Goal: Download file/media

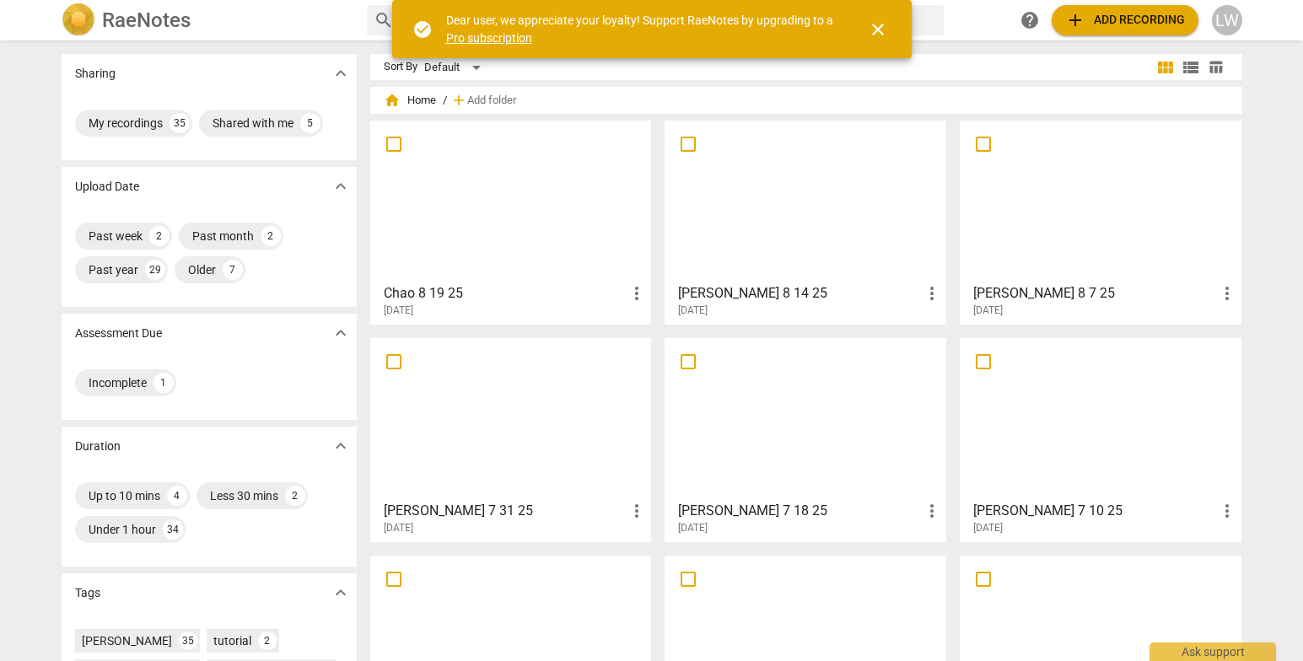
click at [436, 246] on div at bounding box center [511, 201] width 270 height 149
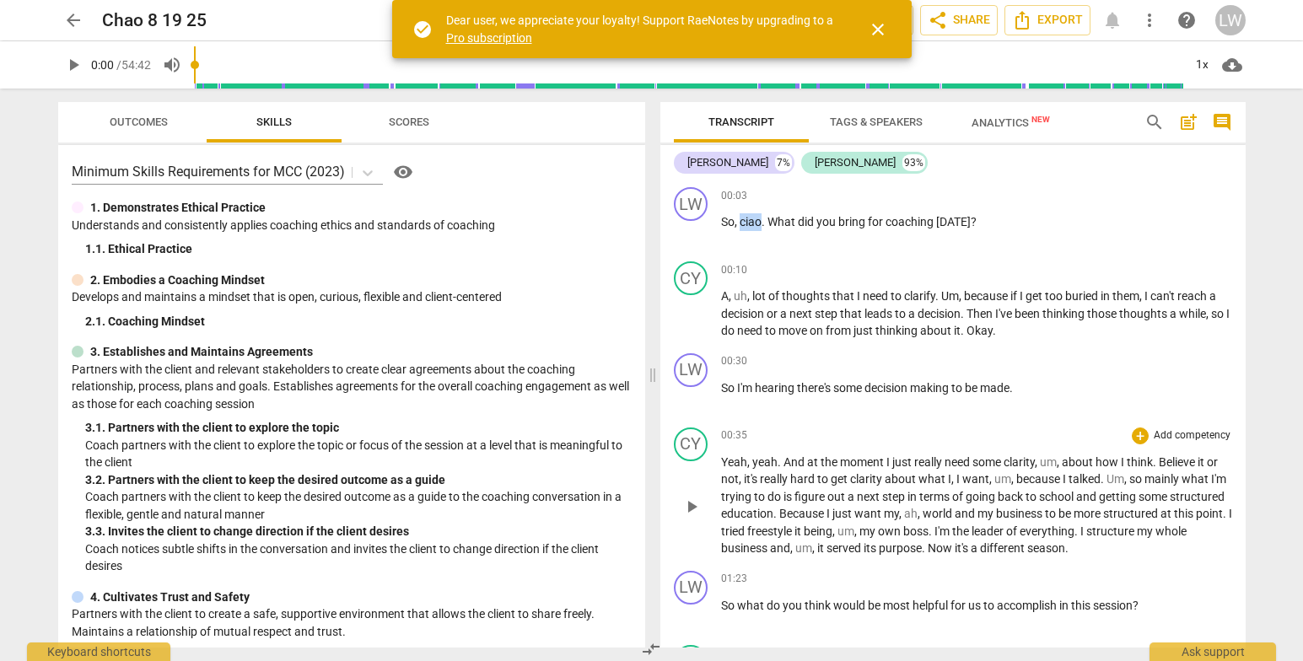
drag, startPoint x: 741, startPoint y: 217, endPoint x: 802, endPoint y: 538, distance: 327.2
click at [763, 224] on p "So , ciao . What did you bring for coaching today ?" at bounding box center [976, 222] width 511 height 18
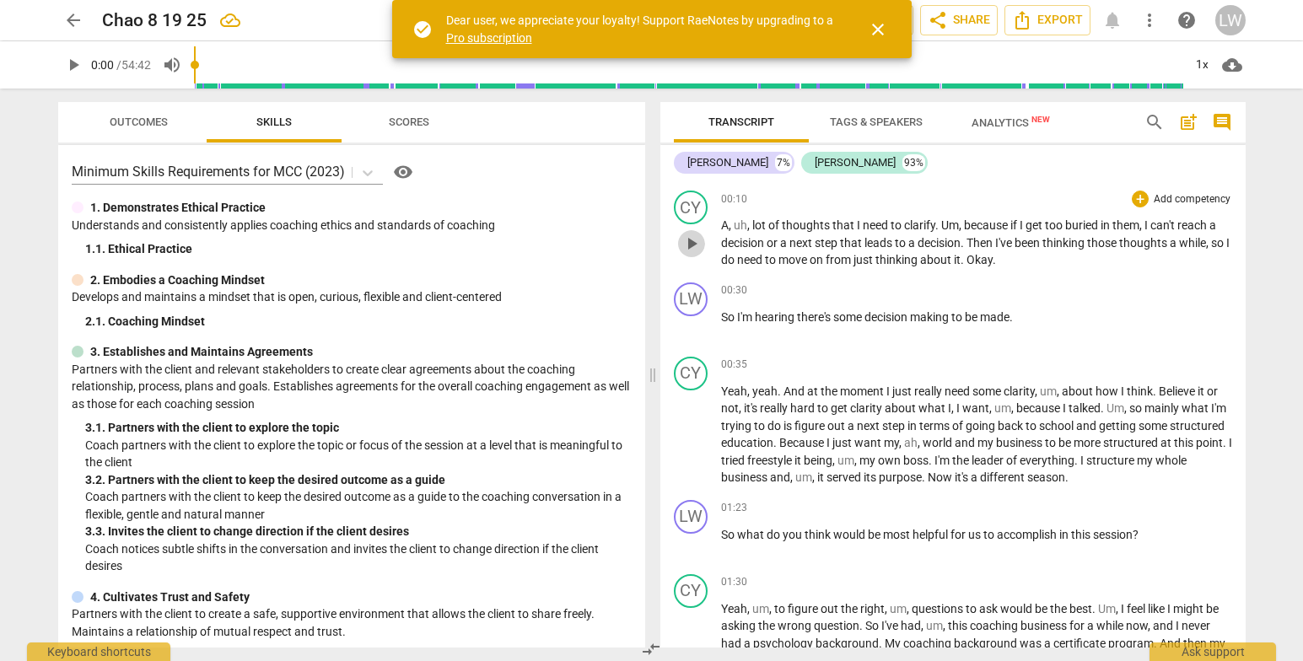
click at [698, 240] on span "play_arrow" at bounding box center [692, 244] width 20 height 20
click at [688, 240] on span "pause" at bounding box center [692, 244] width 20 height 20
click at [690, 243] on span "play_arrow" at bounding box center [692, 244] width 20 height 20
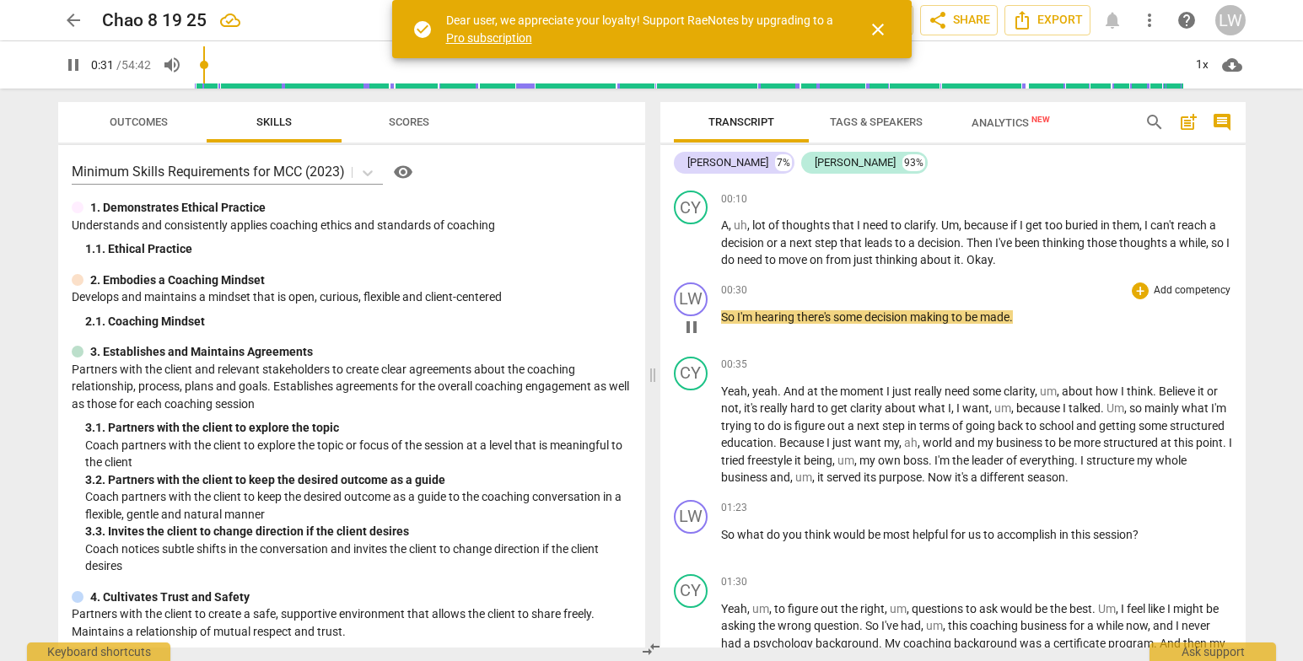
click at [720, 320] on div "play_arrow pause" at bounding box center [699, 327] width 43 height 22
click at [693, 321] on span "pause" at bounding box center [692, 327] width 20 height 20
type input "33"
click at [721, 311] on span "So" at bounding box center [729, 316] width 16 height 13
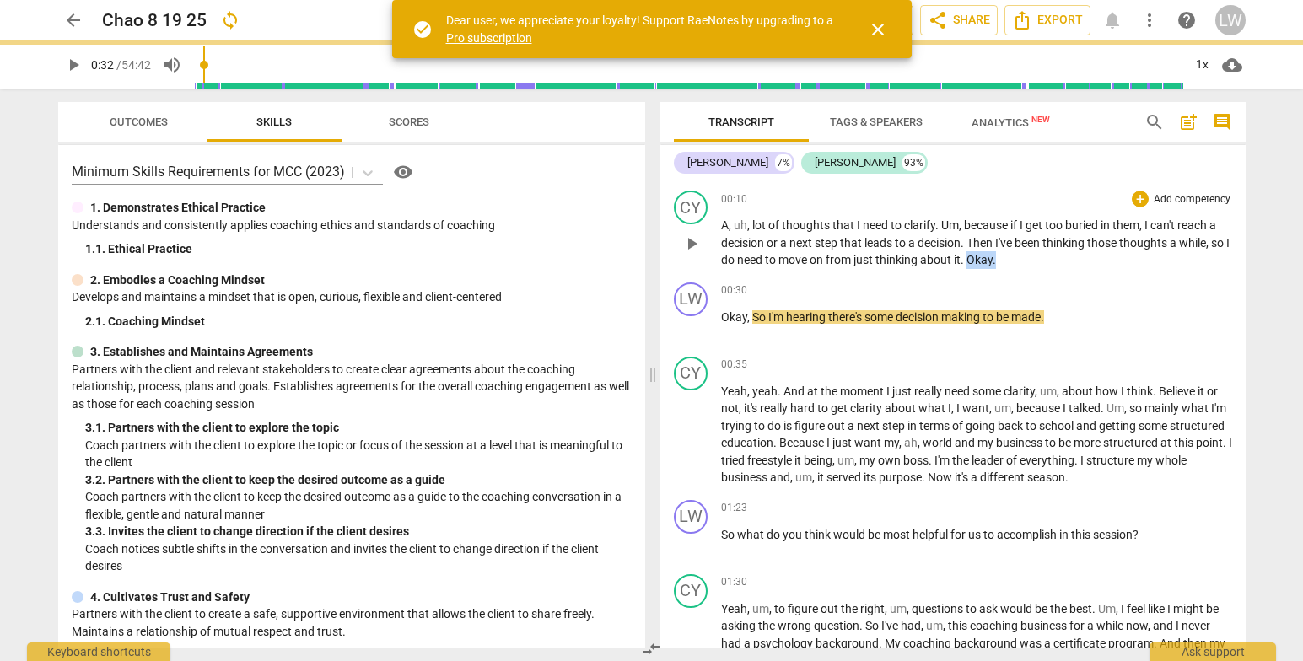
drag, startPoint x: 991, startPoint y: 255, endPoint x: 1037, endPoint y: 274, distance: 49.5
click at [1030, 263] on p "A , uh , lot of thoughts that I need to clarify . Um , because if I get too bur…" at bounding box center [976, 243] width 511 height 52
click at [693, 326] on span "play_arrow" at bounding box center [692, 327] width 20 height 20
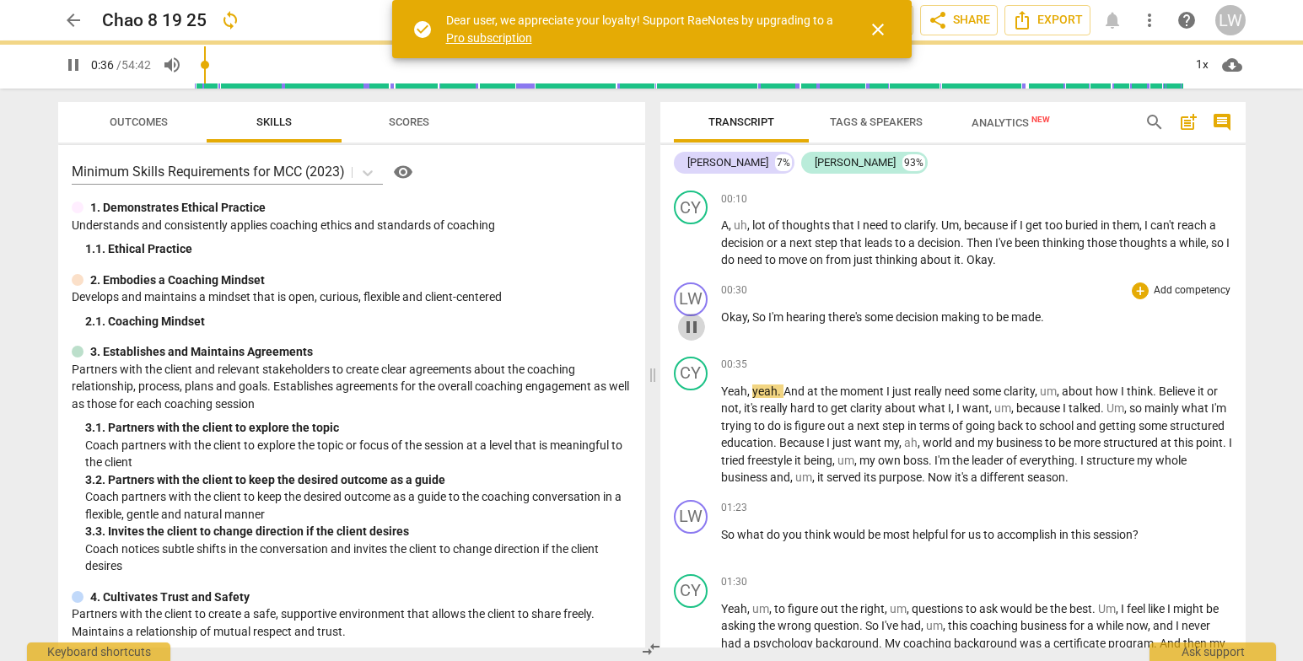
click at [688, 326] on span "pause" at bounding box center [692, 327] width 20 height 20
drag, startPoint x: 1246, startPoint y: 198, endPoint x: 1253, endPoint y: 219, distance: 22.1
click at [1253, 219] on div "Transcript Tags & Speakers Analytics New search post_add comment Lupe Wood 7% C…" at bounding box center [957, 375] width 606 height 573
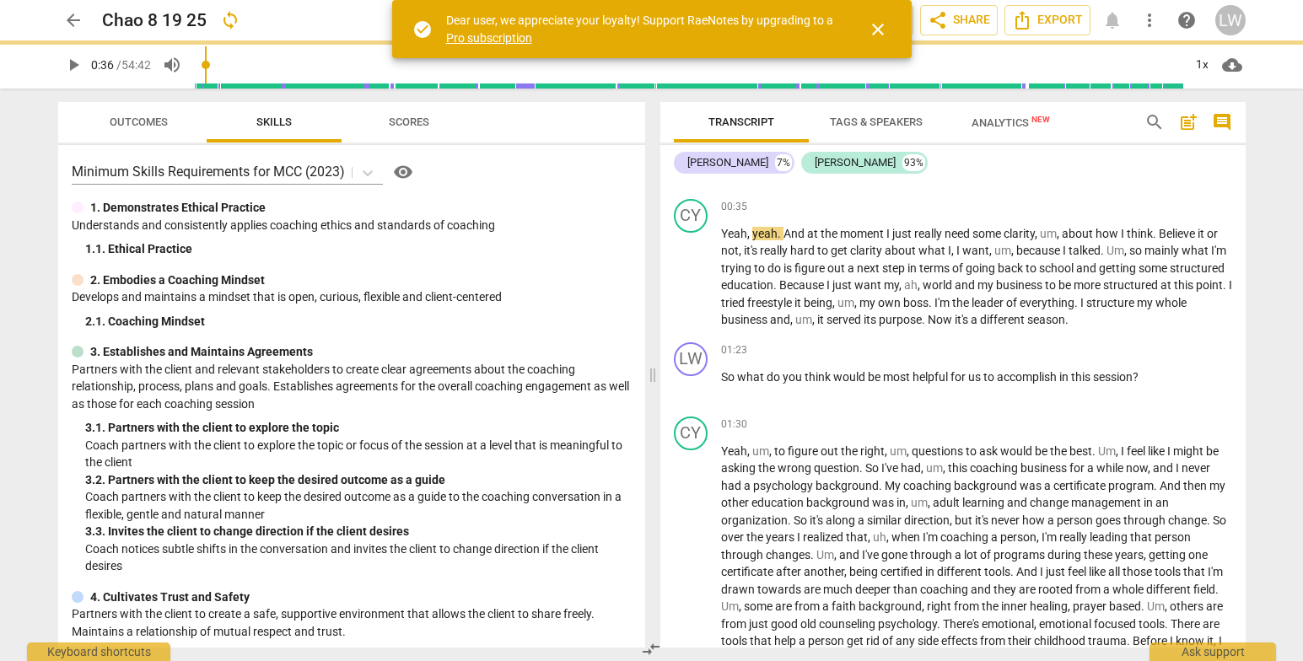
scroll to position [246, 0]
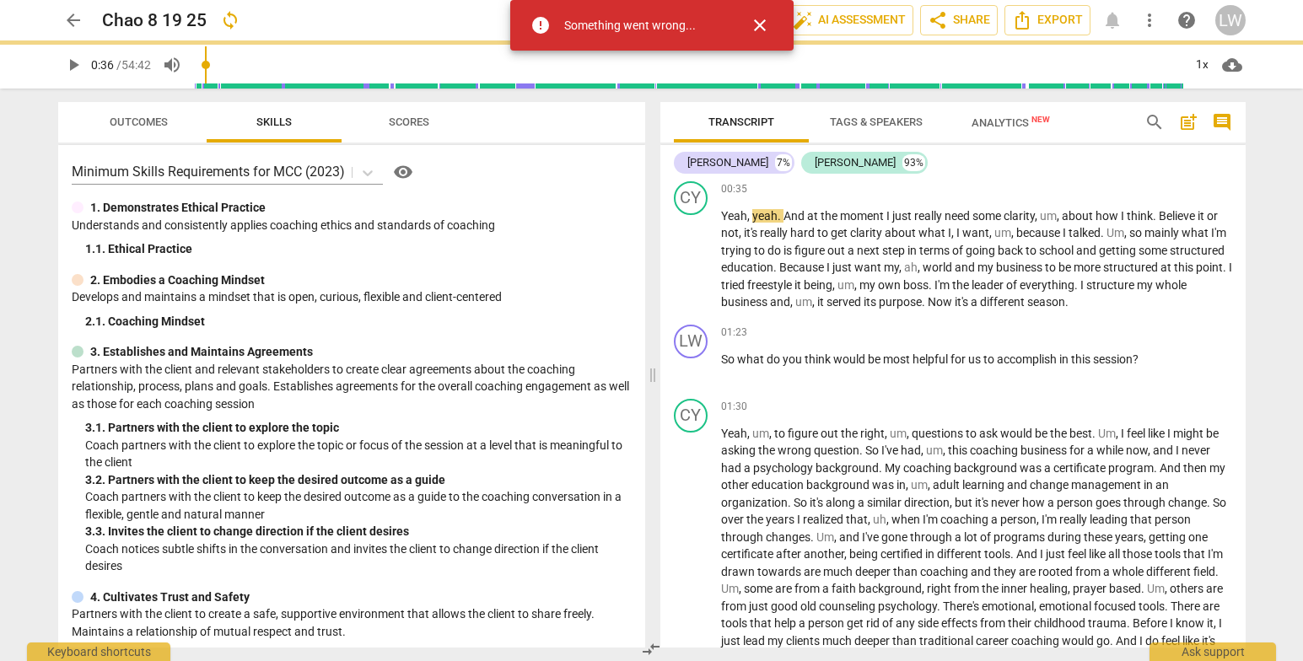
click at [757, 20] on span "close" at bounding box center [760, 25] width 20 height 20
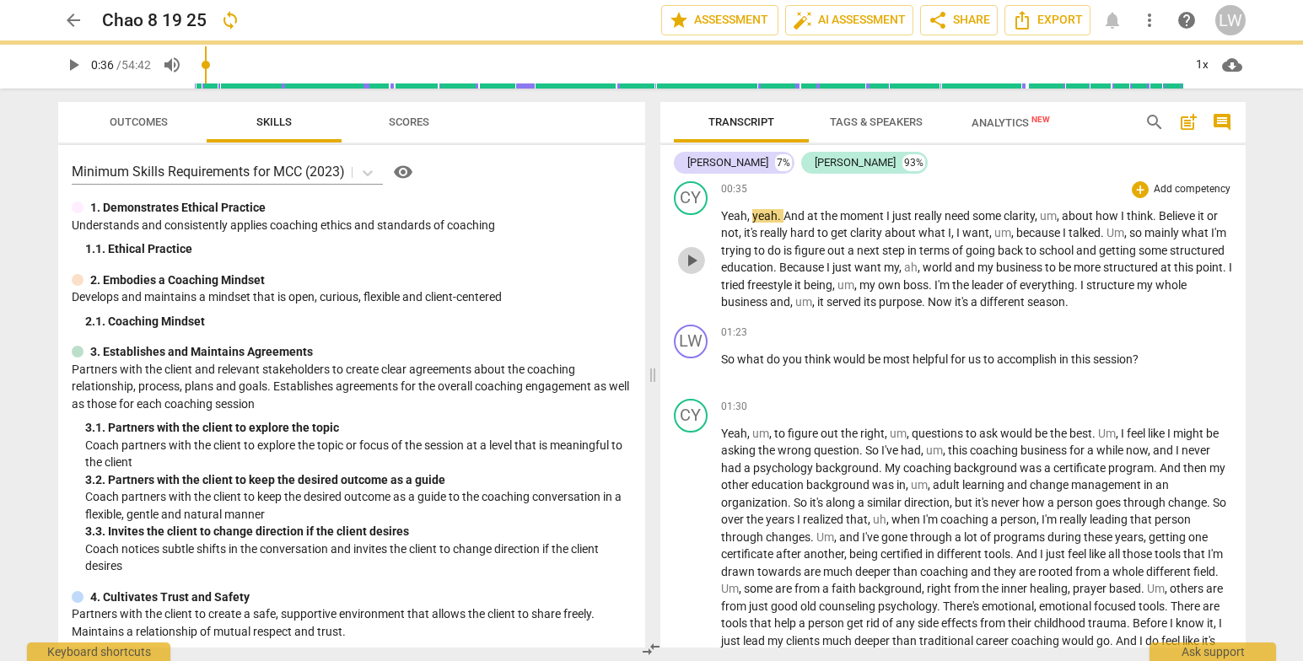
click at [698, 257] on span "play_arrow" at bounding box center [692, 261] width 20 height 20
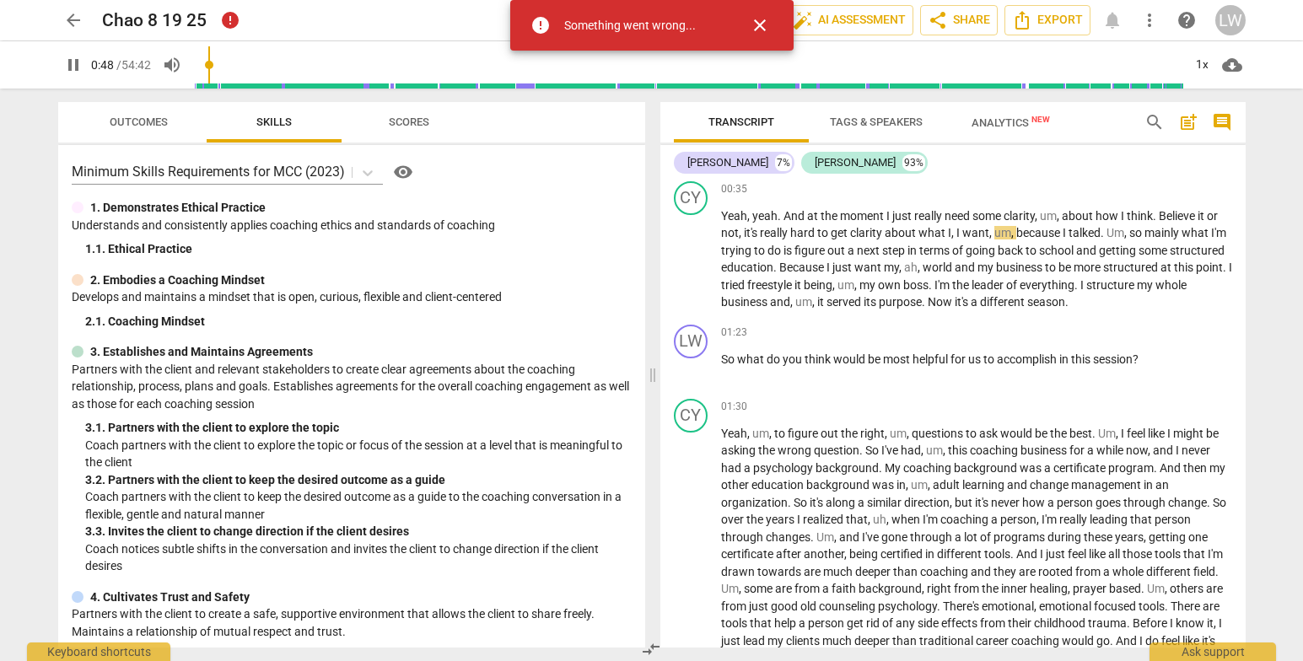
drag, startPoint x: 761, startPoint y: 24, endPoint x: 581, endPoint y: 2, distance: 181.1
click at [757, 24] on span "close" at bounding box center [760, 25] width 20 height 20
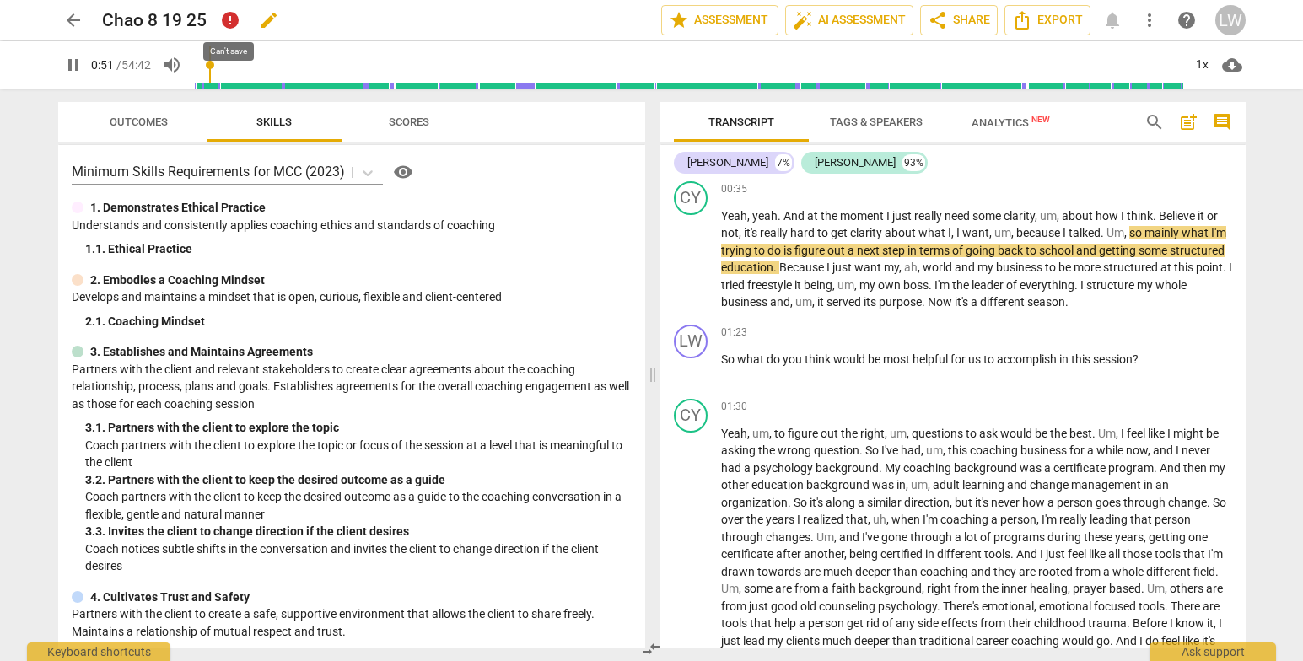
click at [230, 16] on span "error" at bounding box center [230, 20] width 20 height 20
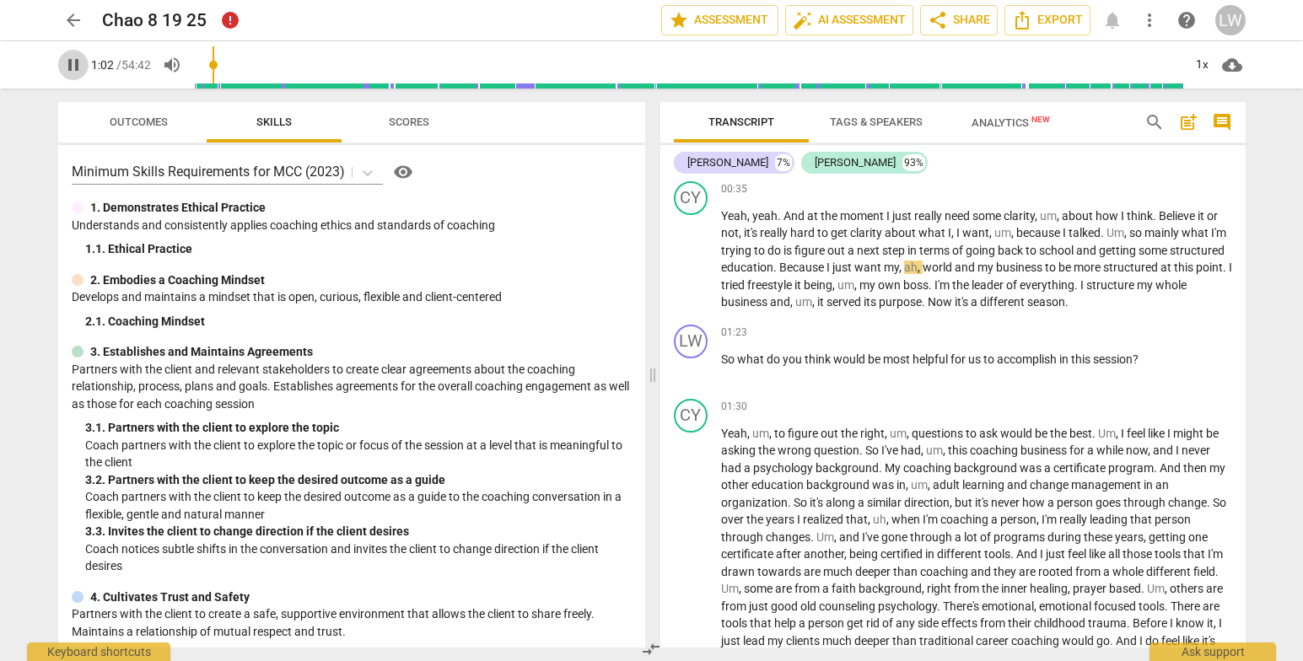
click at [69, 59] on span "pause" at bounding box center [73, 65] width 20 height 20
type input "63"
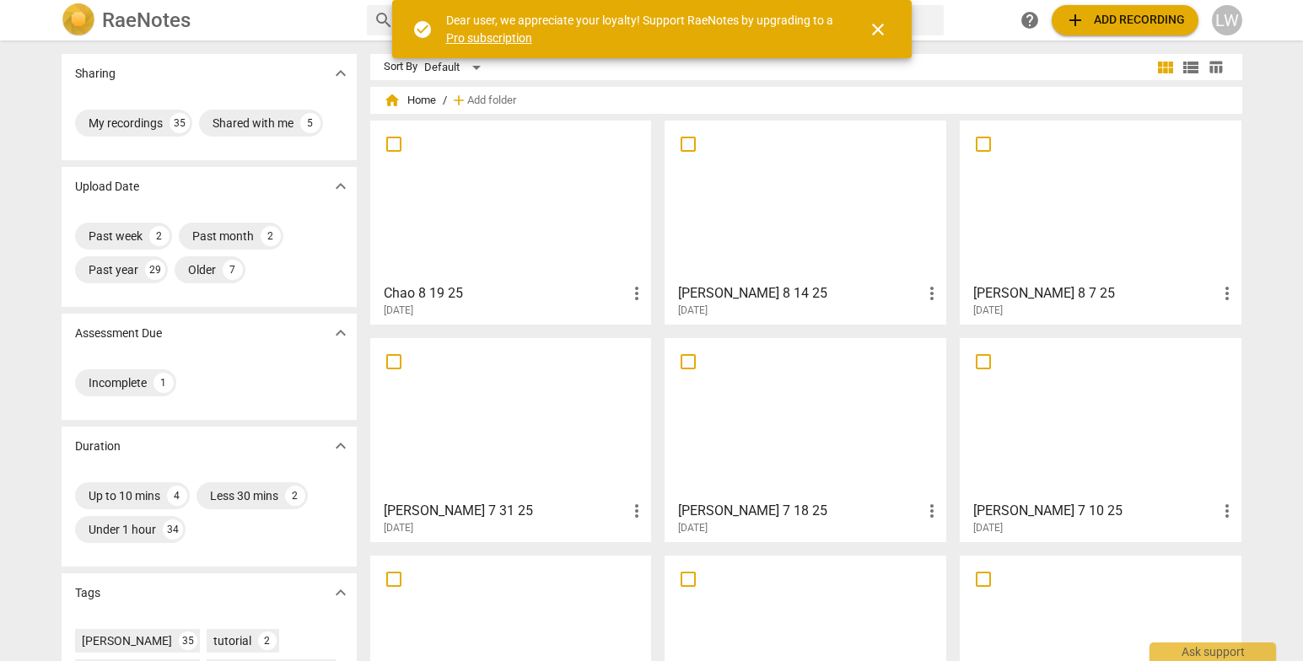
click at [480, 221] on div at bounding box center [511, 201] width 270 height 149
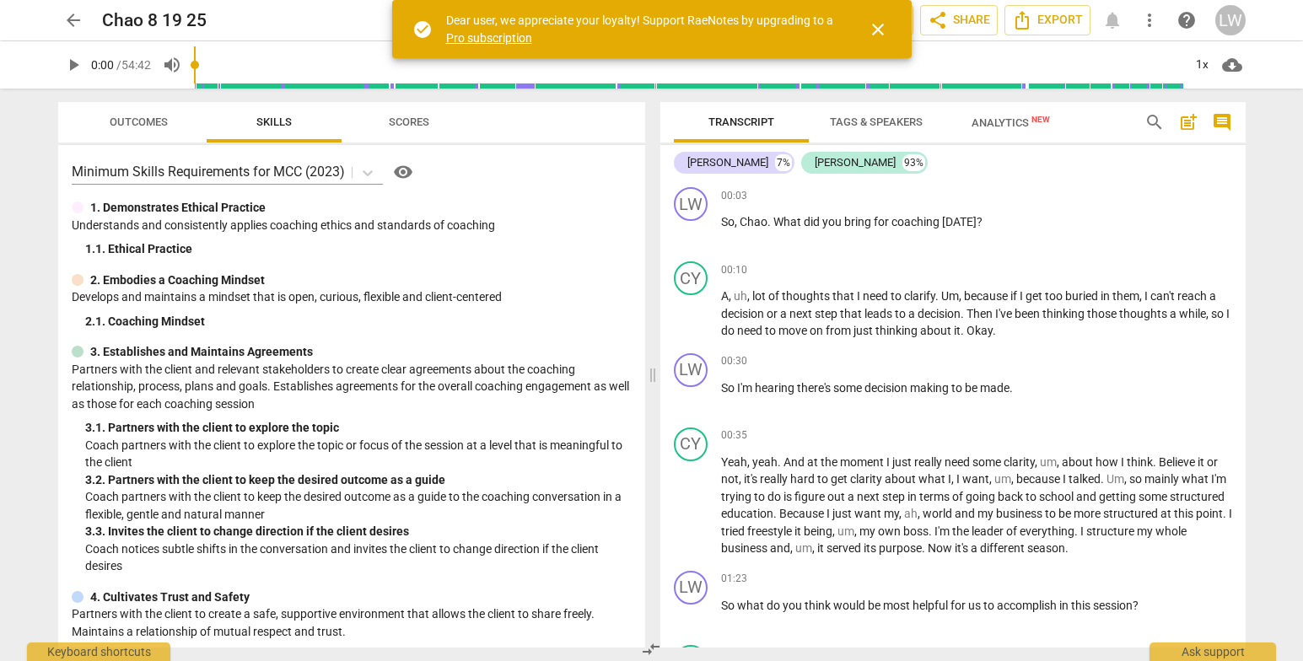
click at [1242, 191] on div "Transcript Tags & Speakers Analytics New search post_add comment Lupe Wood 7% C…" at bounding box center [957, 375] width 606 height 573
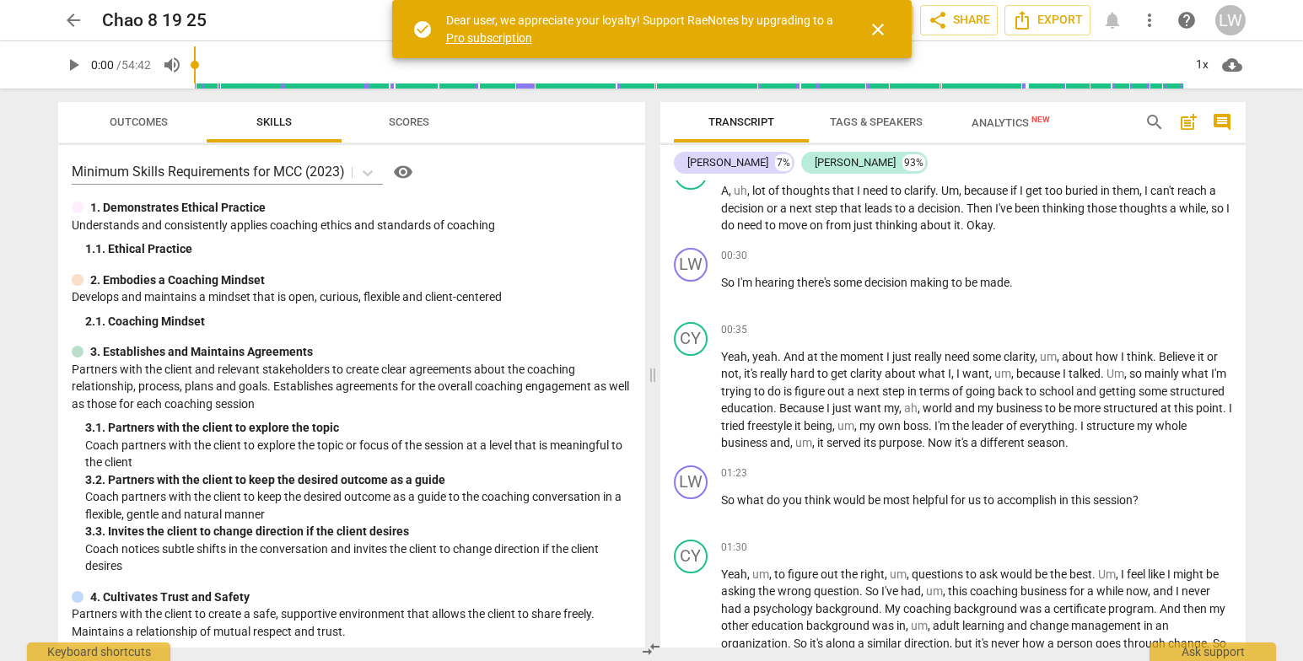
scroll to position [140, 0]
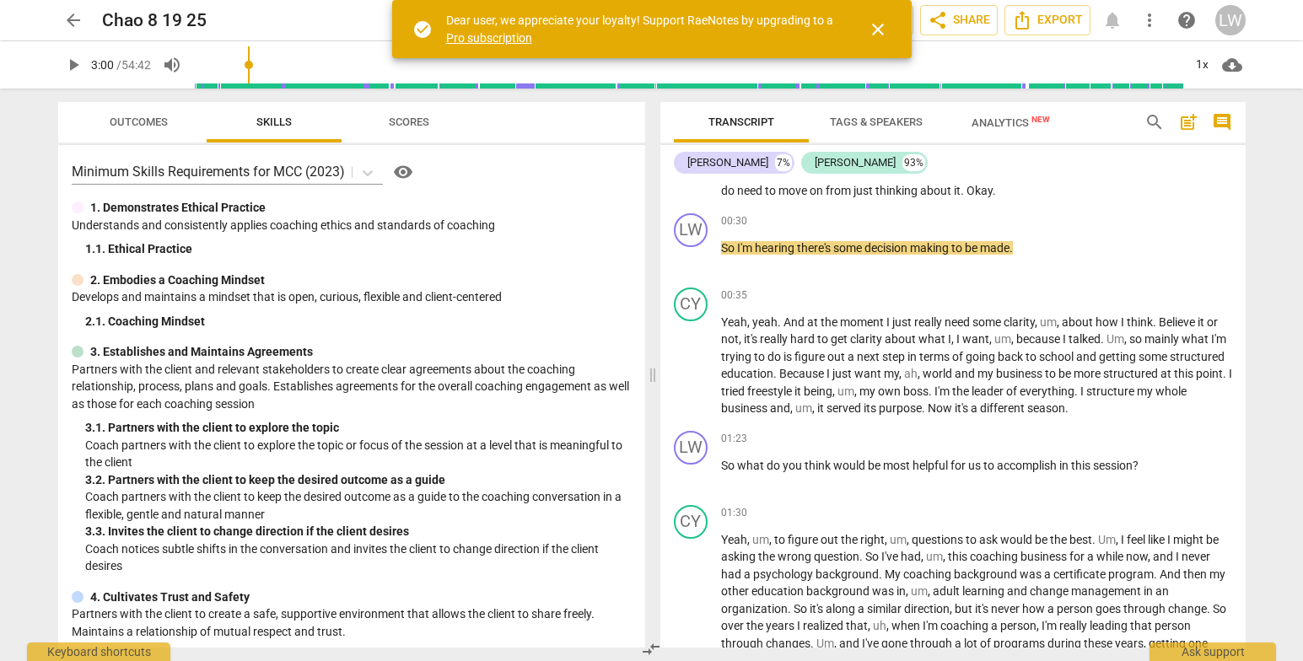
drag, startPoint x: 200, startPoint y: 65, endPoint x: 251, endPoint y: 69, distance: 51.6
click at [251, 69] on input "range" at bounding box center [688, 65] width 989 height 54
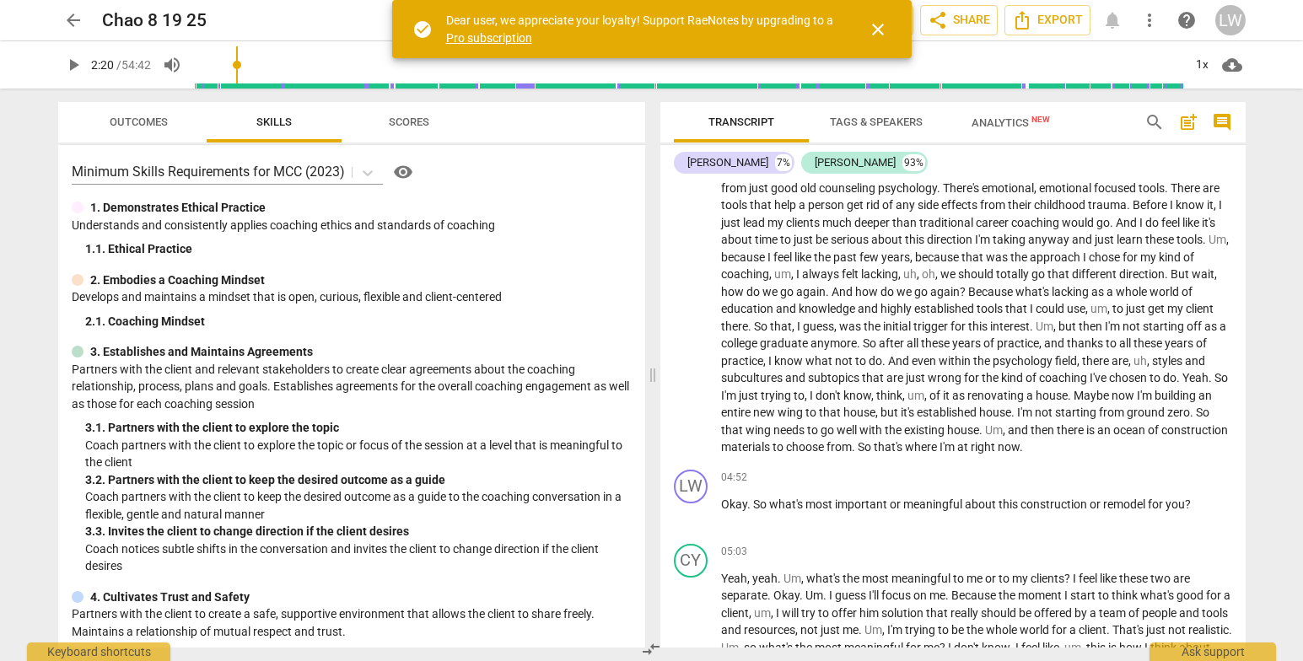
drag, startPoint x: 251, startPoint y: 63, endPoint x: 240, endPoint y: 55, distance: 14.5
click at [240, 55] on input "range" at bounding box center [688, 65] width 989 height 54
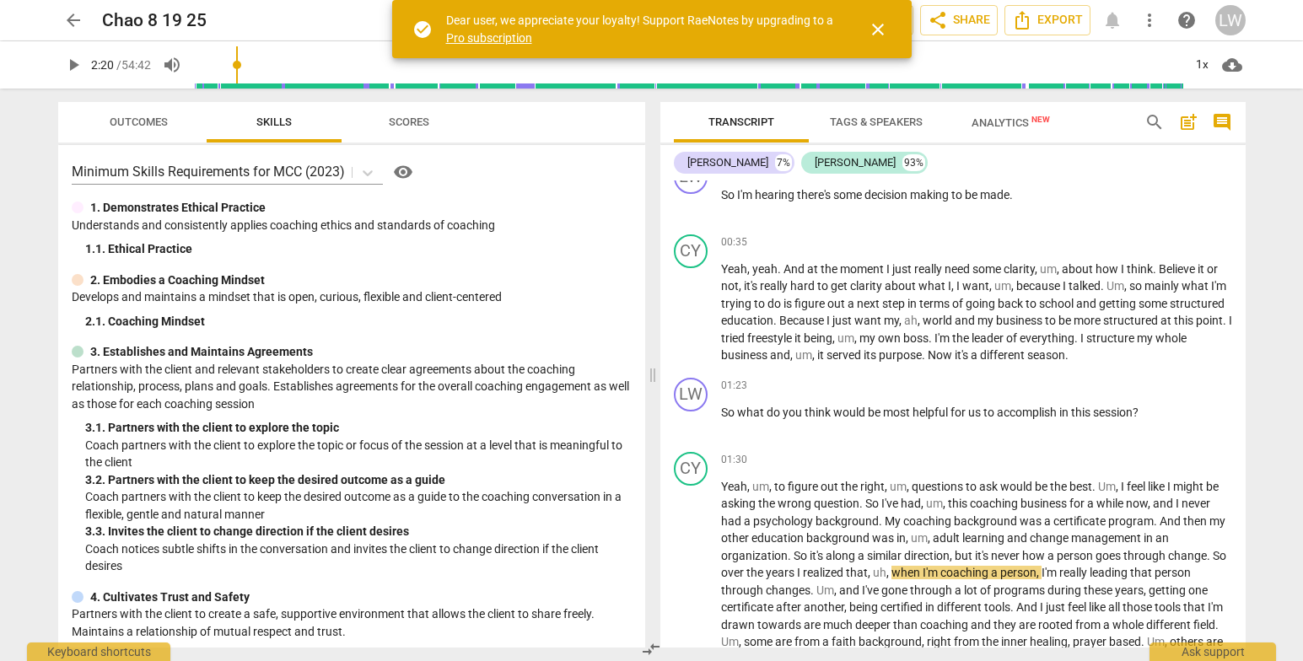
scroll to position [0, 0]
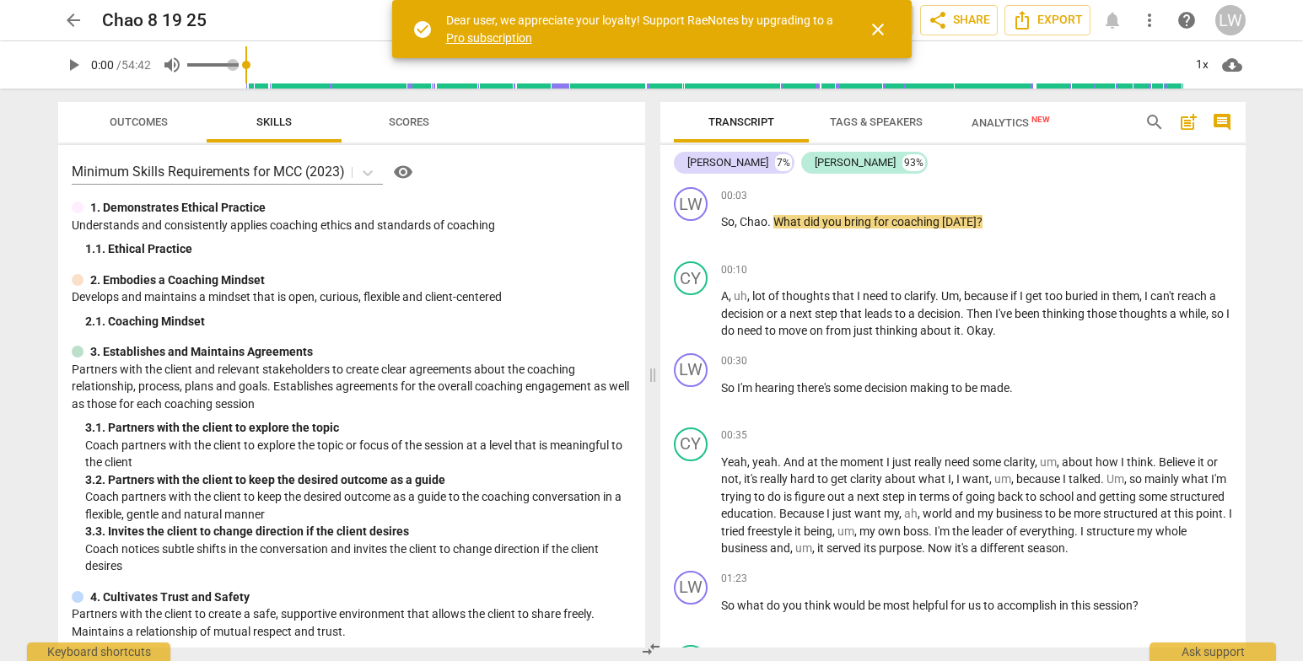
drag, startPoint x: 240, startPoint y: 63, endPoint x: 175, endPoint y: 63, distance: 65.0
type input "0"
click at [245, 63] on input "range" at bounding box center [713, 65] width 937 height 54
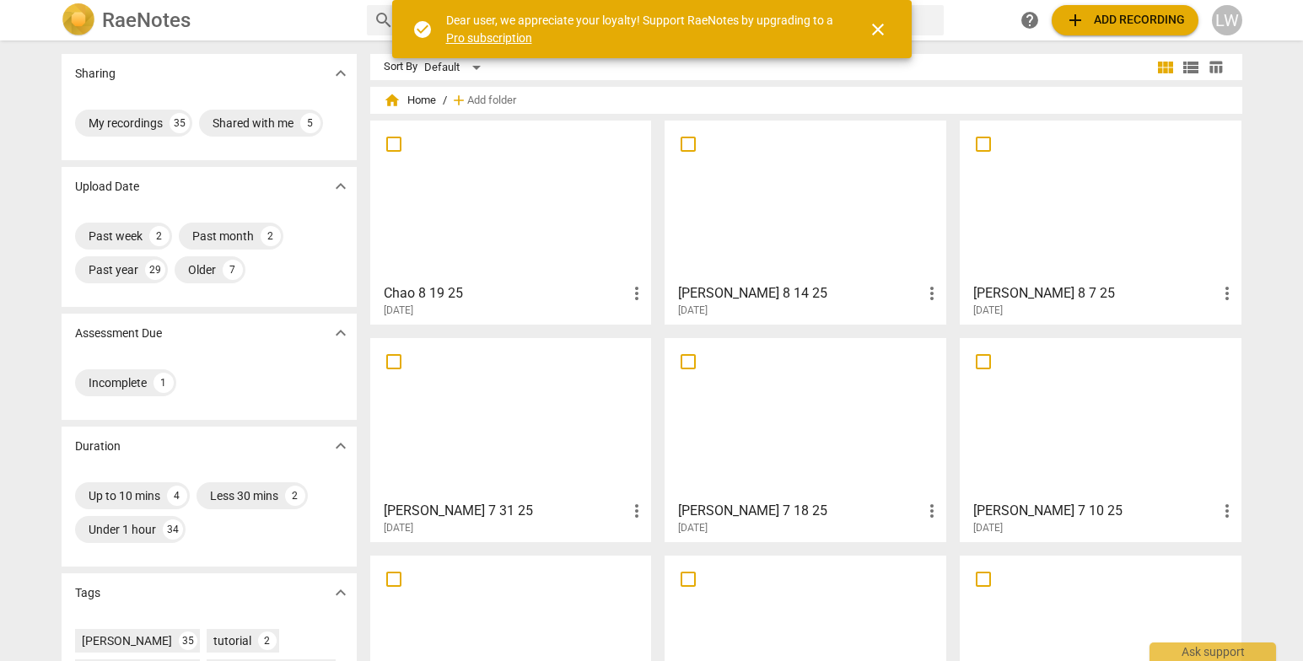
click at [536, 215] on div at bounding box center [511, 201] width 270 height 149
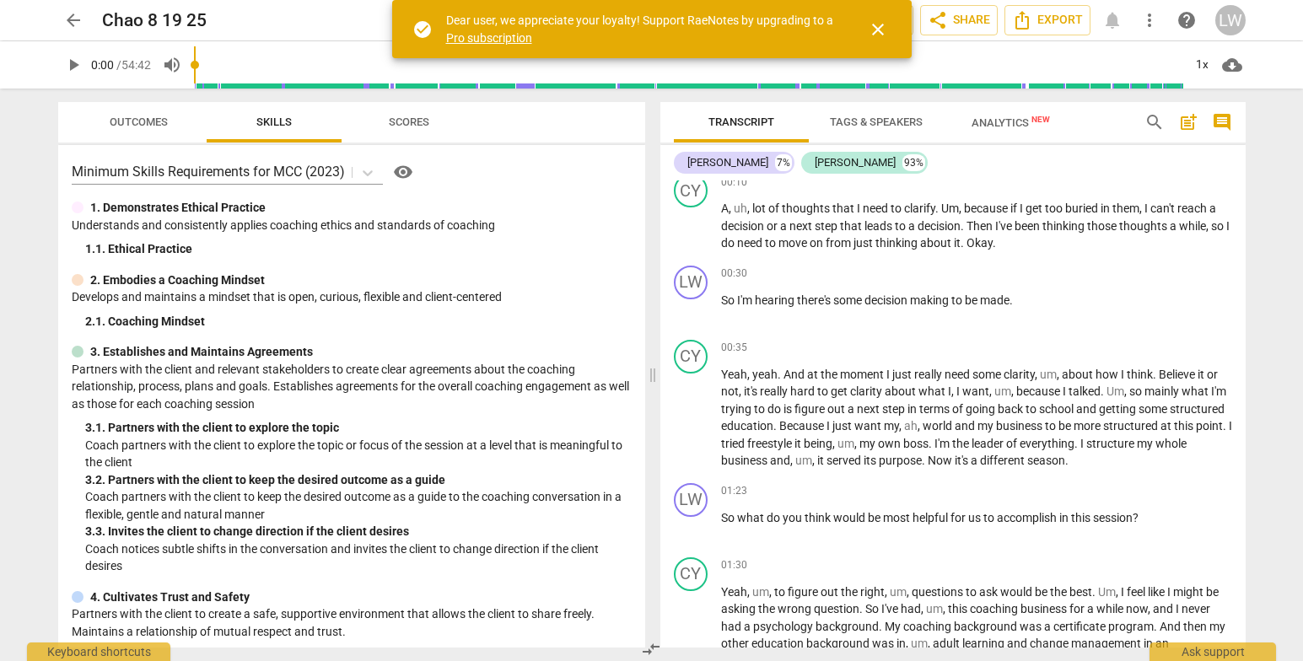
scroll to position [141, 0]
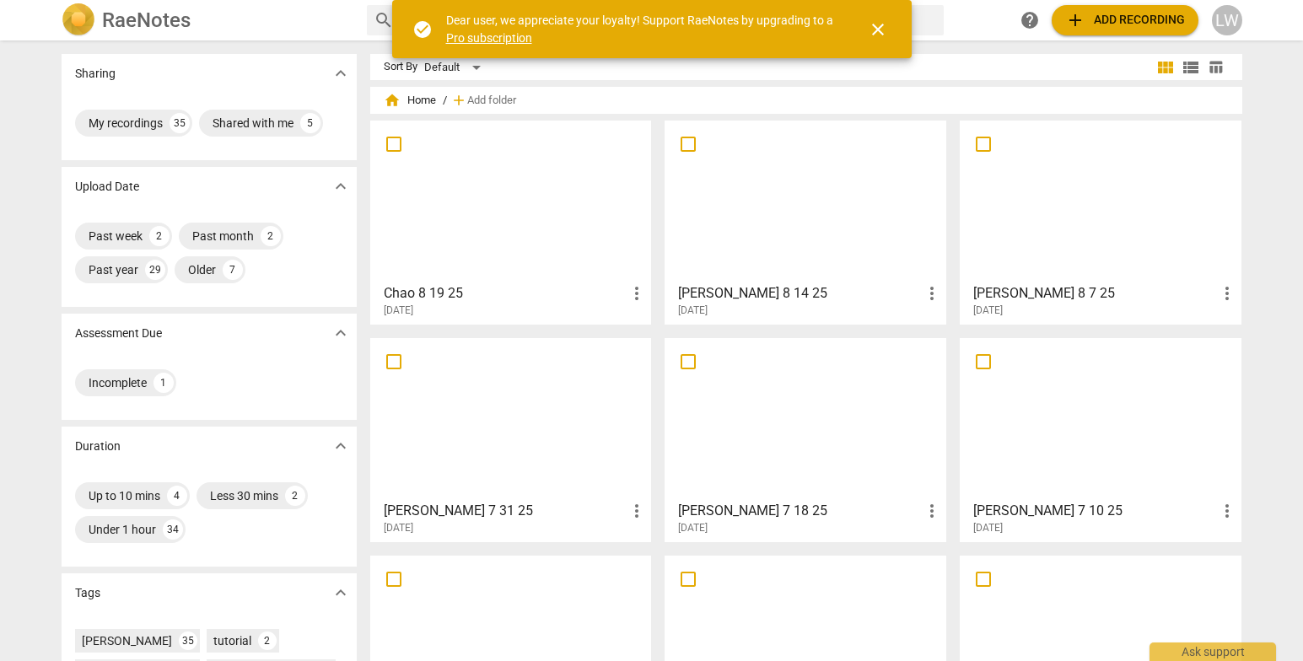
click at [450, 256] on div at bounding box center [511, 201] width 270 height 149
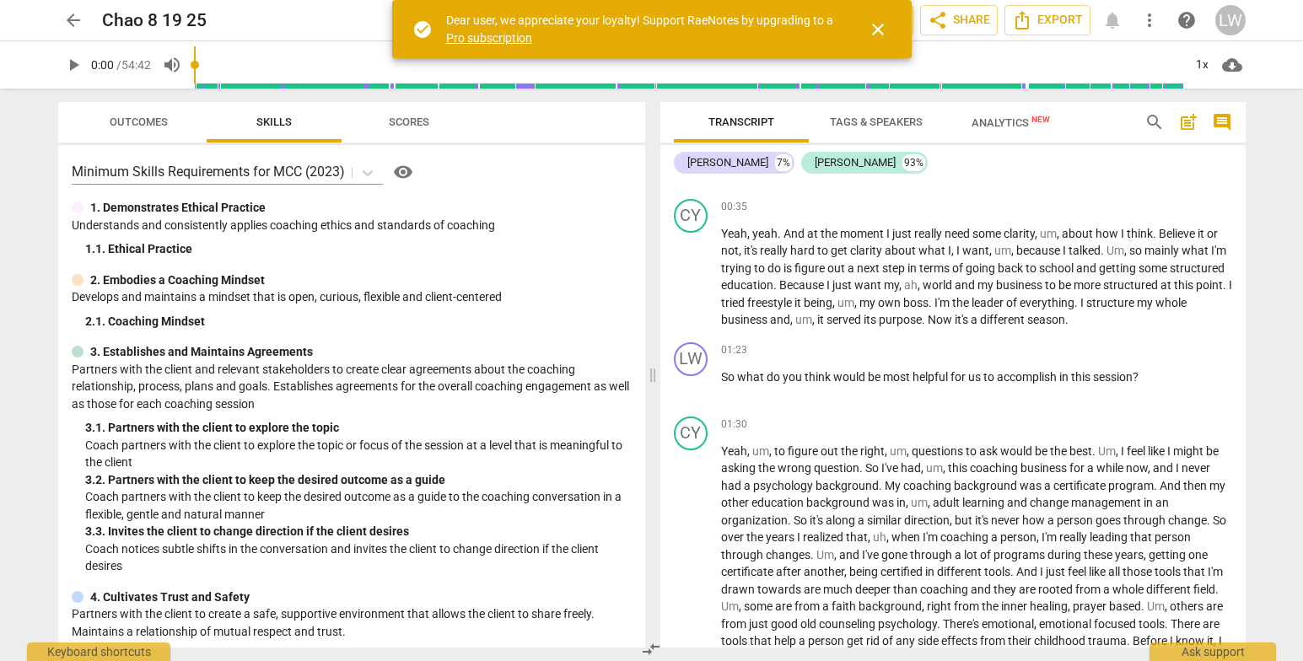
scroll to position [281, 0]
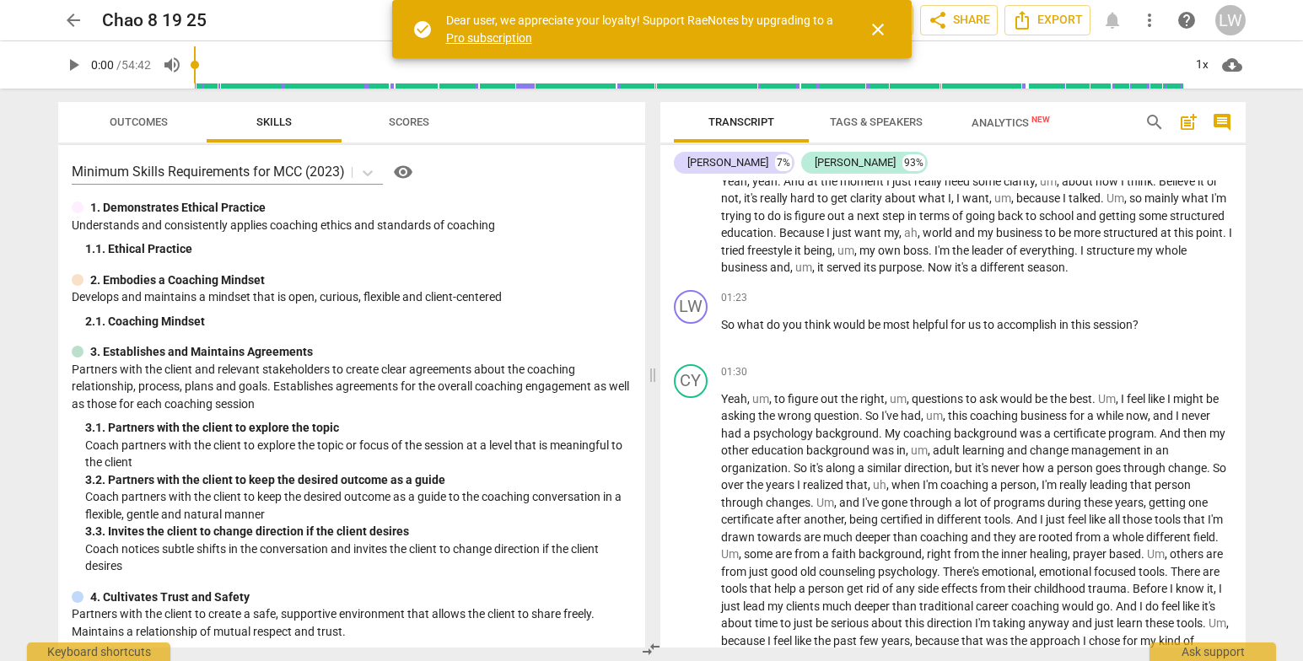
click at [1245, 204] on div "Transcript Tags & Speakers Analytics New search post_add comment Lupe Wood 7% C…" at bounding box center [957, 375] width 606 height 573
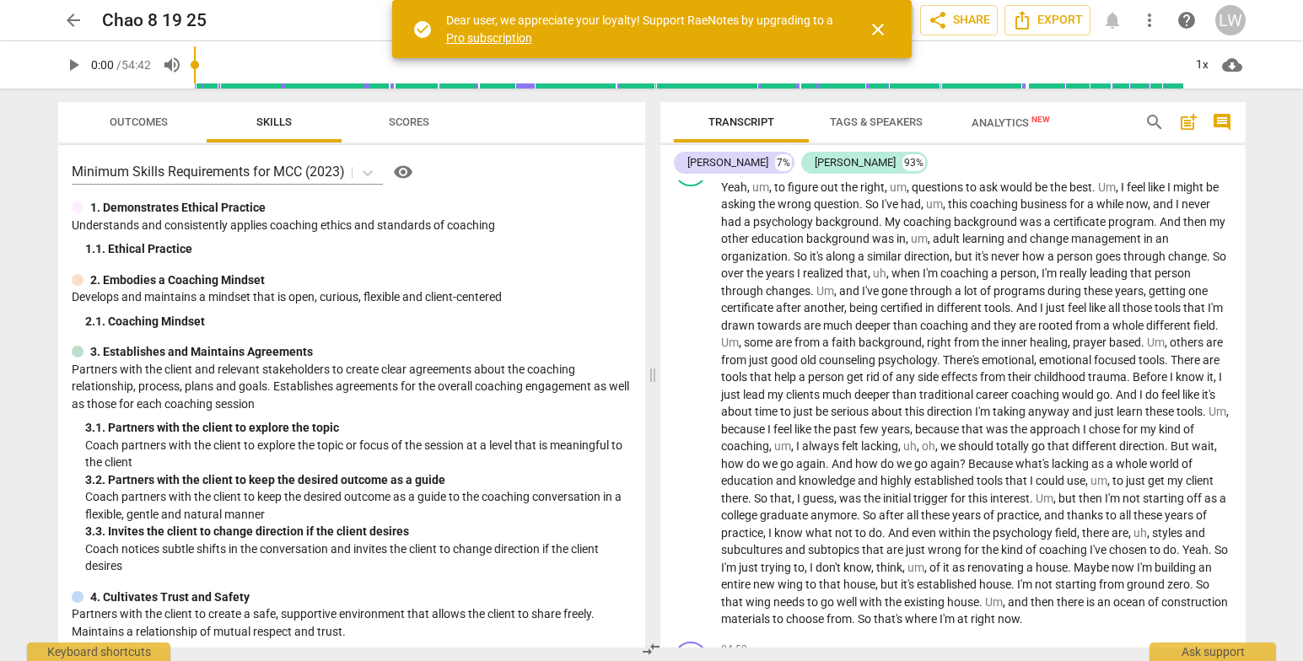
scroll to position [474, 0]
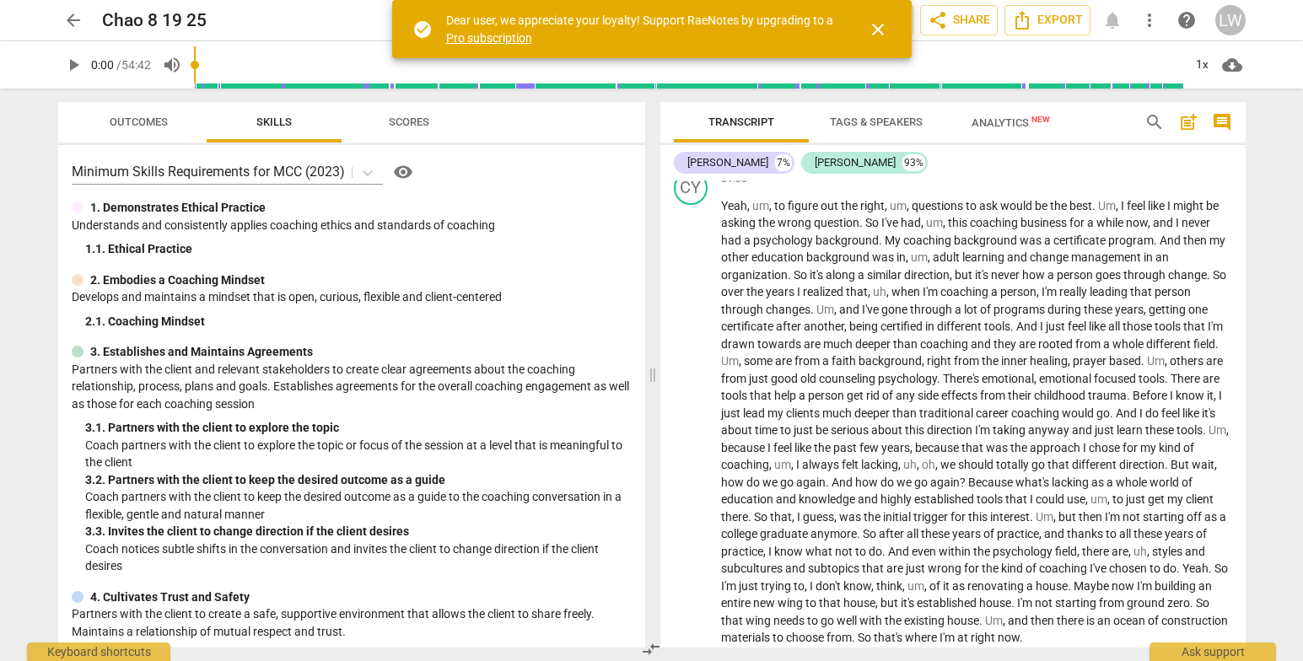
drag, startPoint x: 195, startPoint y: 65, endPoint x: 239, endPoint y: 61, distance: 44.1
click at [249, 67] on div at bounding box center [688, 64] width 989 height 47
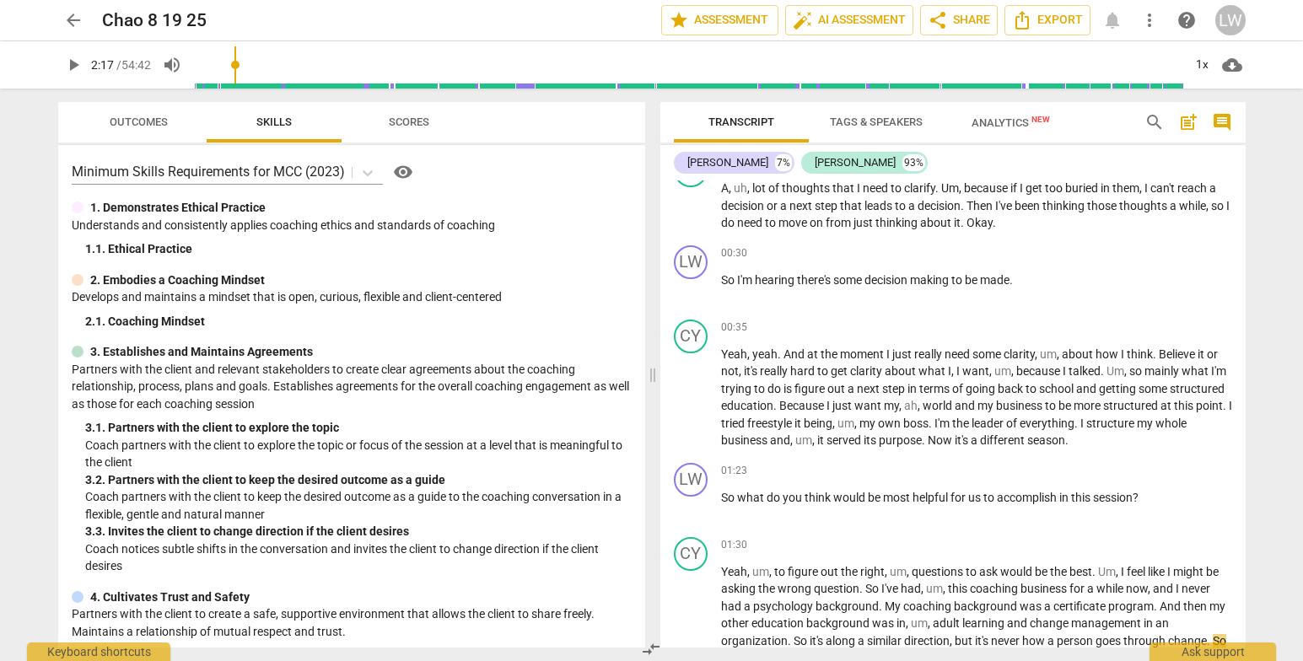
drag, startPoint x: 200, startPoint y: 65, endPoint x: 239, endPoint y: 65, distance: 38.8
click at [239, 65] on input "range" at bounding box center [688, 65] width 989 height 54
click at [1246, 200] on div "Transcript Tags & Speakers Analytics New search post_add comment Lupe Wood 7% C…" at bounding box center [957, 375] width 606 height 573
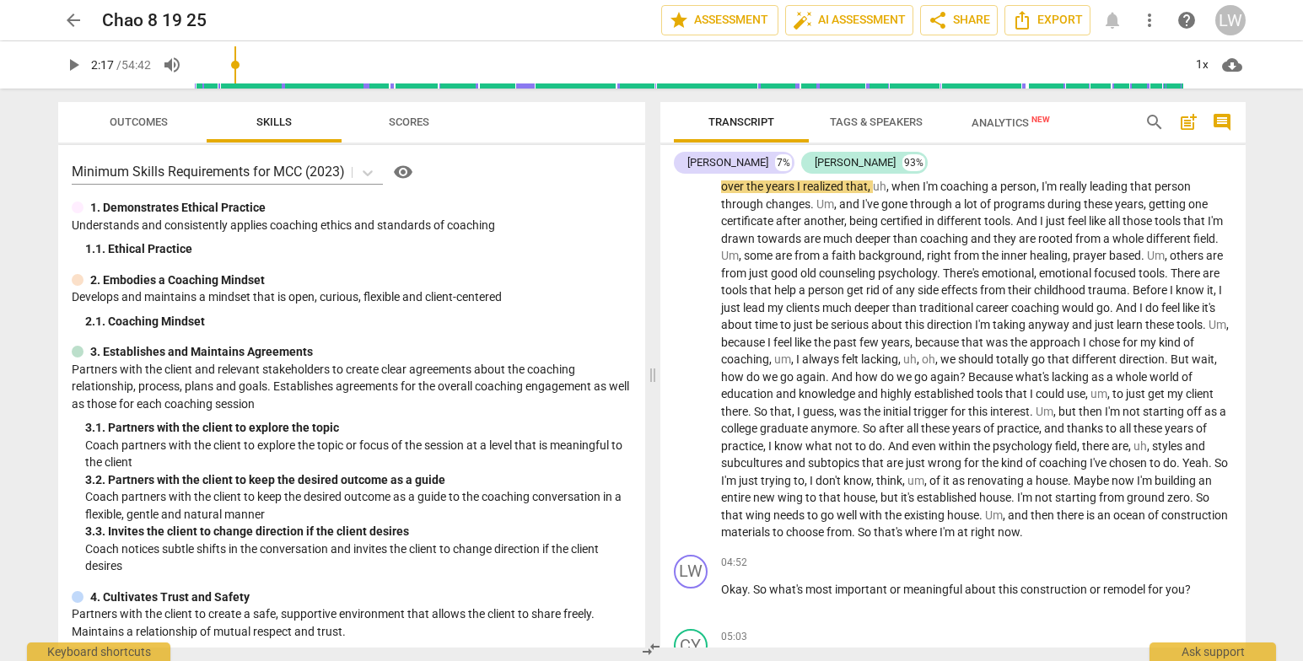
scroll to position [545, 0]
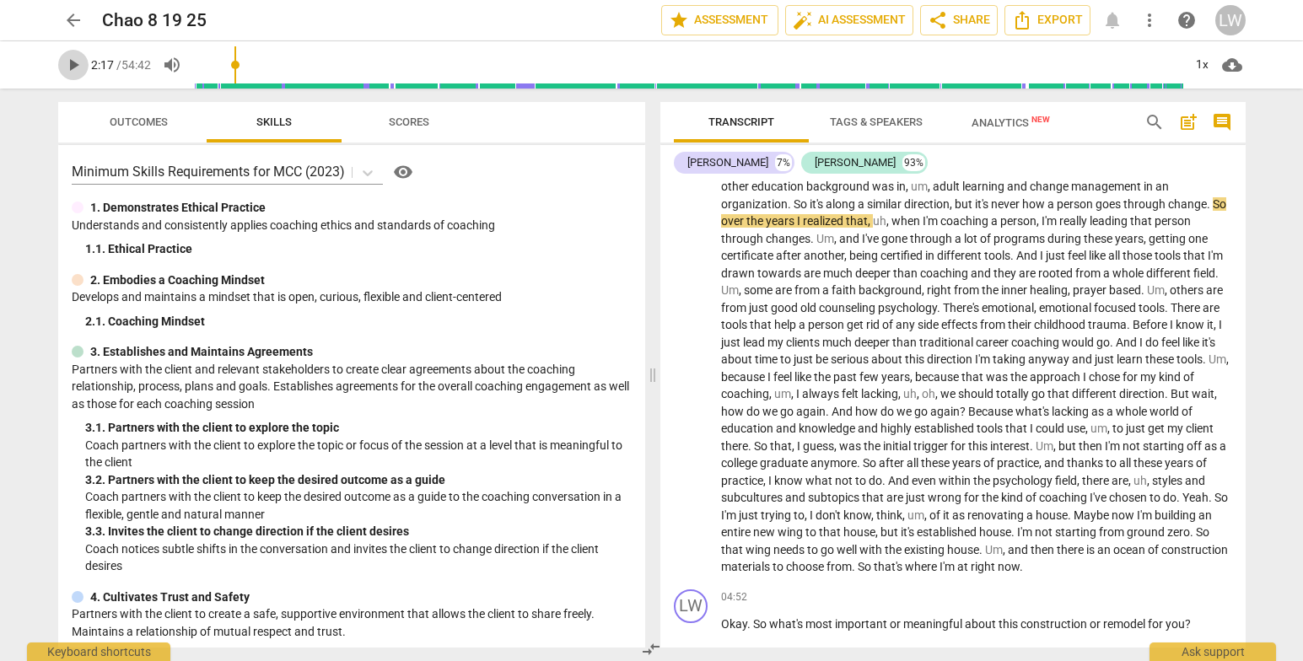
click at [67, 56] on span "play_arrow" at bounding box center [73, 65] width 20 height 20
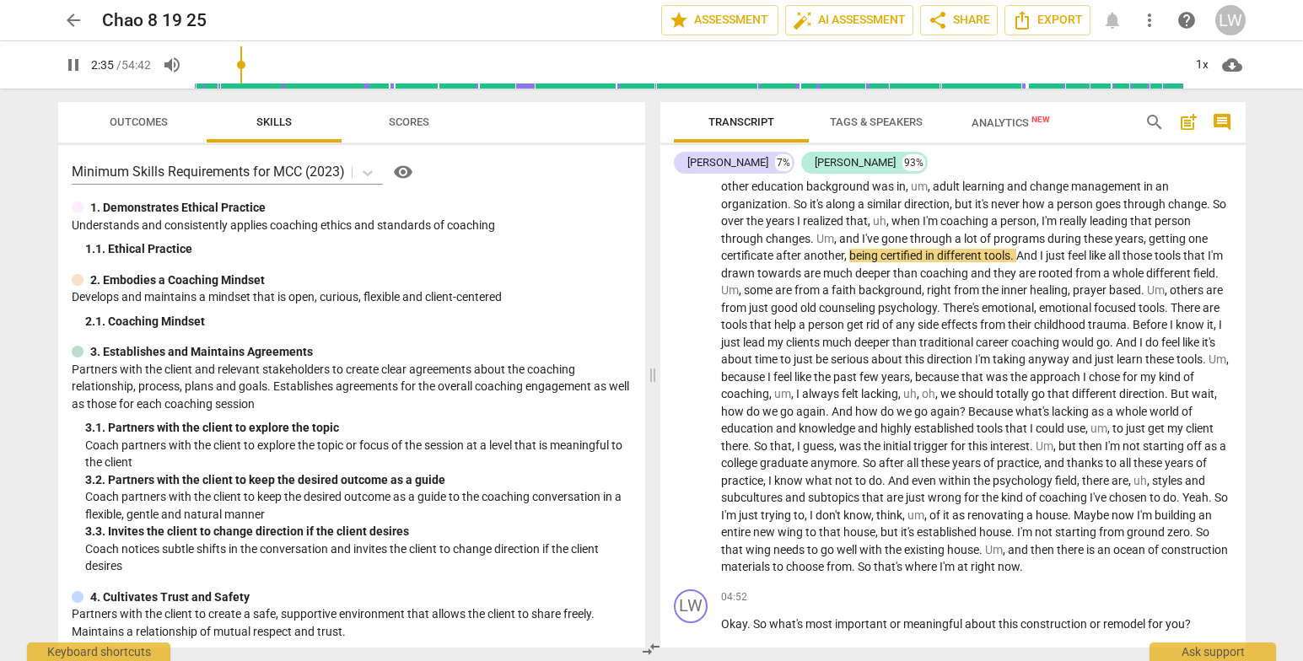
click at [1249, 213] on div "Transcript Tags & Speakers Analytics New search post_add comment Lupe Wood 7% C…" at bounding box center [957, 375] width 606 height 573
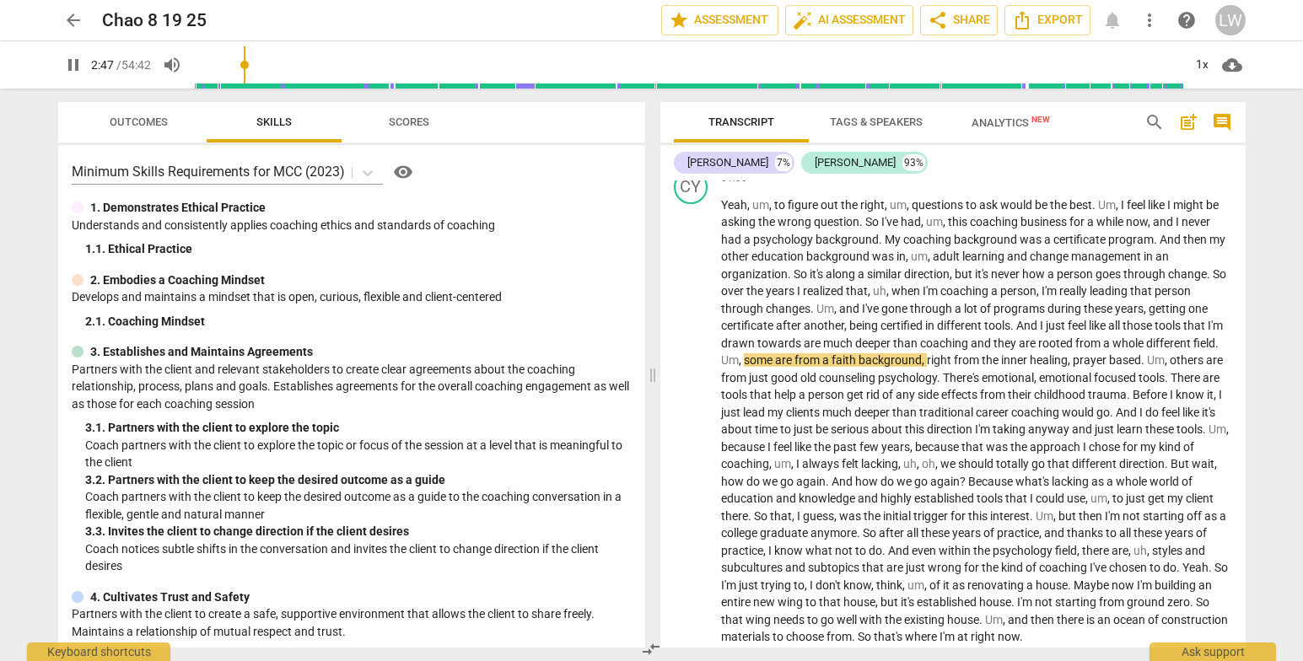
scroll to position [492, 0]
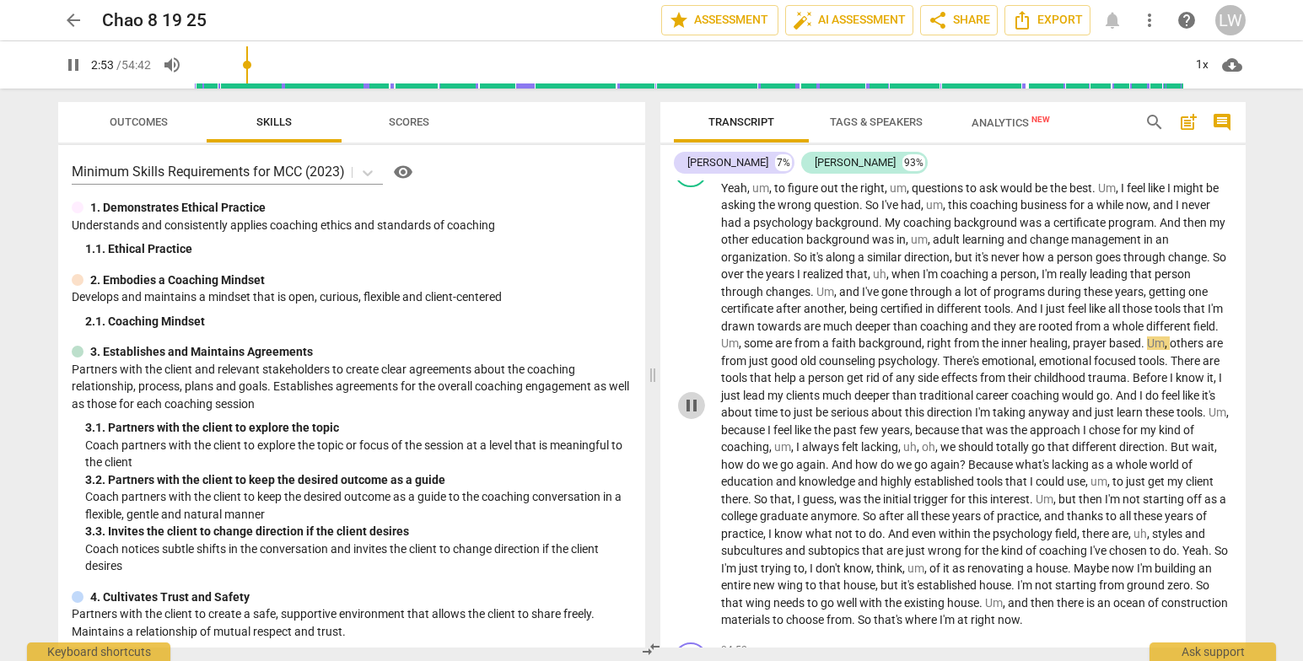
click at [688, 411] on span "pause" at bounding box center [692, 406] width 20 height 20
drag, startPoint x: 1245, startPoint y: 216, endPoint x: 1241, endPoint y: 245, distance: 29.8
click at [1242, 226] on div "LW play_arrow pause 00:03 + Add competency keyboard_arrow_right So , Chao . Wha…" at bounding box center [952, 414] width 585 height 467
drag, startPoint x: 1246, startPoint y: 219, endPoint x: 1240, endPoint y: 228, distance: 10.3
click at [1242, 230] on div "Transcript Tags & Speakers Analytics New search post_add comment Lupe Wood 7% C…" at bounding box center [957, 375] width 606 height 573
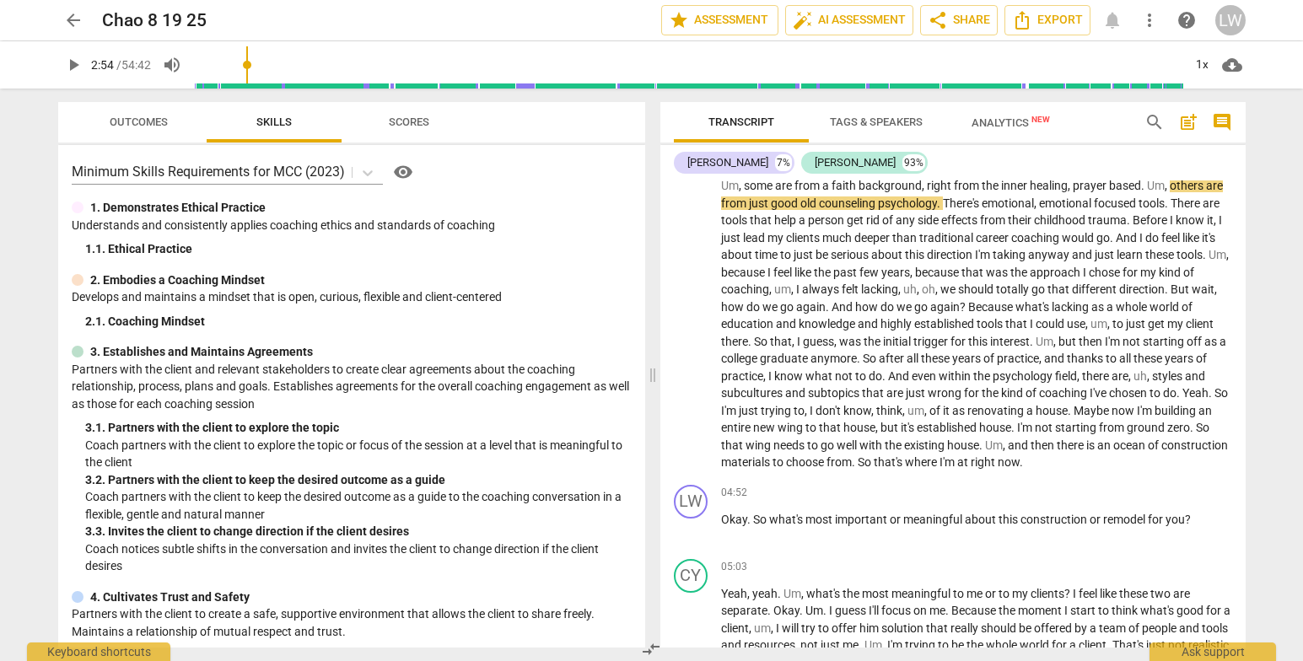
scroll to position [668, 0]
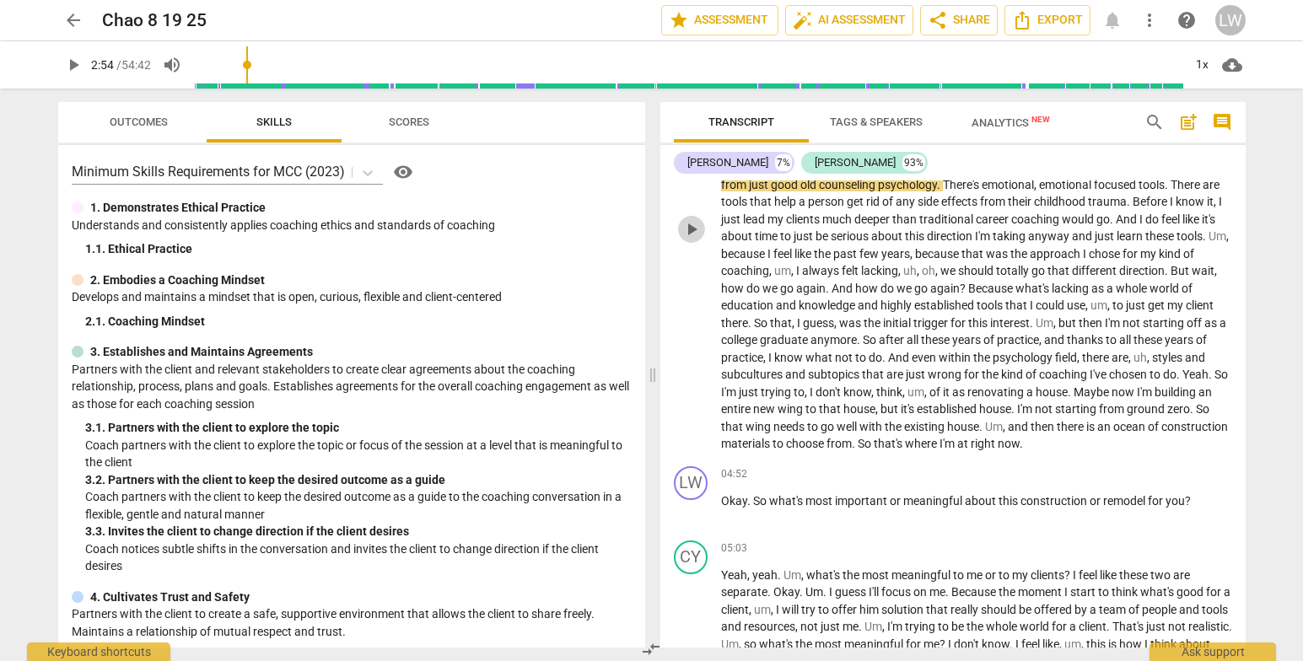
click at [696, 238] on span "play_arrow" at bounding box center [692, 229] width 20 height 20
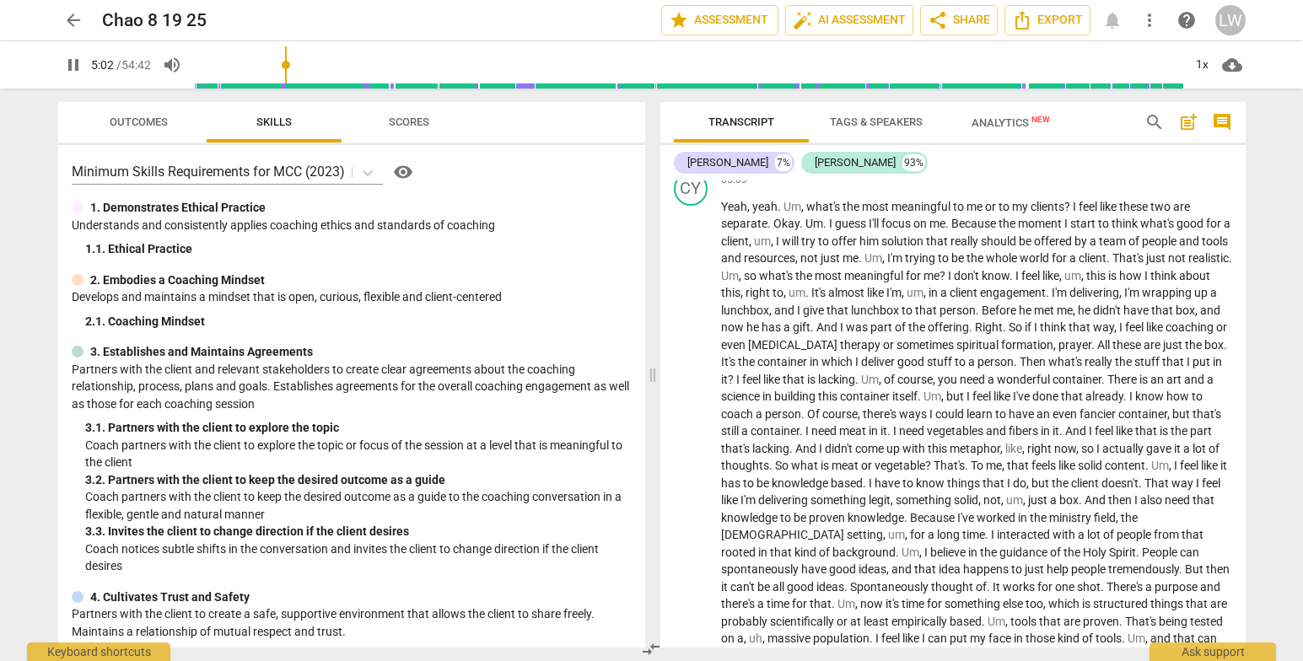
scroll to position [1054, 0]
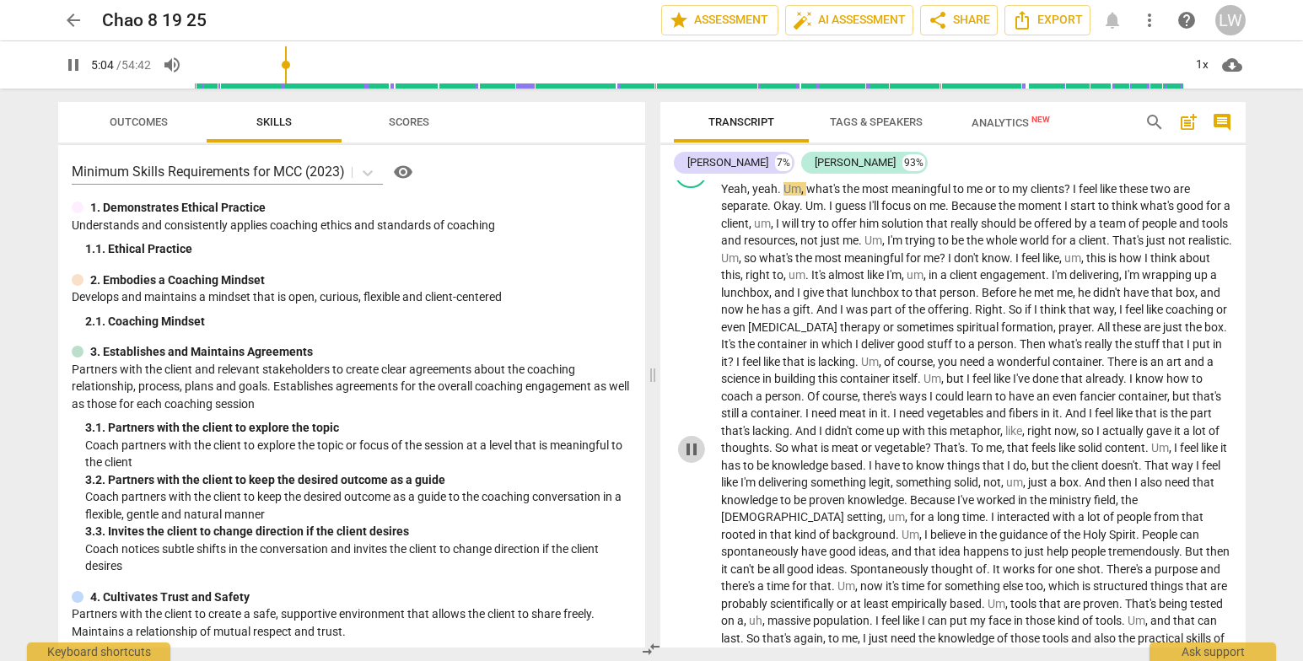
click at [696, 460] on span "pause" at bounding box center [692, 449] width 20 height 20
drag, startPoint x: 288, startPoint y: 67, endPoint x: 312, endPoint y: 66, distance: 24.5
click at [312, 66] on input "range" at bounding box center [688, 65] width 989 height 54
click at [75, 64] on span "play_arrow" at bounding box center [73, 65] width 20 height 20
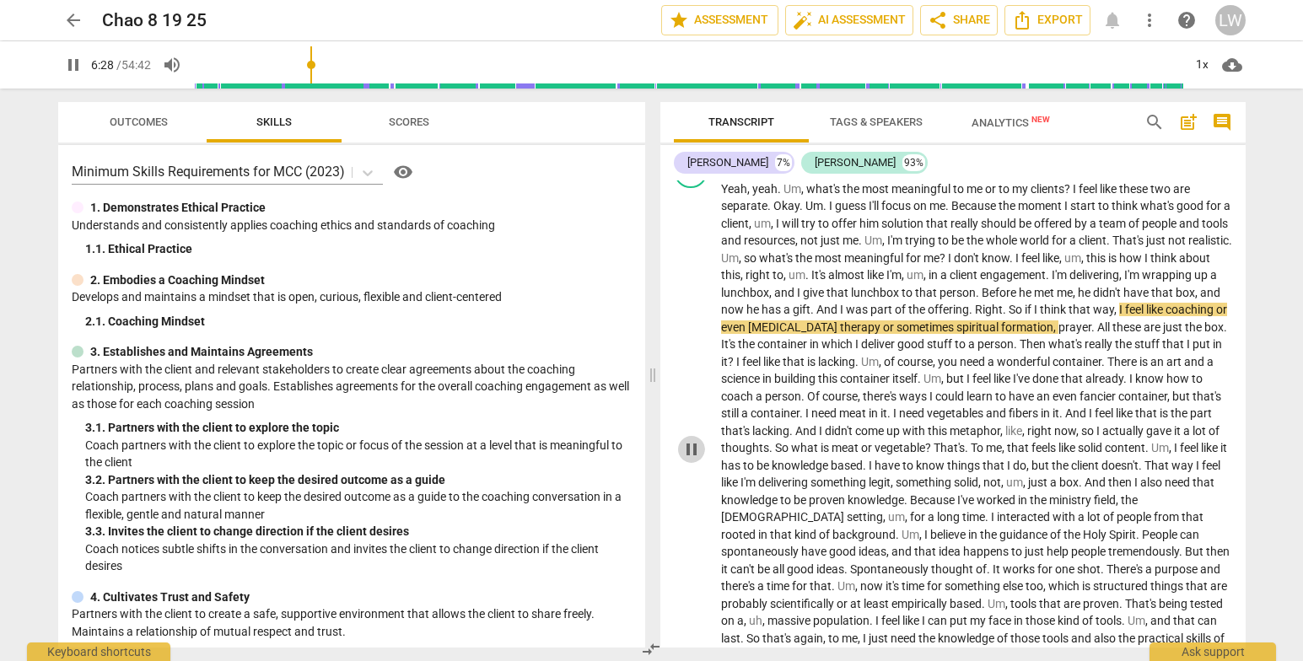
click at [694, 460] on span "pause" at bounding box center [692, 449] width 20 height 20
type input "389"
drag, startPoint x: 859, startPoint y: 349, endPoint x: 931, endPoint y: 509, distance: 175.2
click at [895, 346] on p "Yeah , yeah . Um , what's the most meaningful to me or to my clients ? I feel l…" at bounding box center [976, 449] width 511 height 536
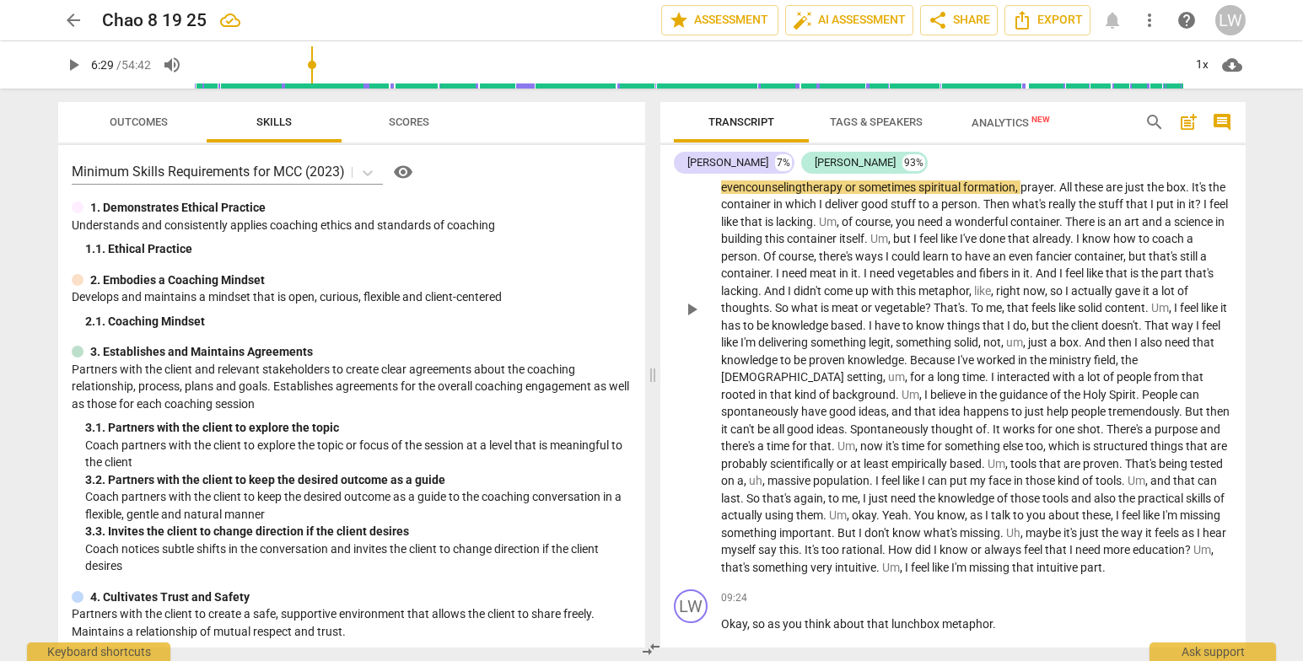
scroll to position [1283, 0]
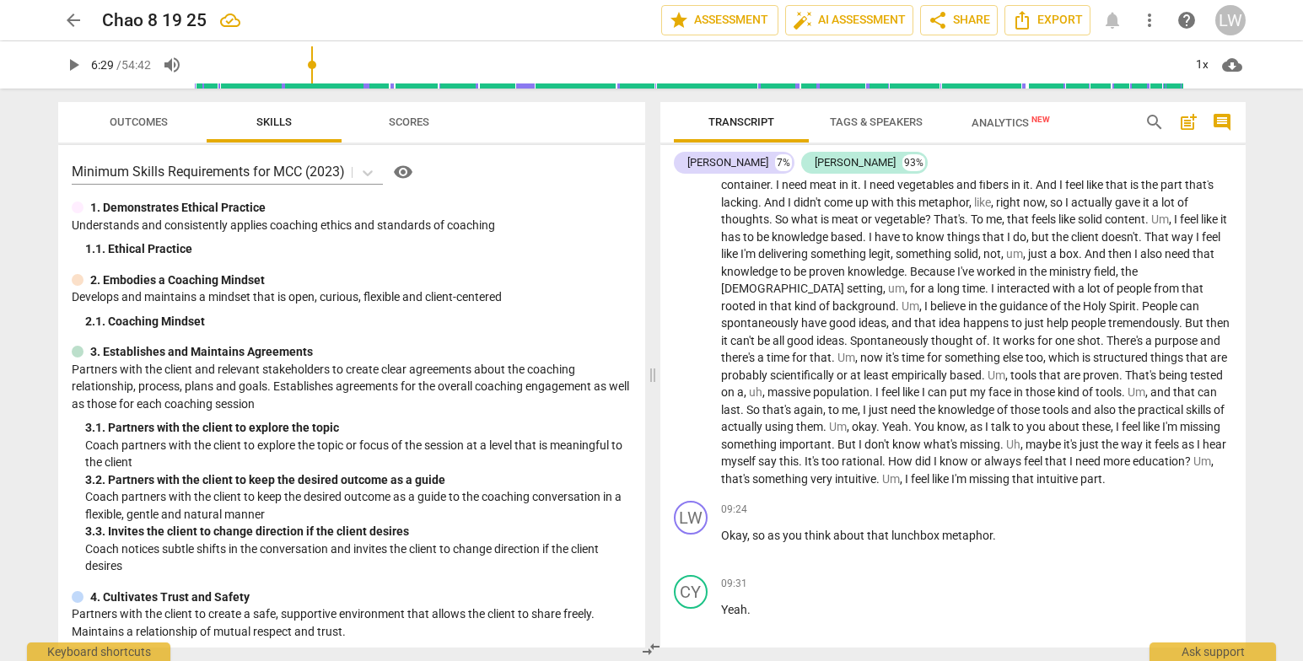
click at [1249, 251] on div "Transcript Tags & Speakers Analytics New search post_add comment Lupe Wood 7% C…" at bounding box center [957, 375] width 606 height 573
click at [1249, 254] on div "Transcript Tags & Speakers Analytics New search post_add comment Lupe Wood 7% C…" at bounding box center [957, 375] width 606 height 573
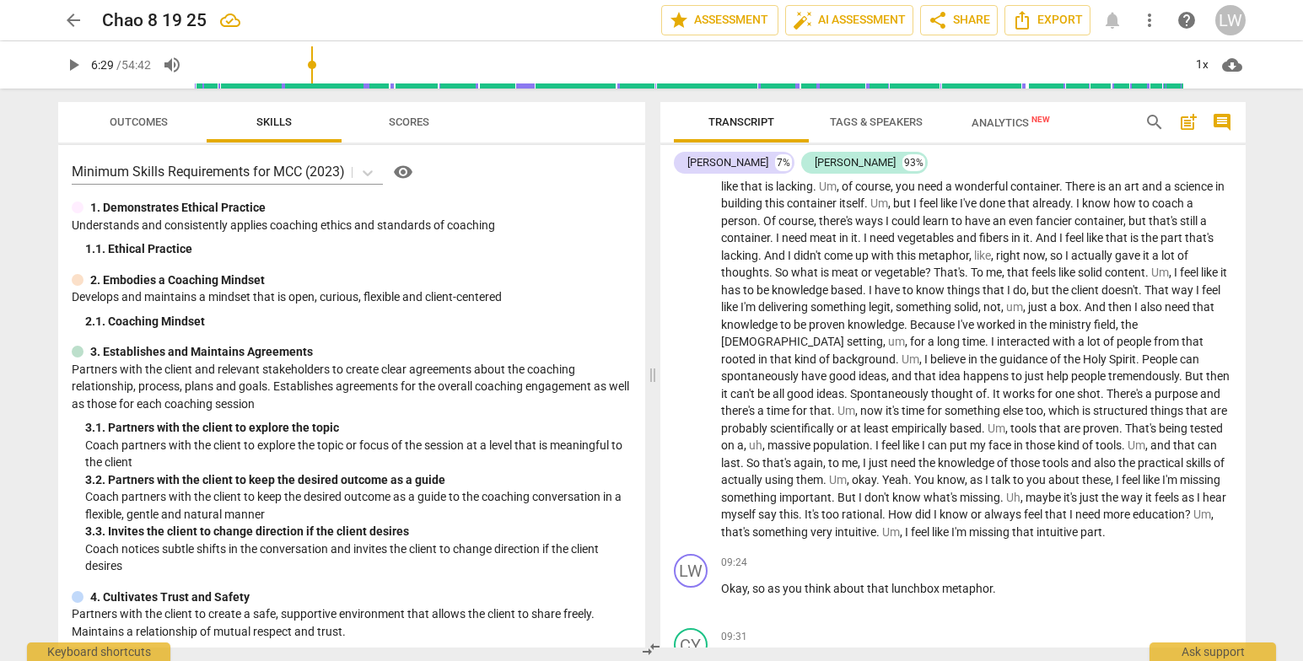
scroll to position [1318, 0]
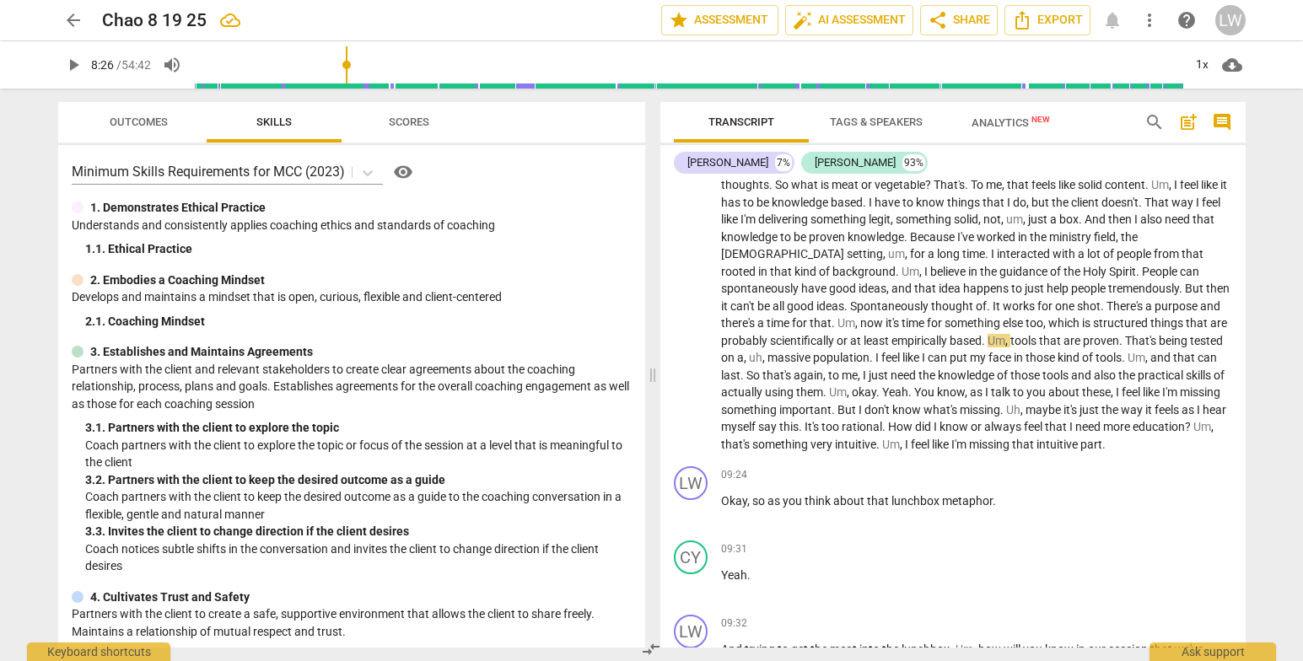
drag, startPoint x: 315, startPoint y: 66, endPoint x: 349, endPoint y: 78, distance: 36.5
click at [349, 78] on input "range" at bounding box center [688, 65] width 989 height 54
click at [71, 62] on span "play_arrow" at bounding box center [73, 65] width 20 height 20
click at [690, 197] on span "pause" at bounding box center [692, 186] width 20 height 20
type input "518"
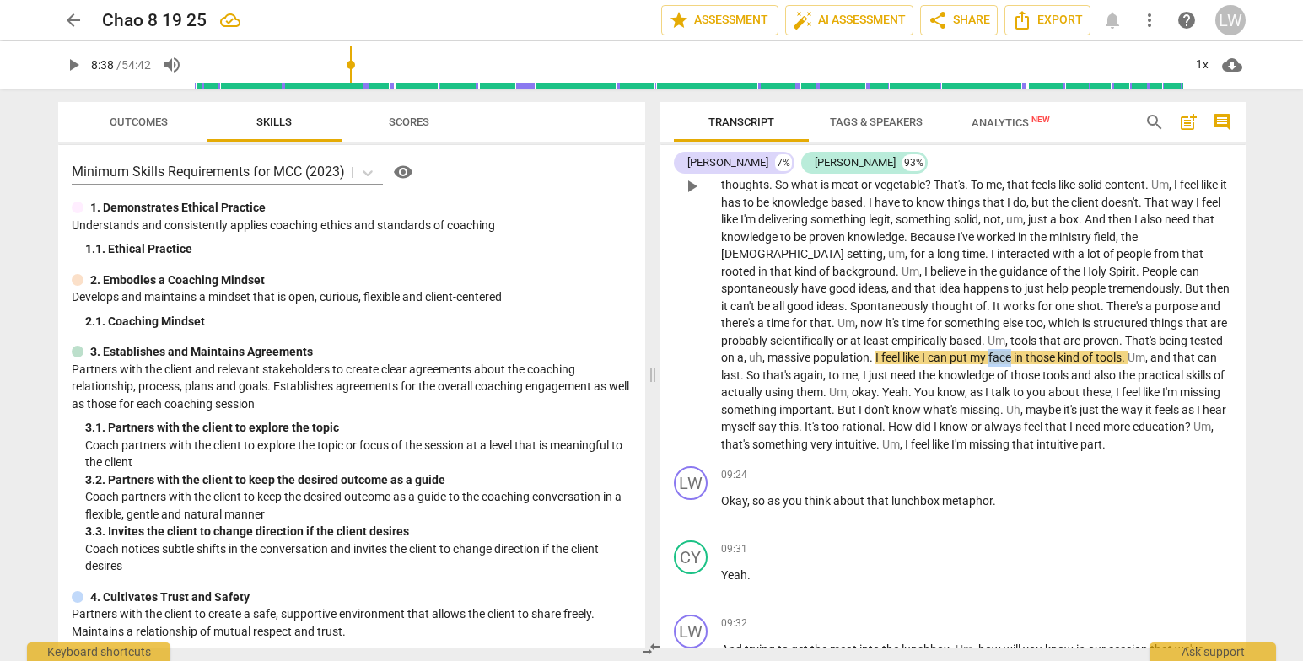
drag, startPoint x: 1180, startPoint y: 372, endPoint x: 1201, endPoint y: 373, distance: 21.1
click at [1014, 364] on span "face" at bounding box center [1001, 357] width 25 height 13
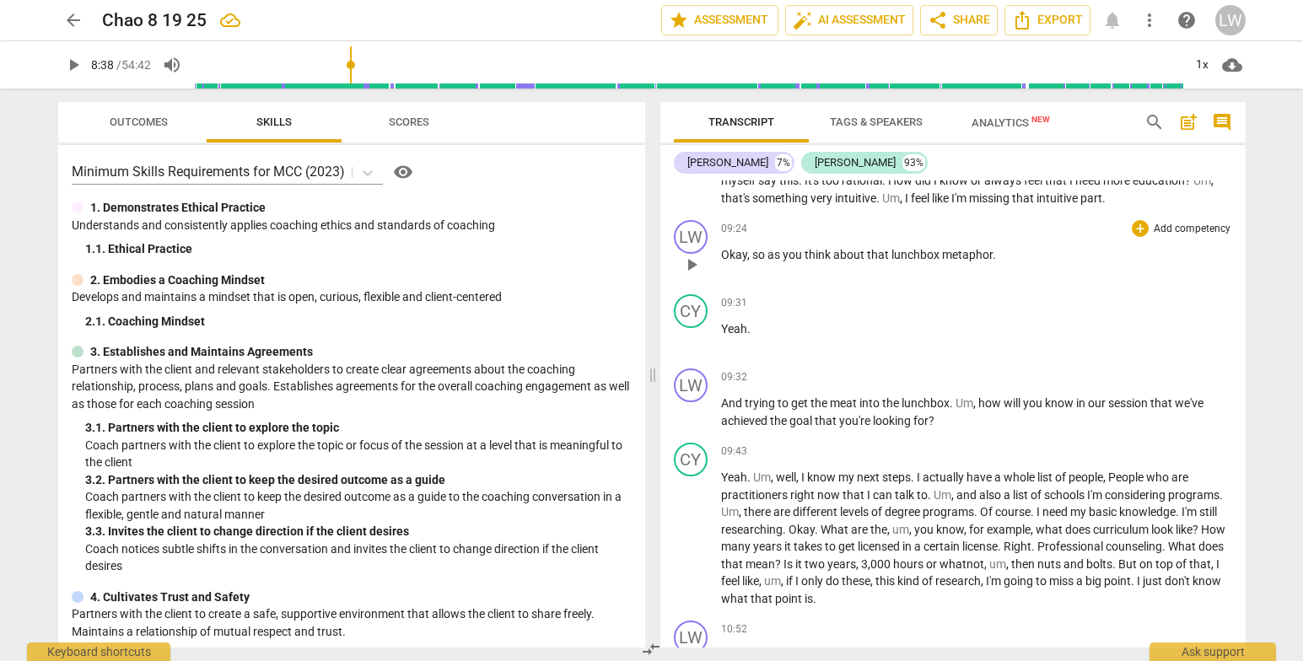
scroll to position [1582, 0]
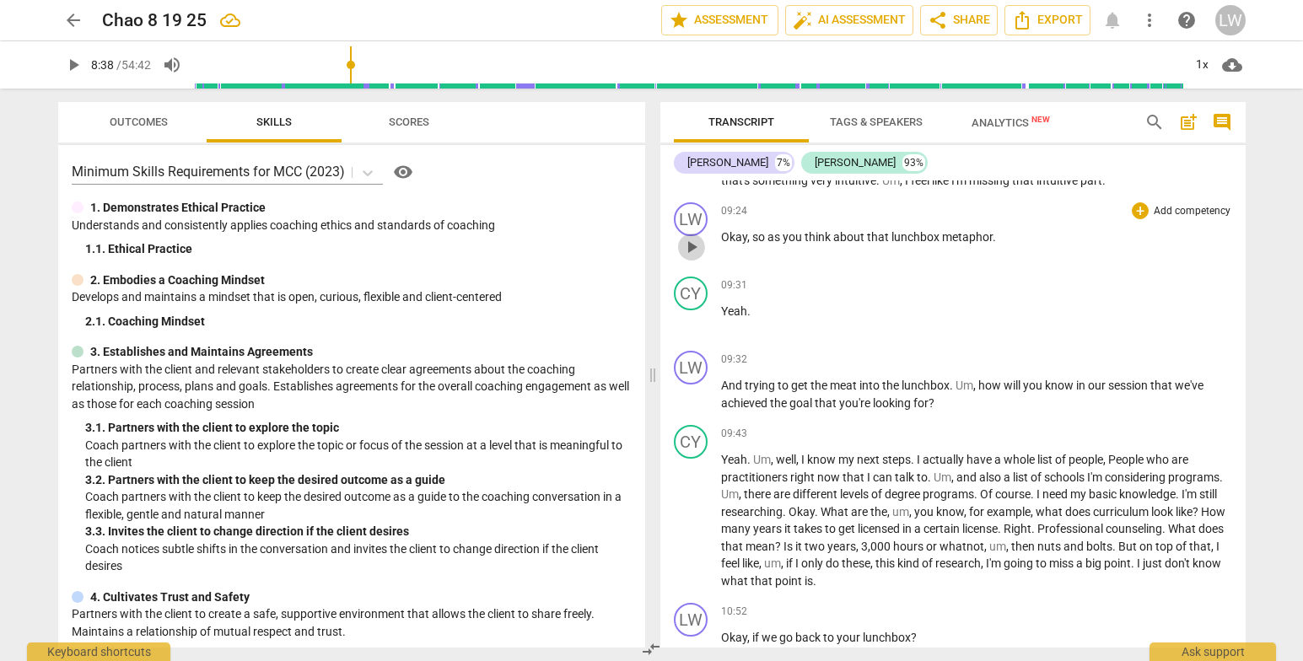
click at [694, 257] on span "play_arrow" at bounding box center [692, 247] width 20 height 20
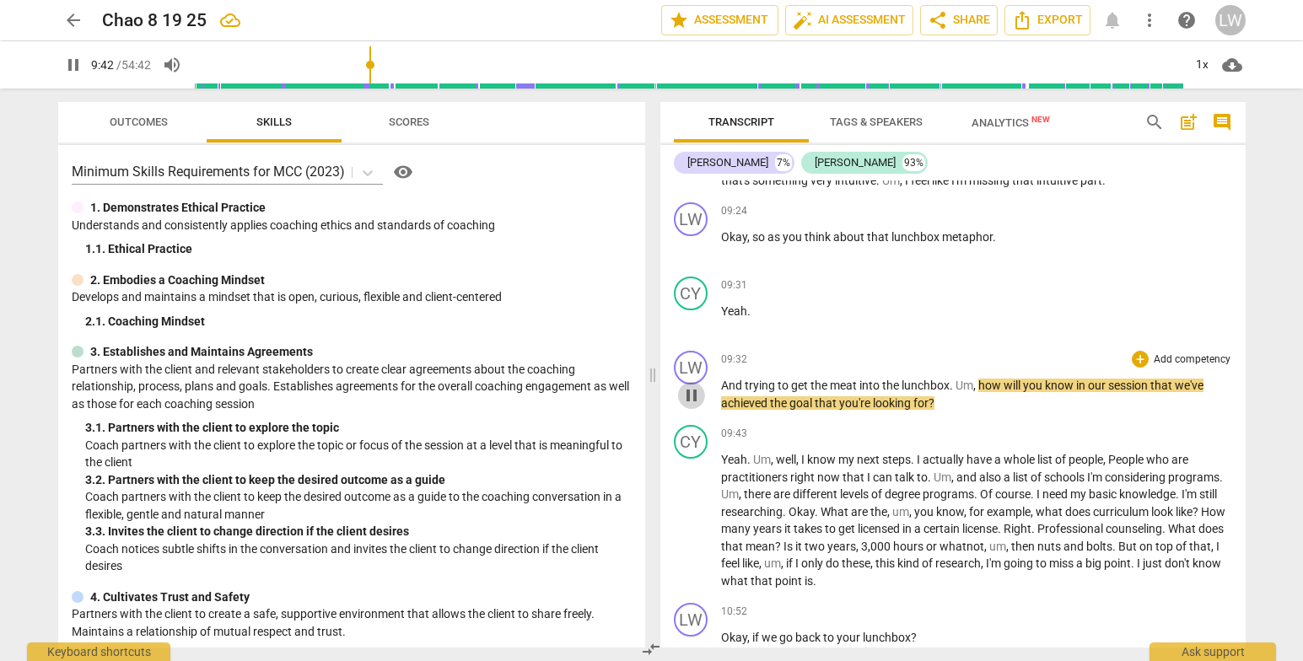
click at [690, 406] on span "pause" at bounding box center [692, 395] width 20 height 20
type input "583"
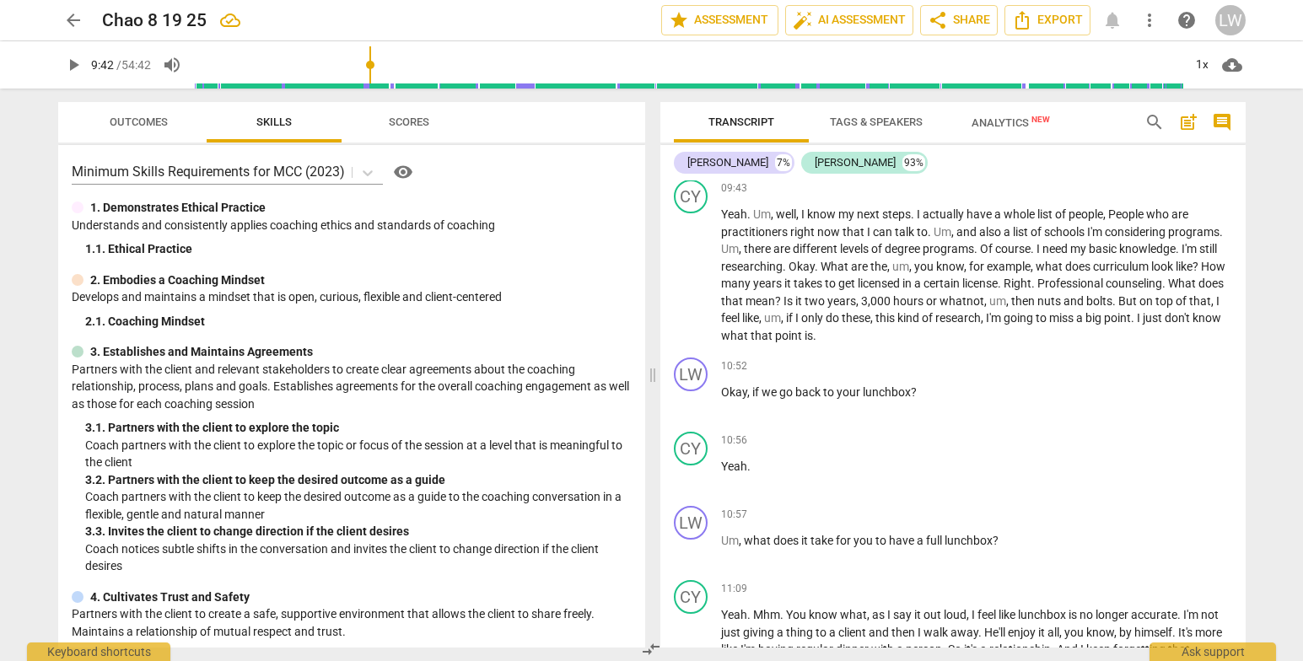
scroll to position [1846, 0]
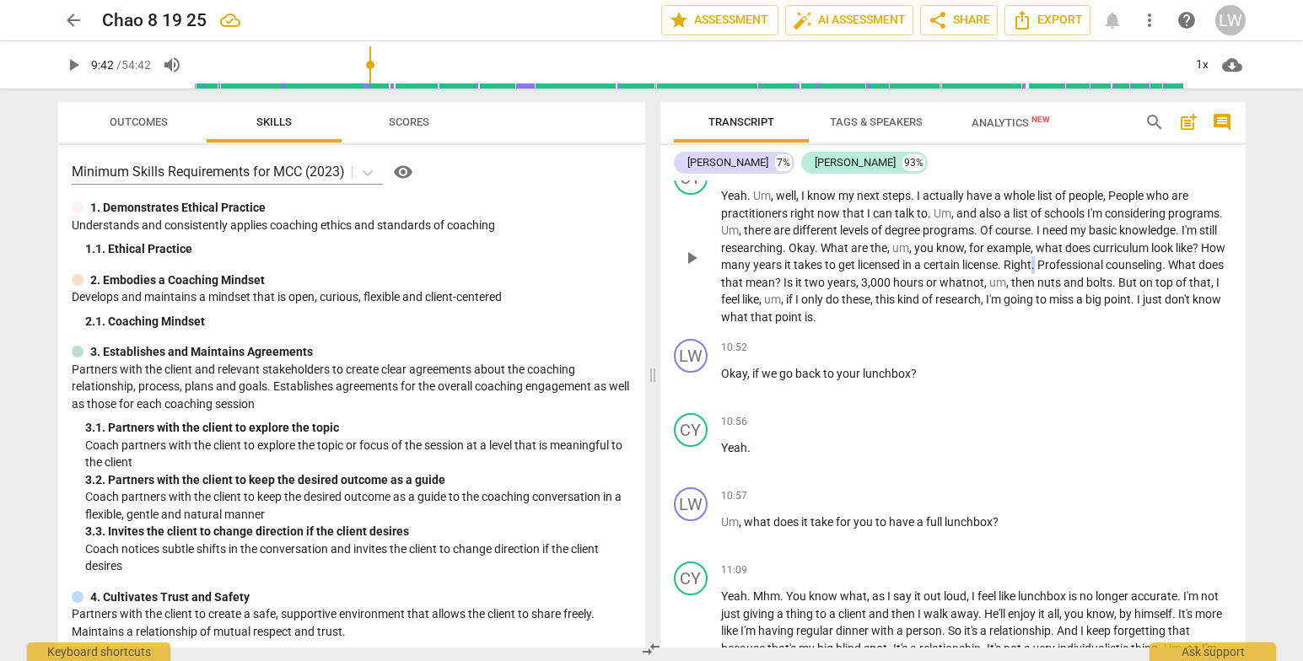
click at [1065, 299] on p "Yeah . Um , well , I know my next steps . I actually have a whole list of peopl…" at bounding box center [976, 256] width 511 height 138
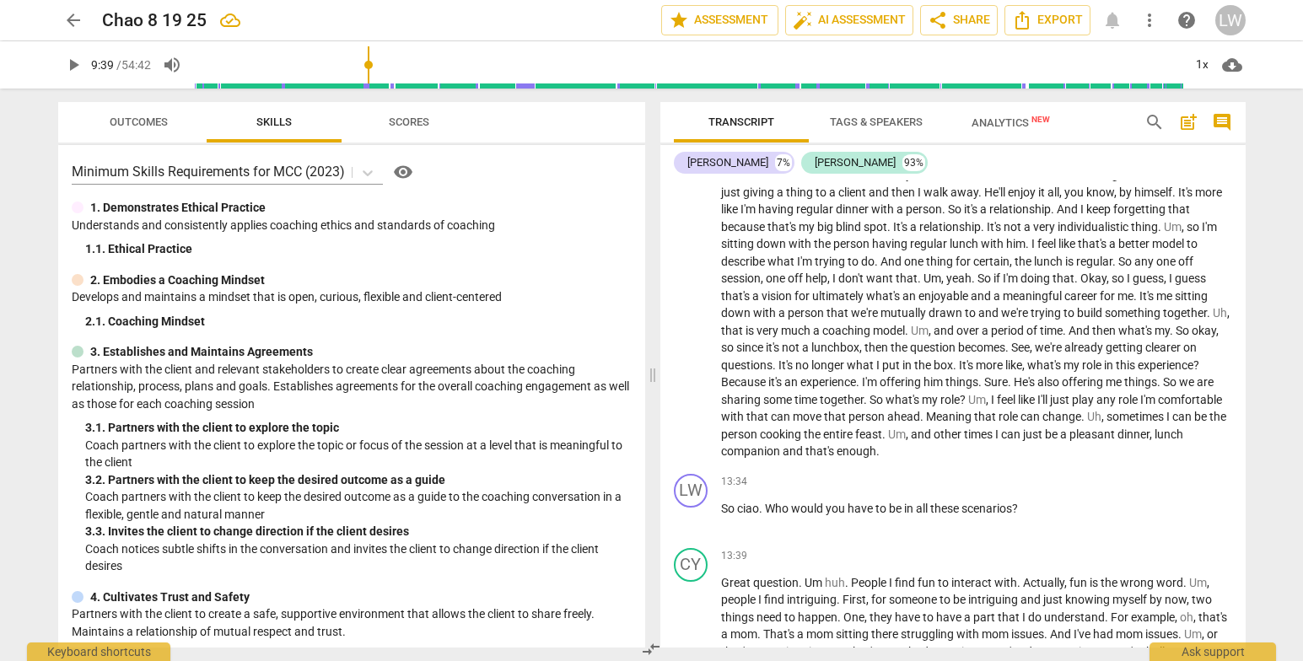
scroll to position [1814, 0]
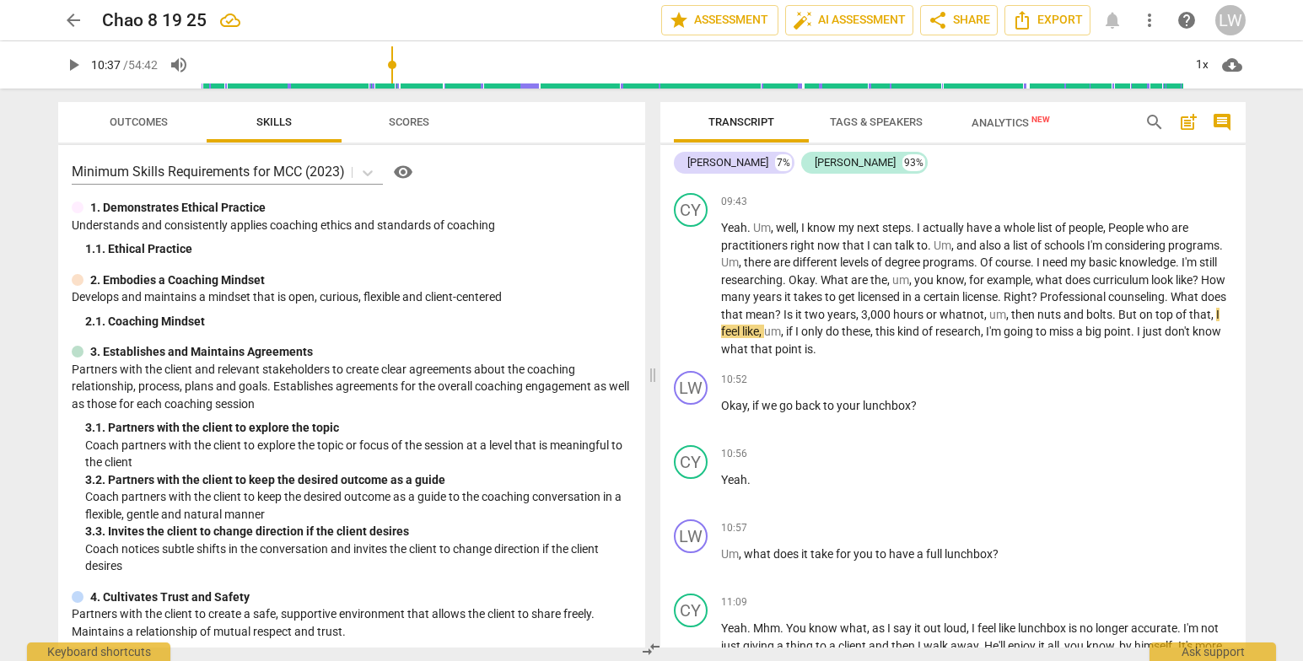
drag, startPoint x: 371, startPoint y: 62, endPoint x: 394, endPoint y: 84, distance: 32.2
click at [393, 74] on input "range" at bounding box center [692, 65] width 983 height 54
click at [1242, 284] on div "Transcript Tags & Speakers Analytics New search post_add comment Lupe Wood 7% C…" at bounding box center [957, 375] width 606 height 573
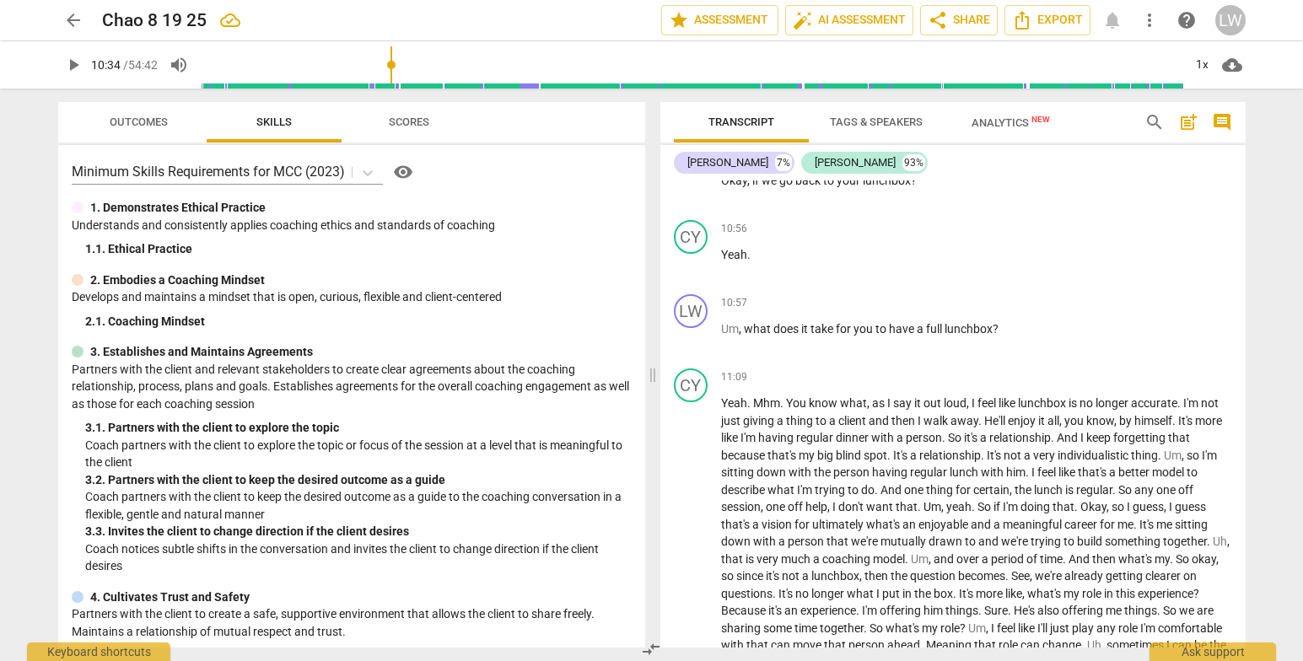
scroll to position [2232, 0]
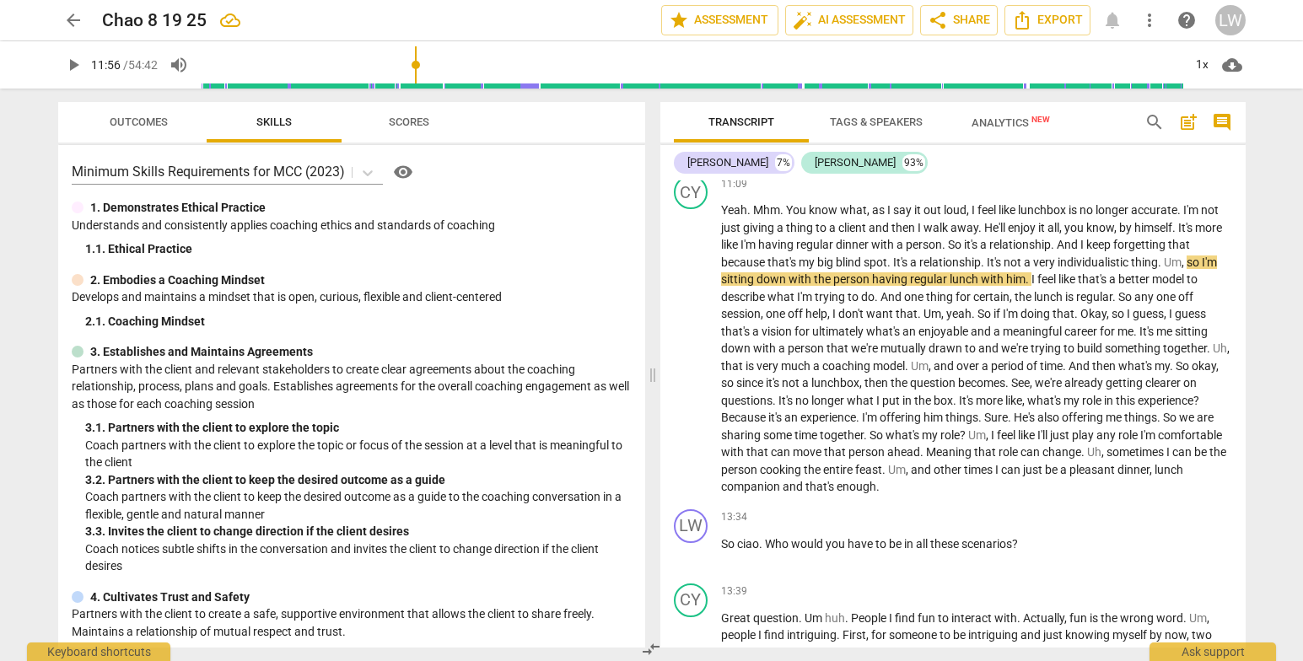
drag, startPoint x: 393, startPoint y: 64, endPoint x: 418, endPoint y: 67, distance: 24.7
click at [418, 67] on input "range" at bounding box center [692, 65] width 983 height 54
click at [71, 64] on span "play_arrow" at bounding box center [73, 65] width 20 height 20
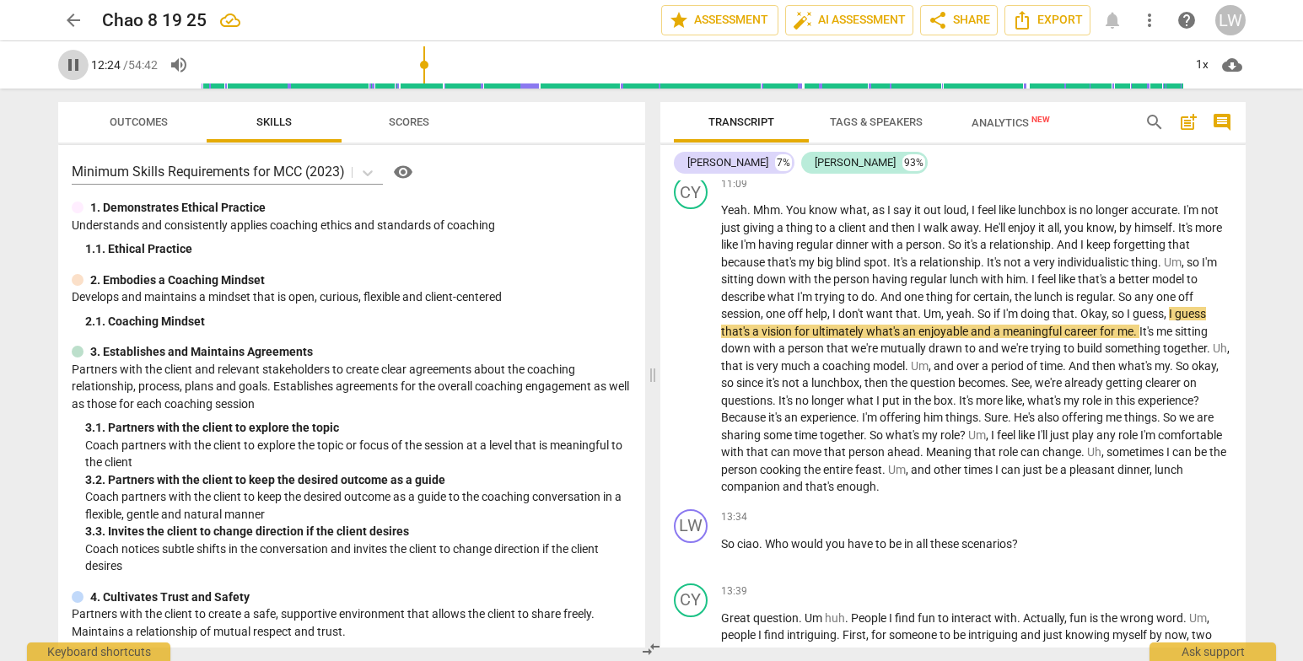
click at [69, 62] on span "pause" at bounding box center [73, 65] width 20 height 20
click at [693, 360] on span "play_arrow" at bounding box center [692, 350] width 20 height 20
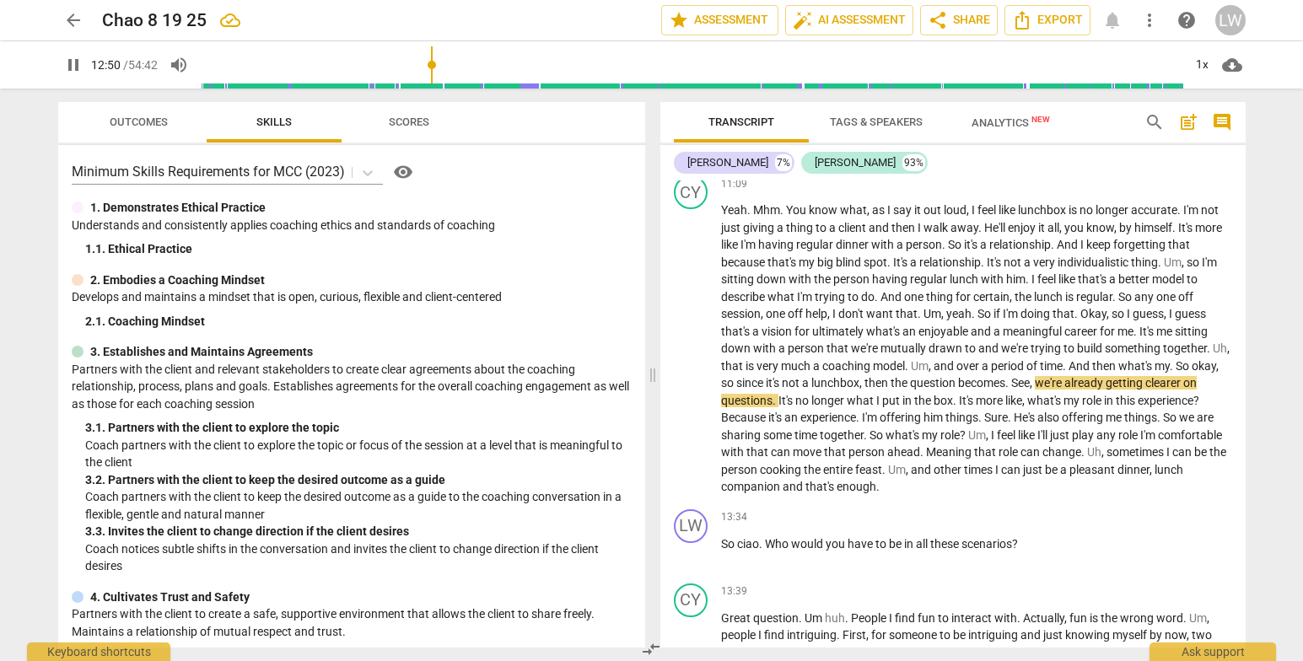
drag, startPoint x: 1247, startPoint y: 297, endPoint x: 1249, endPoint y: 305, distance: 8.8
click at [1250, 308] on div "Transcript Tags & Speakers Analytics New search post_add comment Lupe Wood 7% C…" at bounding box center [957, 375] width 606 height 573
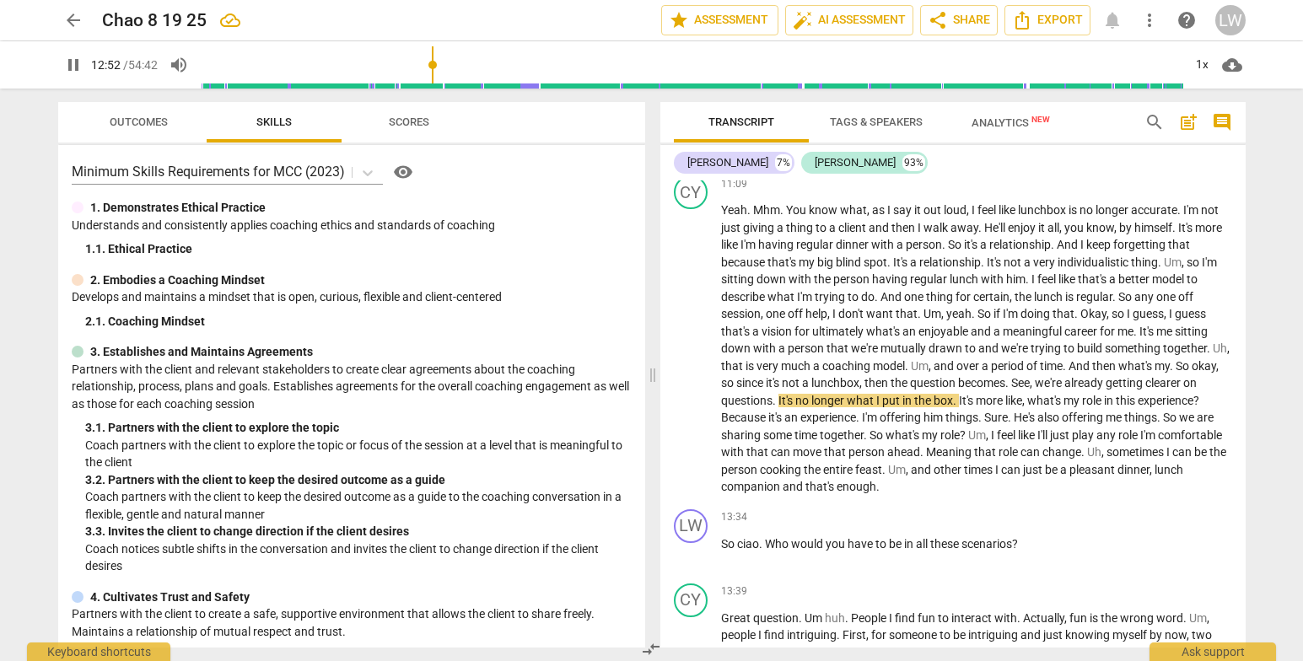
click at [1251, 306] on div "Transcript Tags & Speakers Analytics New search post_add comment Lupe Wood 7% C…" at bounding box center [957, 375] width 606 height 573
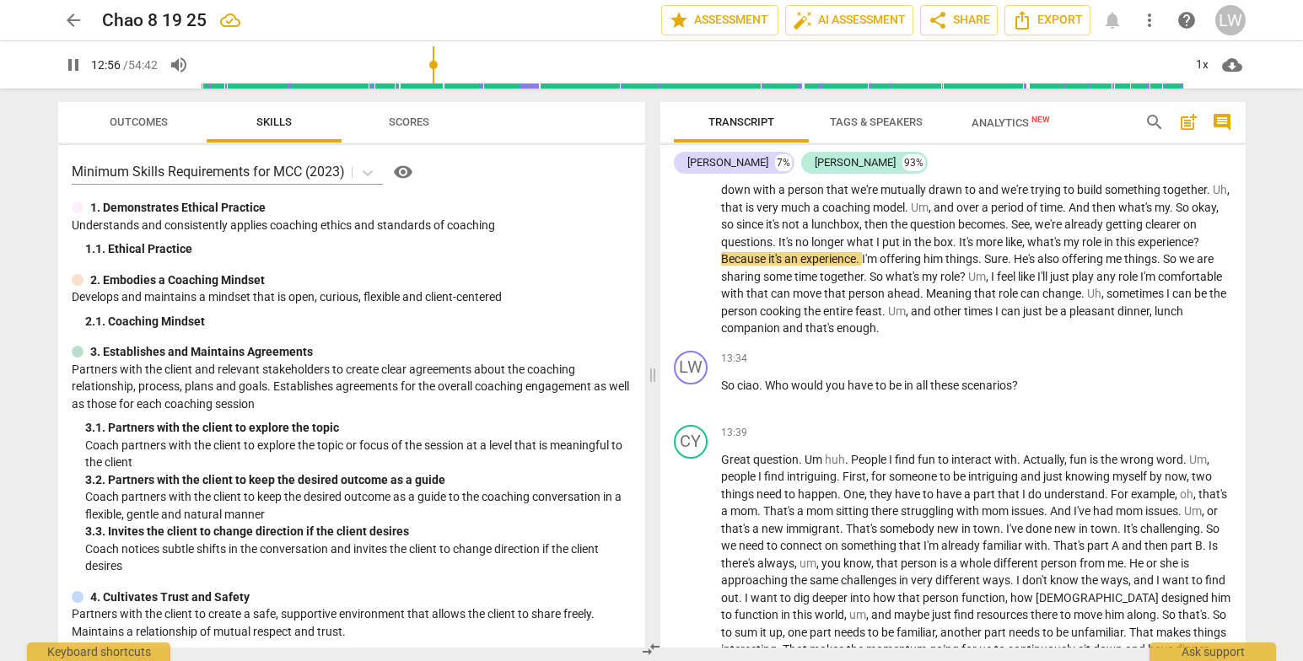
scroll to position [2407, 0]
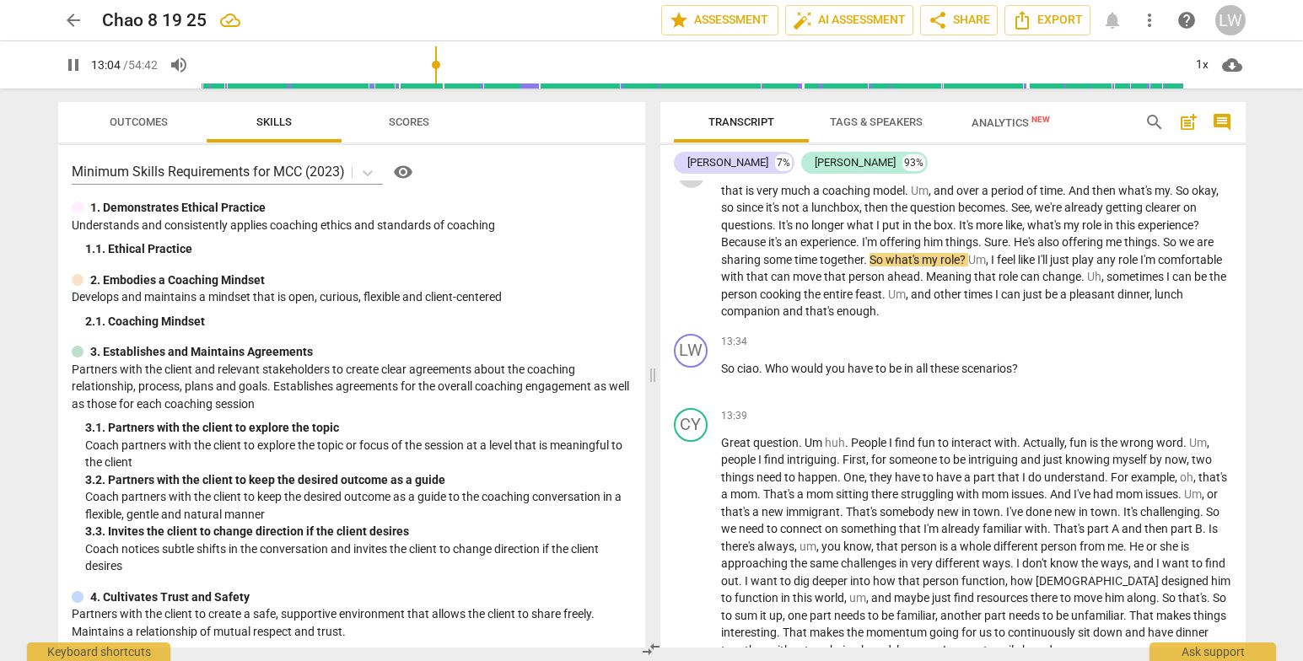
click at [683, 185] on span "pause" at bounding box center [692, 174] width 20 height 20
type input "785"
drag, startPoint x: 744, startPoint y: 397, endPoint x: 774, endPoint y: 509, distance: 116.2
click at [763, 378] on p "So ciao . Who would you have to be in all these scenarios ?" at bounding box center [976, 369] width 511 height 18
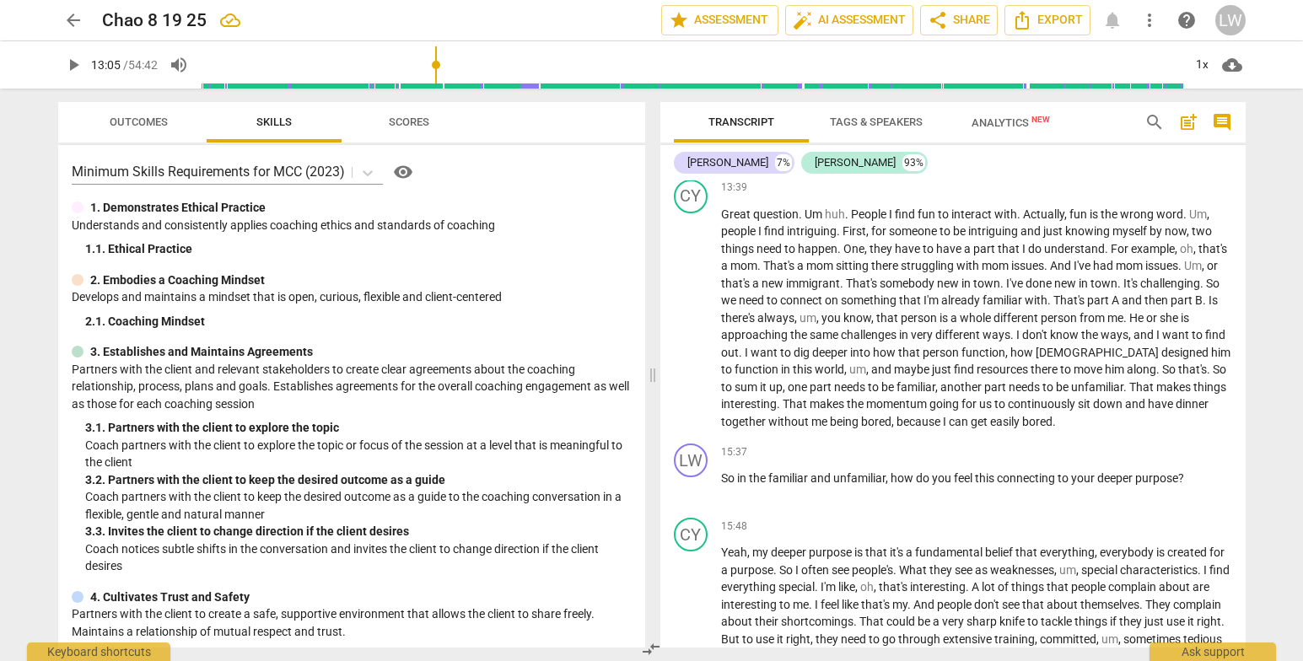
scroll to position [2689, 0]
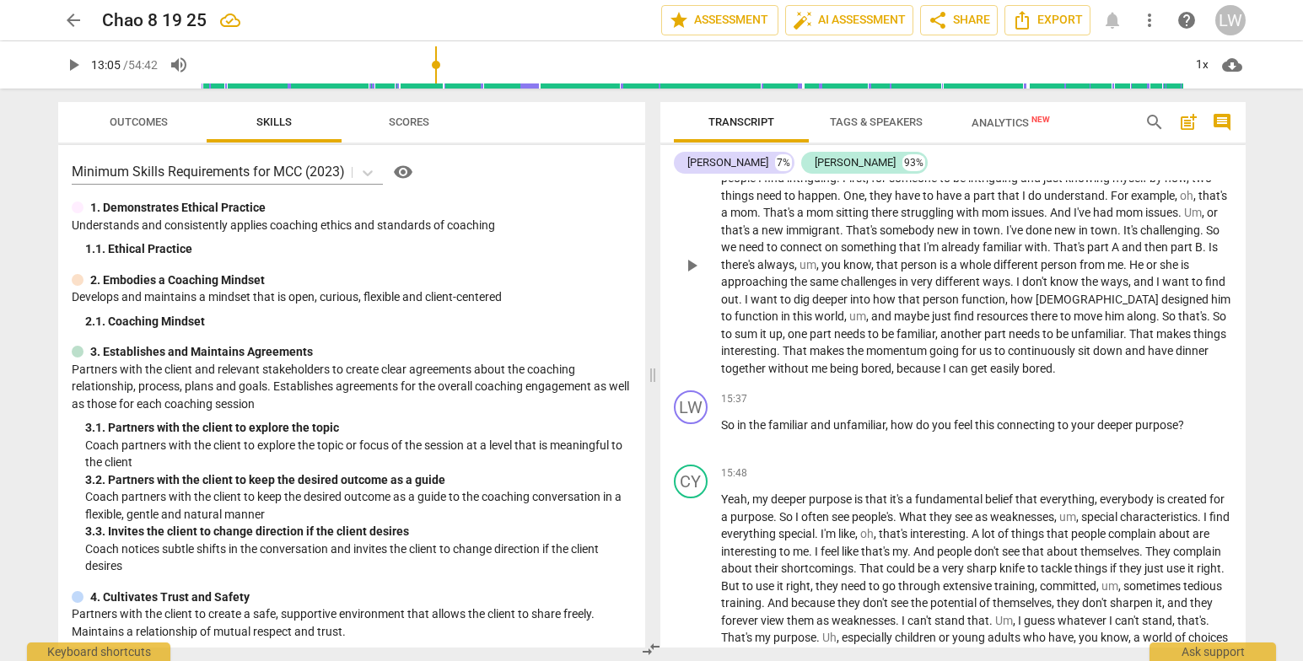
click at [1007, 306] on span "," at bounding box center [1007, 299] width 5 height 13
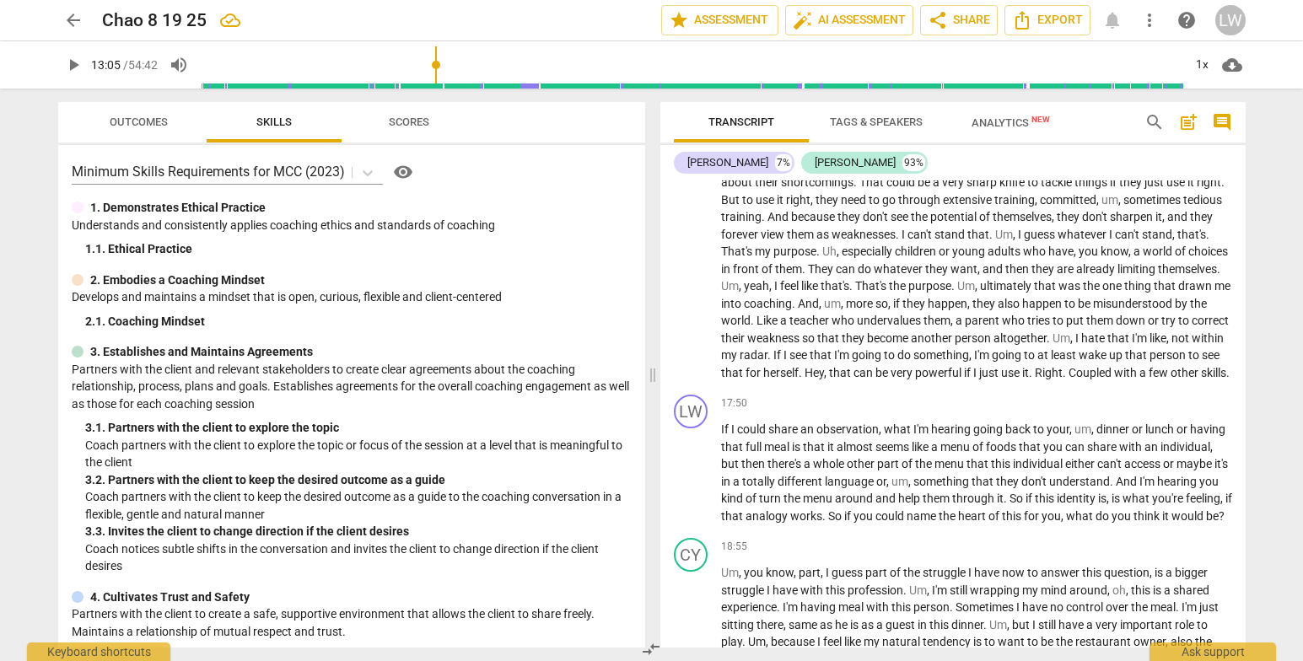
scroll to position [3092, 0]
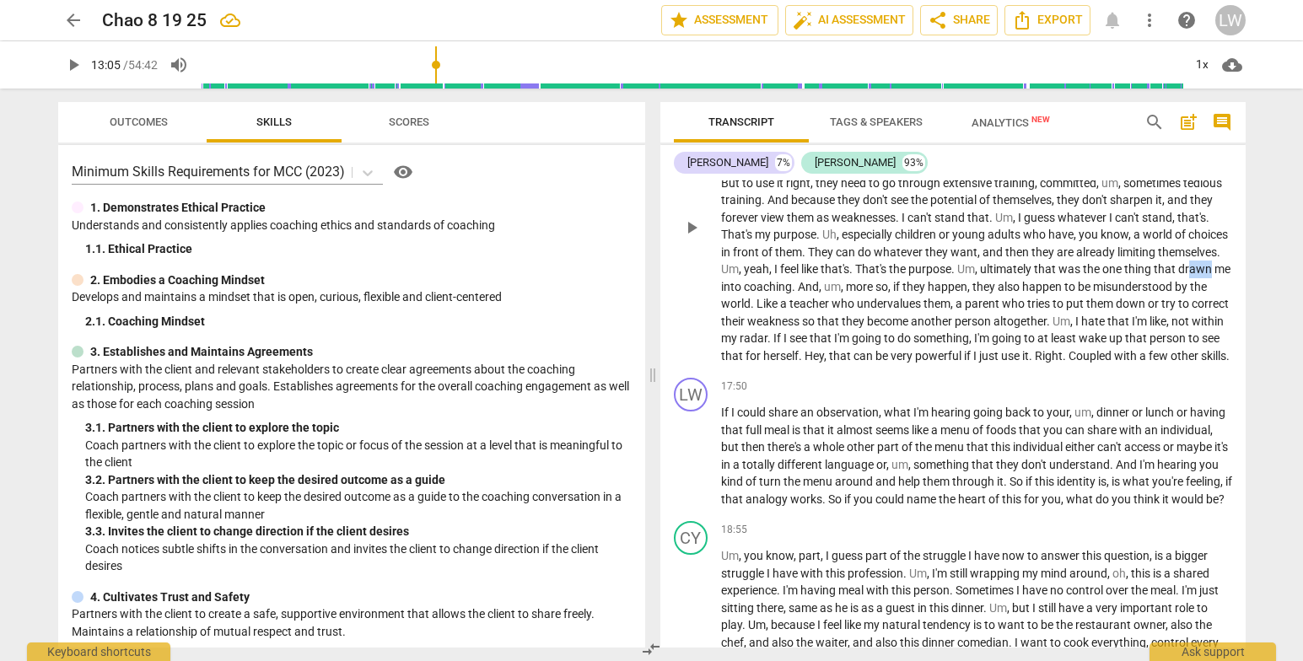
drag, startPoint x: 928, startPoint y: 320, endPoint x: 949, endPoint y: 324, distance: 21.5
click at [1178, 276] on span "drawn" at bounding box center [1196, 268] width 36 height 13
click at [871, 364] on p "Yeah , my deeper purpose is that it's a fundamental belief that everything , ev…" at bounding box center [976, 226] width 511 height 277
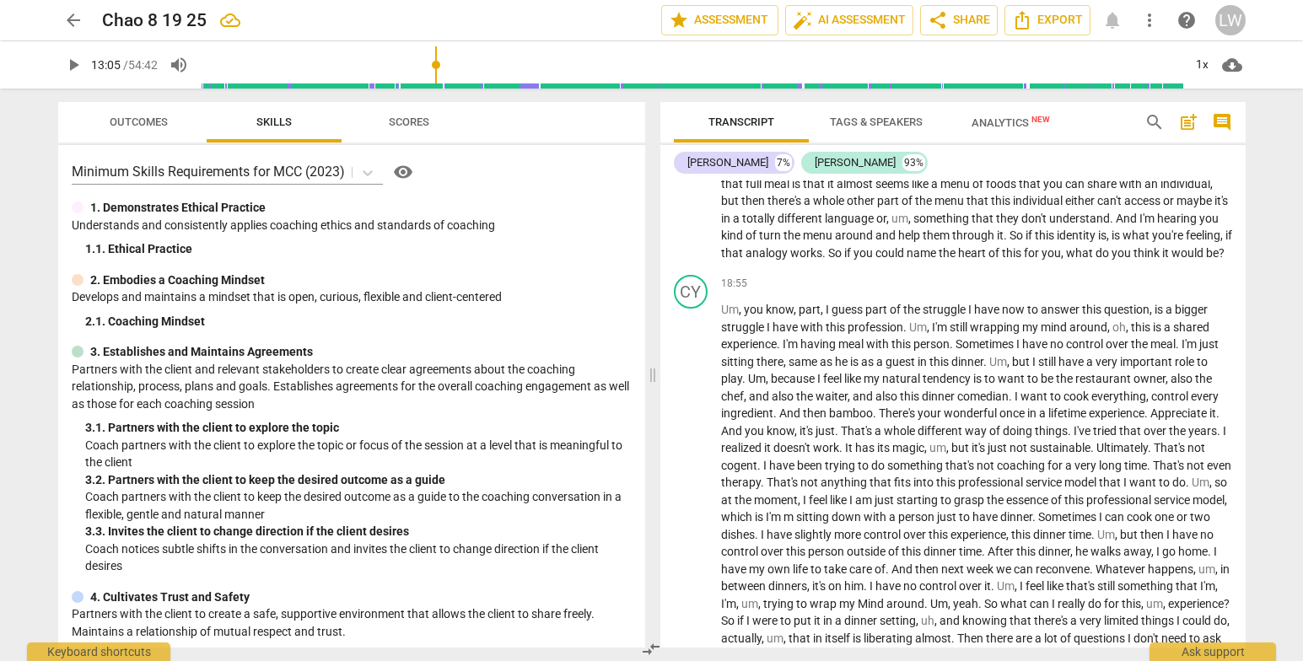
scroll to position [3356, 0]
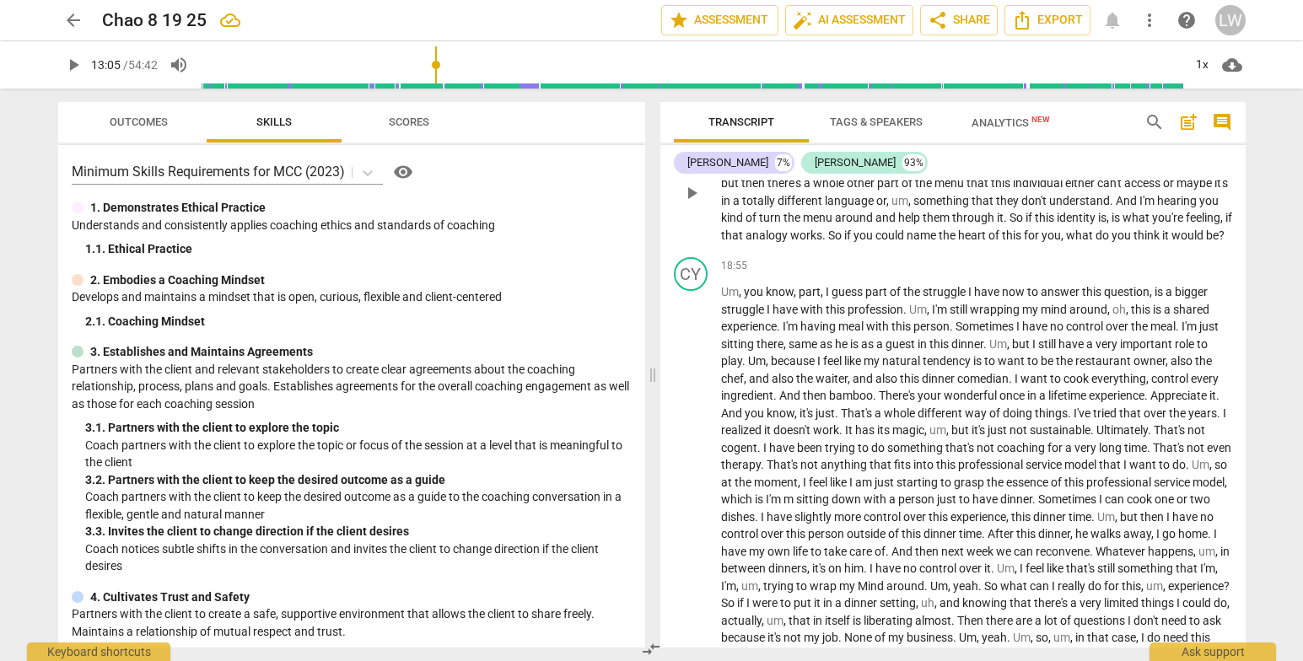
click at [693, 203] on span "play_arrow" at bounding box center [692, 193] width 20 height 20
click at [695, 203] on span "pause" at bounding box center [692, 193] width 20 height 20
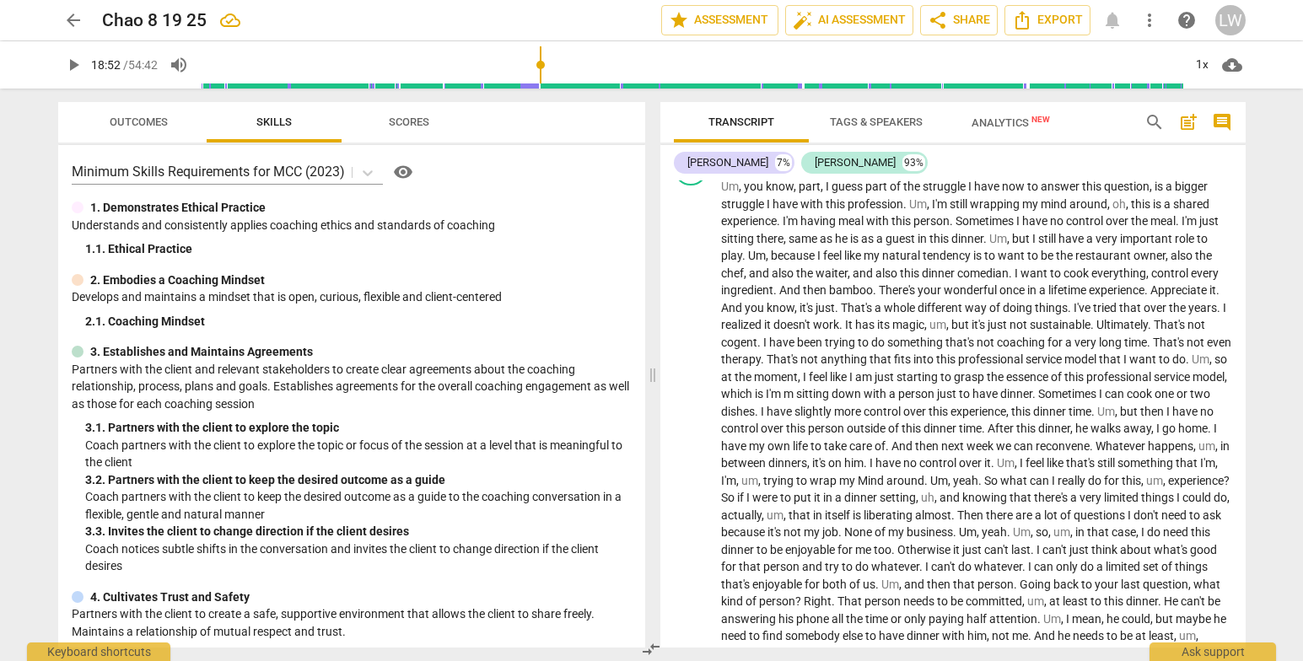
scroll to position [3497, 0]
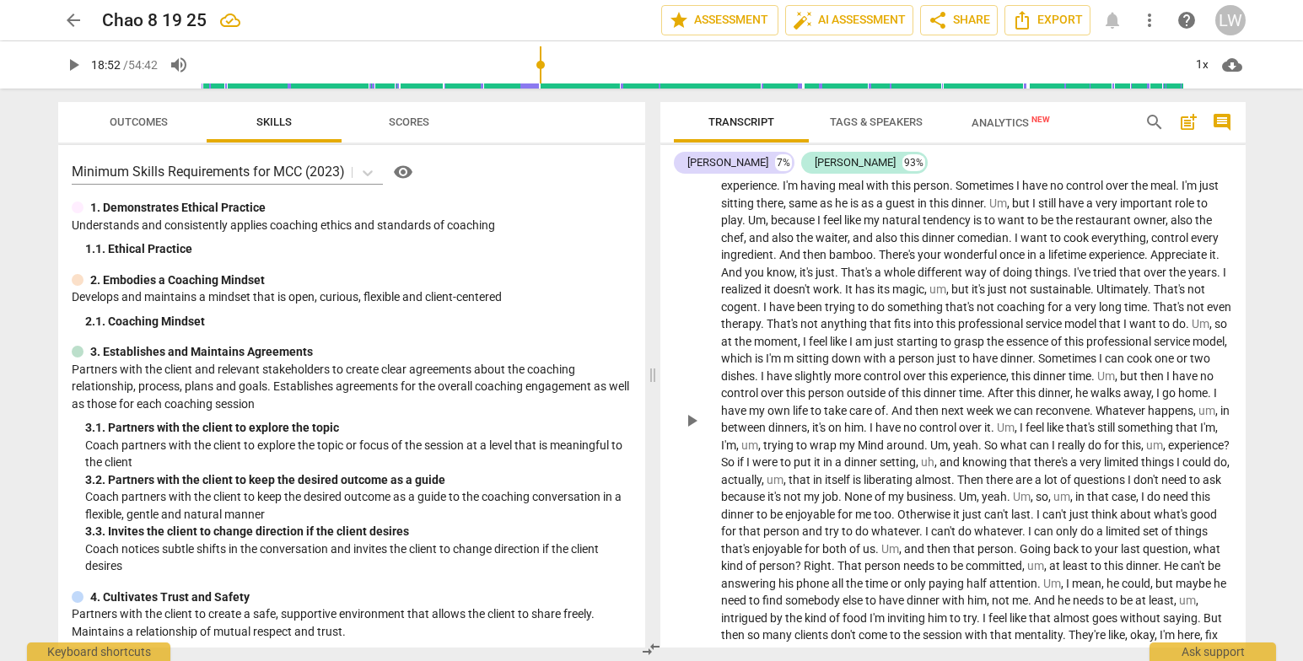
click at [689, 431] on span "play_arrow" at bounding box center [692, 421] width 20 height 20
click at [688, 431] on span "pause" at bounding box center [692, 421] width 20 height 20
type input "1187"
click at [825, 261] on span "then" at bounding box center [816, 254] width 26 height 13
click at [825, 314] on span "been" at bounding box center [811, 306] width 28 height 13
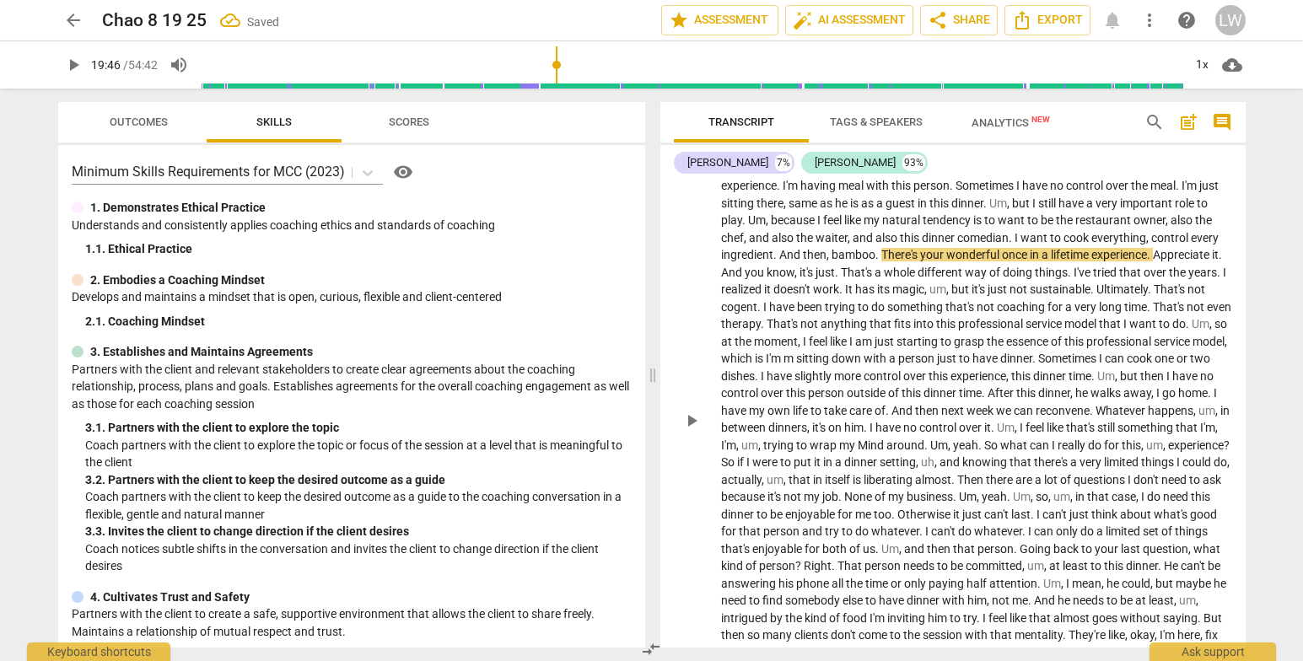
drag, startPoint x: 831, startPoint y: 321, endPoint x: 844, endPoint y: 332, distance: 17.4
click at [689, 431] on span "play_arrow" at bounding box center [692, 421] width 20 height 20
click at [689, 431] on span "pause" at bounding box center [692, 421] width 20 height 20
type input "1189"
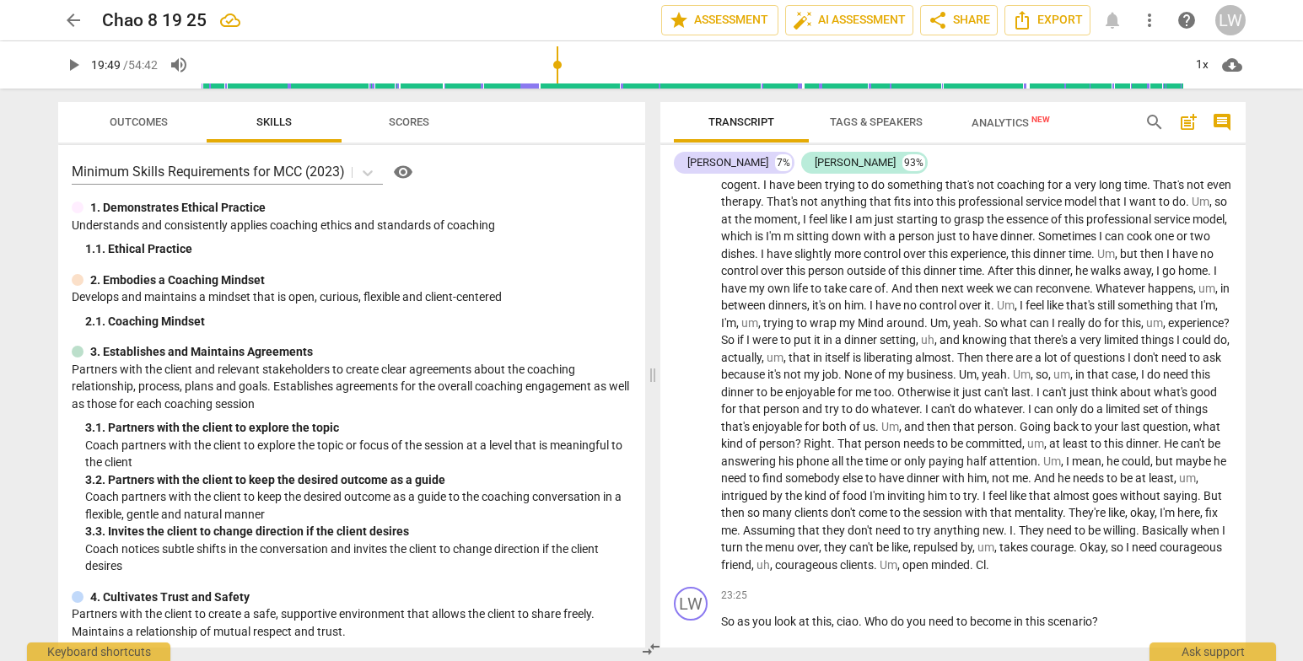
scroll to position [3673, 0]
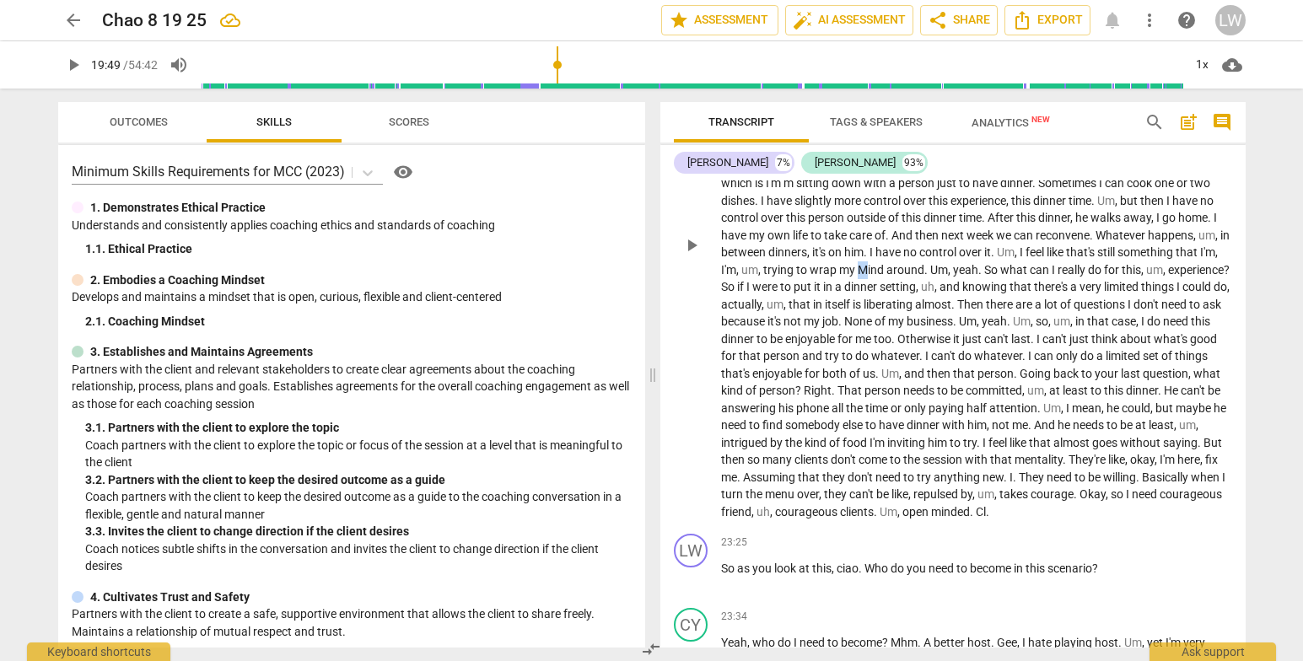
drag, startPoint x: 1016, startPoint y: 339, endPoint x: 1025, endPoint y: 343, distance: 10.2
click at [887, 277] on span "Mind" at bounding box center [872, 269] width 29 height 13
drag, startPoint x: 558, startPoint y: 62, endPoint x: 614, endPoint y: 80, distance: 58.7
click at [614, 80] on input "range" at bounding box center [692, 65] width 983 height 54
click at [75, 62] on span "play_arrow" at bounding box center [73, 65] width 20 height 20
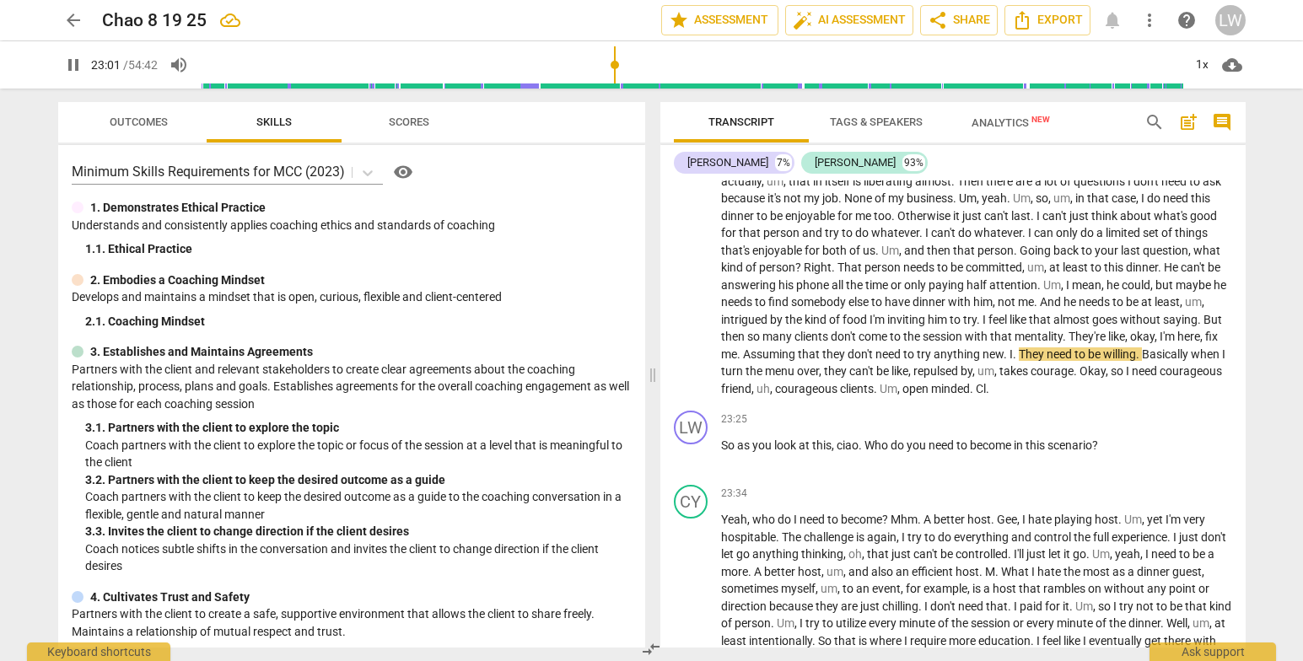
scroll to position [3919, 0]
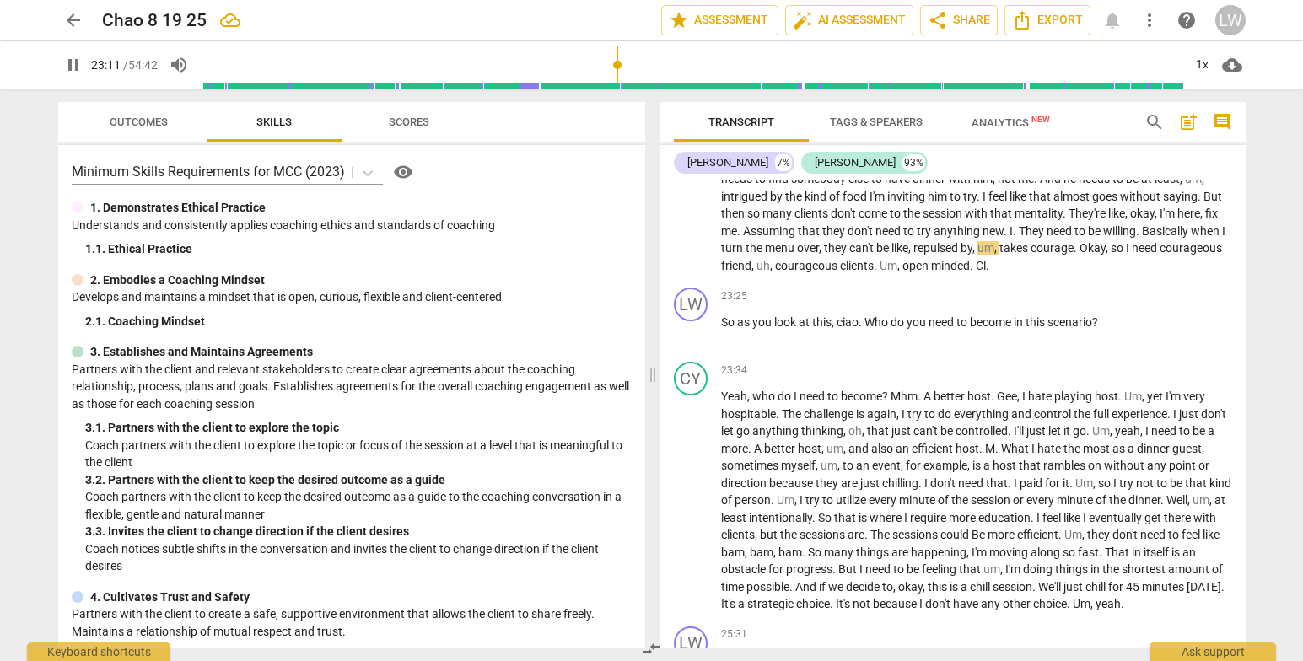
click at [67, 60] on span "pause" at bounding box center [73, 65] width 20 height 20
type input "1392"
drag, startPoint x: 784, startPoint y: 333, endPoint x: 795, endPoint y: 351, distance: 20.8
click at [973, 255] on span "," at bounding box center [975, 247] width 5 height 13
click at [79, 57] on span "play_arrow" at bounding box center [73, 65] width 20 height 20
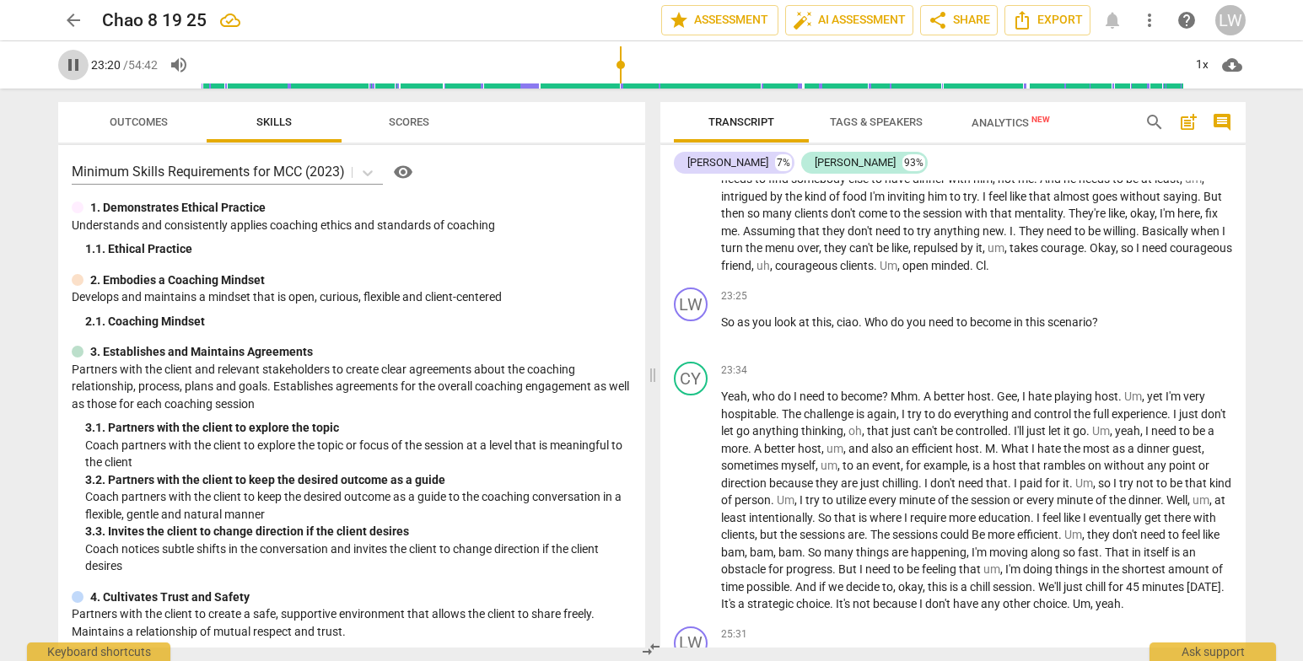
click at [69, 57] on span "pause" at bounding box center [73, 65] width 20 height 20
type input "1401"
drag, startPoint x: 788, startPoint y: 352, endPoint x: 811, endPoint y: 360, distance: 24.3
click at [67, 57] on span "play_arrow" at bounding box center [73, 65] width 20 height 20
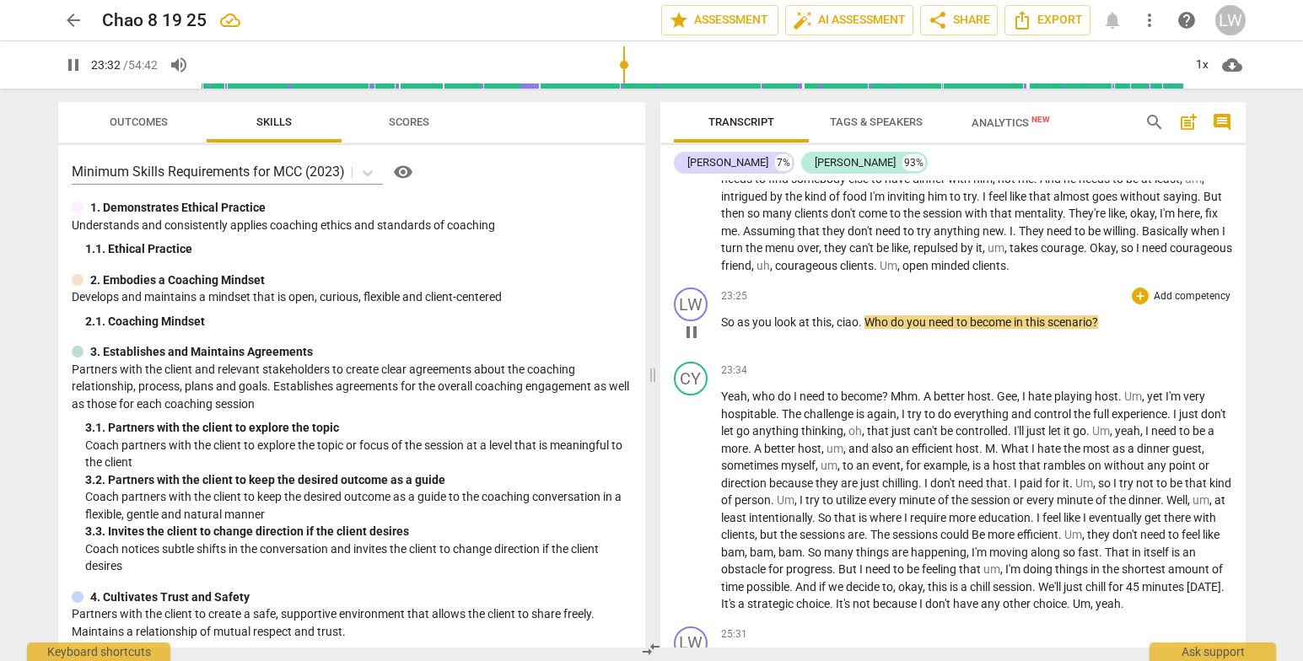
click at [692, 346] on button "pause" at bounding box center [691, 332] width 27 height 27
type input "1413"
drag, startPoint x: 842, startPoint y: 411, endPoint x: 855, endPoint y: 411, distance: 13.5
click at [855, 329] on span "ciao" at bounding box center [848, 321] width 22 height 13
drag, startPoint x: 840, startPoint y: 409, endPoint x: 872, endPoint y: 487, distance: 84.0
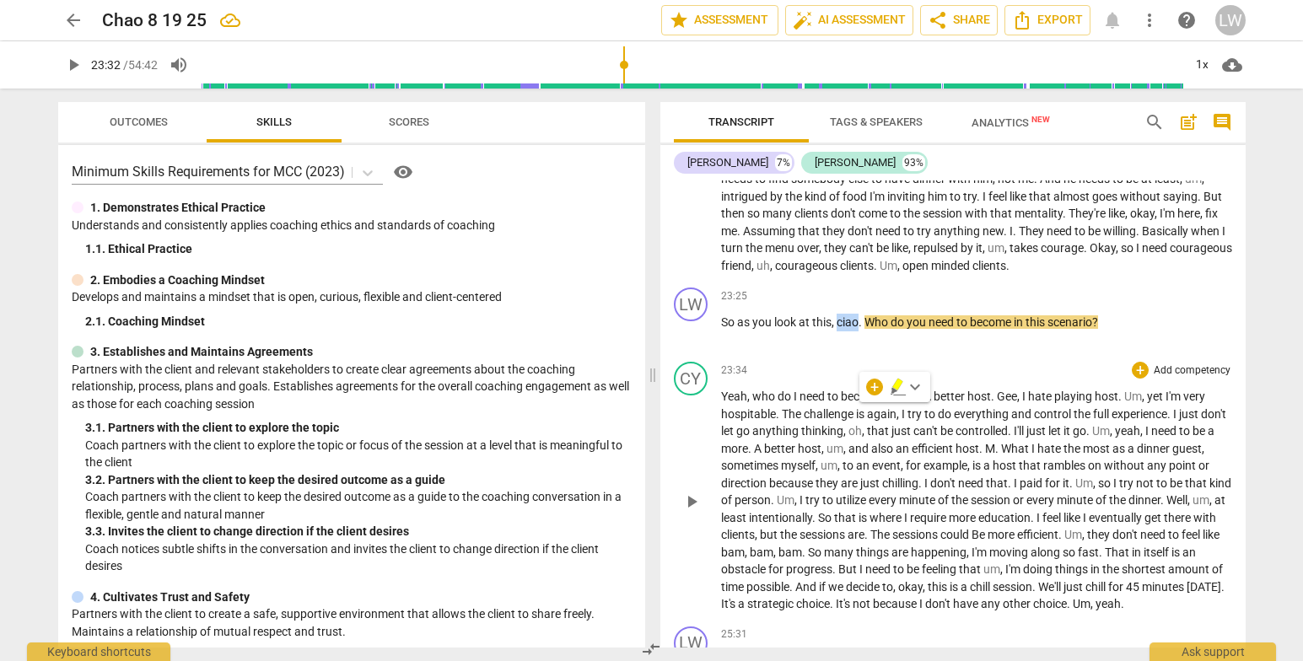
click at [860, 332] on p "So as you look at this , ciao . Who do you need to become in this scenario ?" at bounding box center [976, 323] width 511 height 18
drag, startPoint x: 1245, startPoint y: 375, endPoint x: 1249, endPoint y: 390, distance: 14.9
click at [1249, 390] on div "Transcript Tags & Speakers Analytics New search post_add comment Lupe Wood 7% C…" at bounding box center [957, 375] width 606 height 573
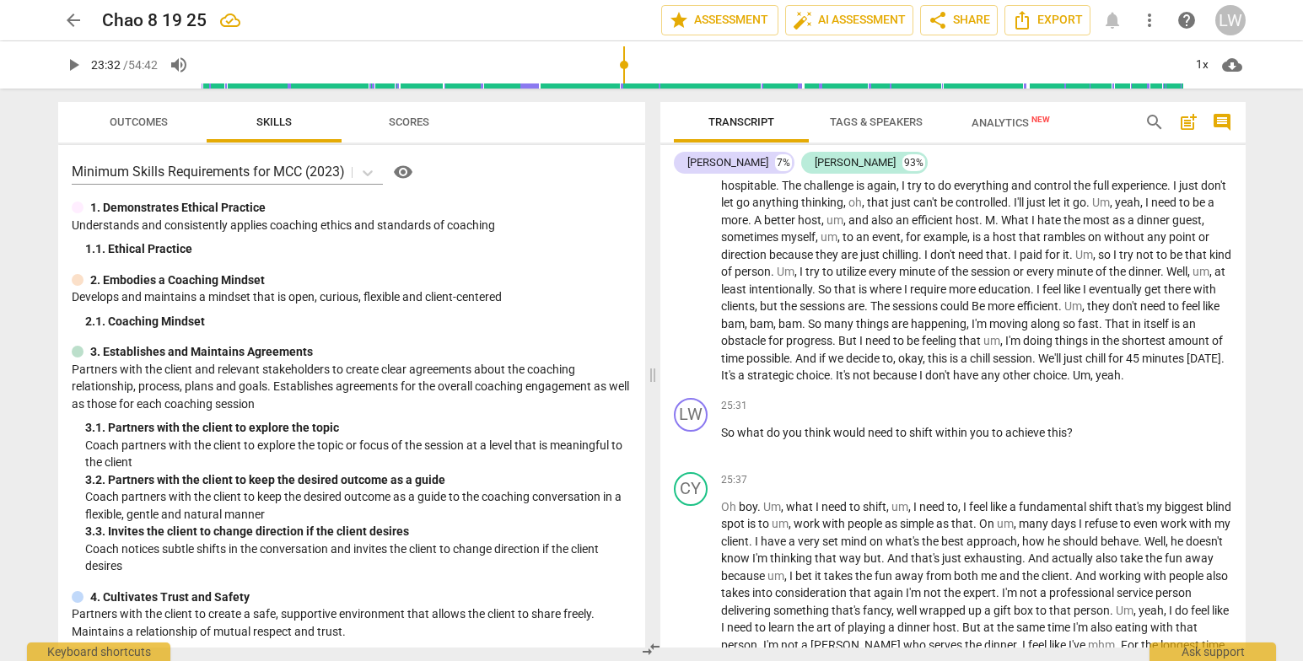
scroll to position [4164, 0]
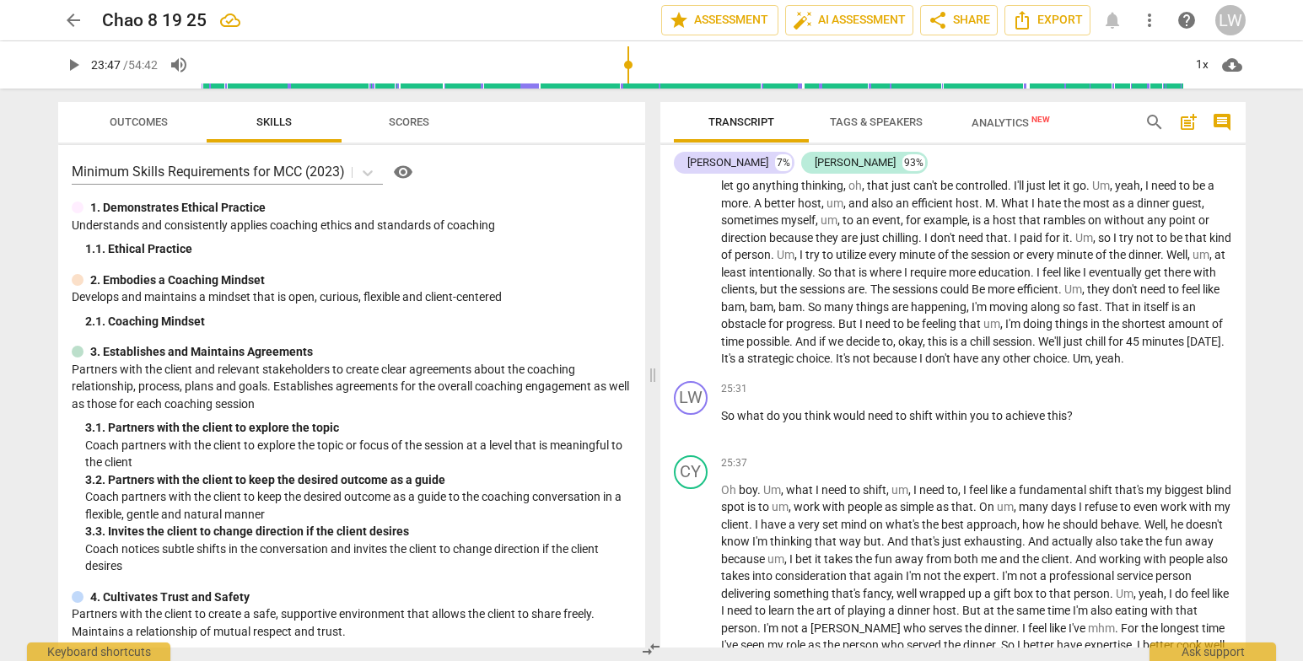
click at [629, 64] on input "range" at bounding box center [692, 65] width 983 height 54
click at [71, 62] on span "play_arrow" at bounding box center [73, 65] width 20 height 20
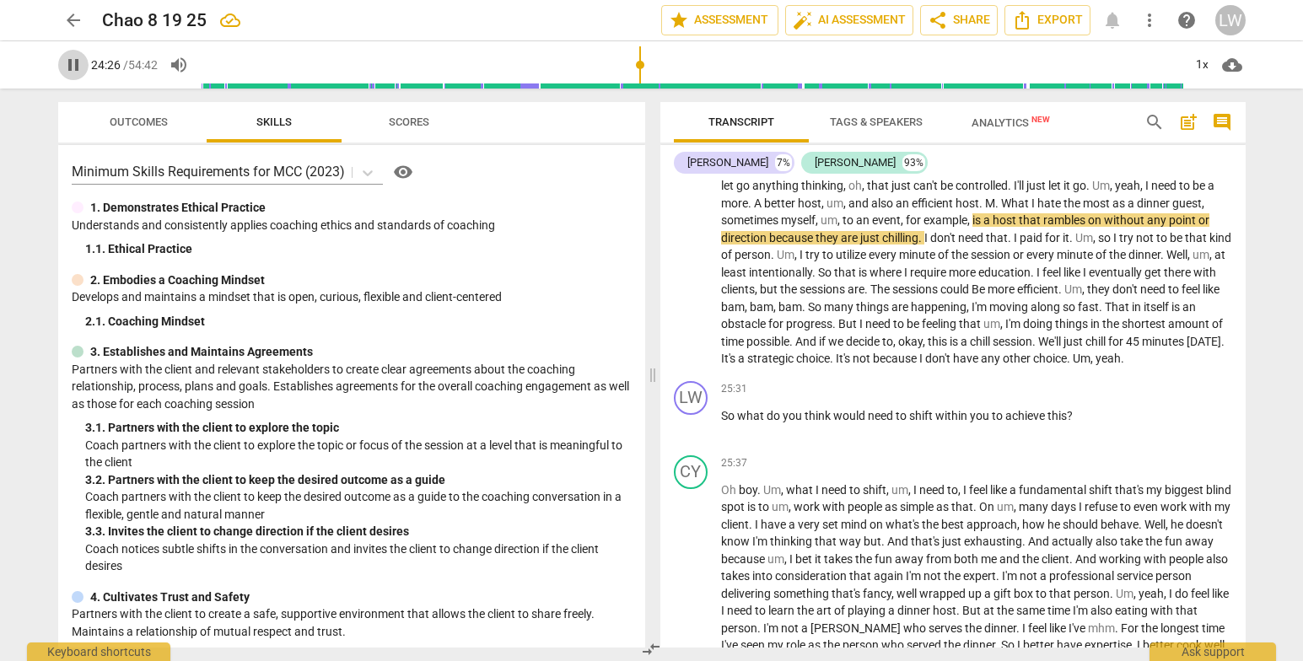
click at [73, 59] on span "pause" at bounding box center [73, 65] width 20 height 20
type input "1467"
drag, startPoint x: 1003, startPoint y: 375, endPoint x: 1014, endPoint y: 416, distance: 42.8
click at [892, 296] on span "The" at bounding box center [882, 289] width 22 height 13
drag, startPoint x: 1102, startPoint y: 372, endPoint x: 1153, endPoint y: 440, distance: 85.0
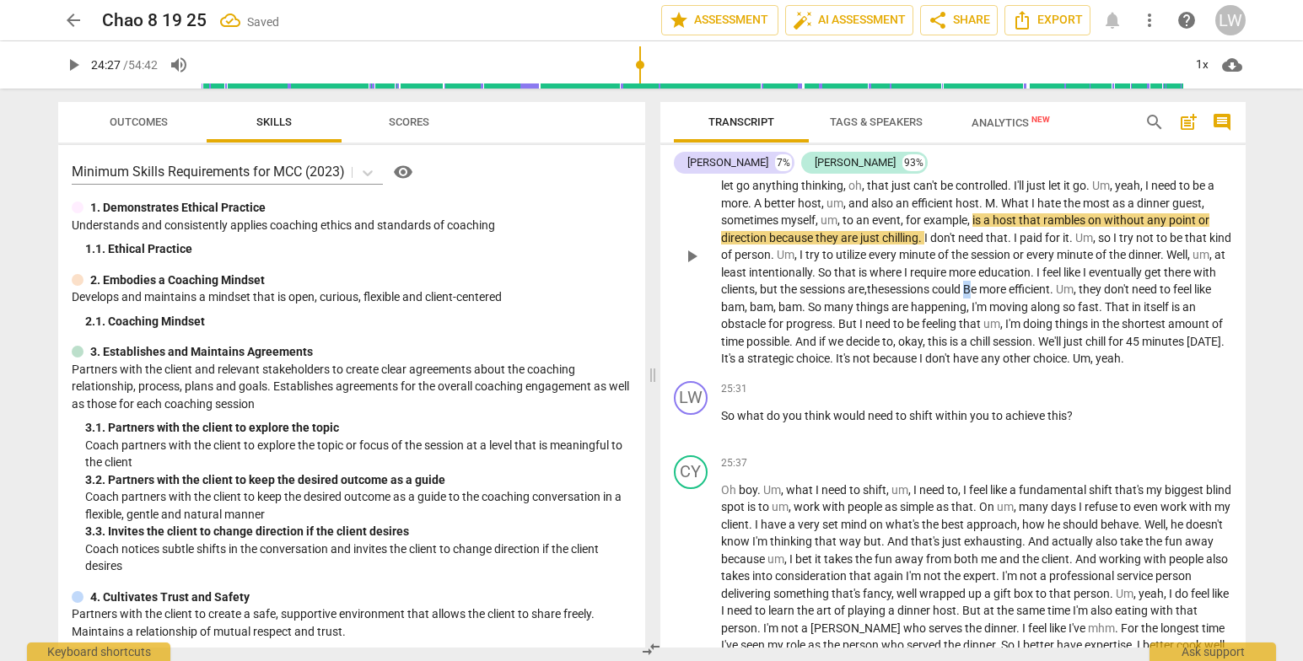
click at [979, 296] on span "Be" at bounding box center [971, 289] width 16 height 13
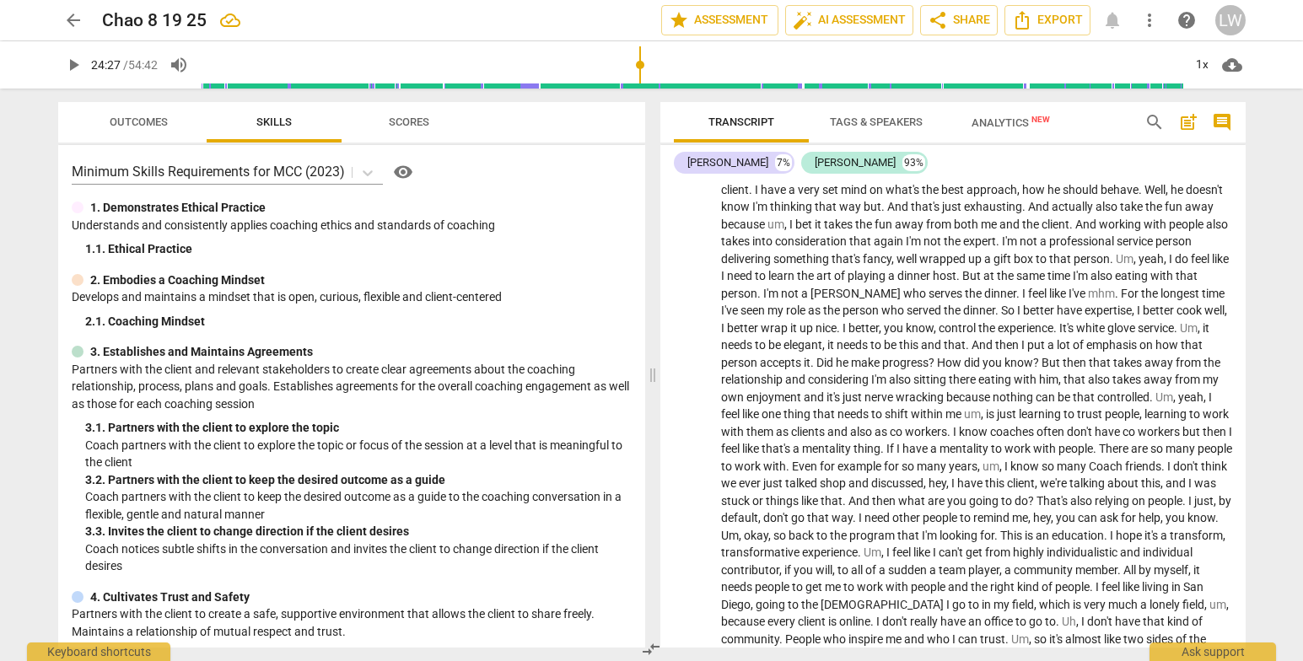
scroll to position [4534, 0]
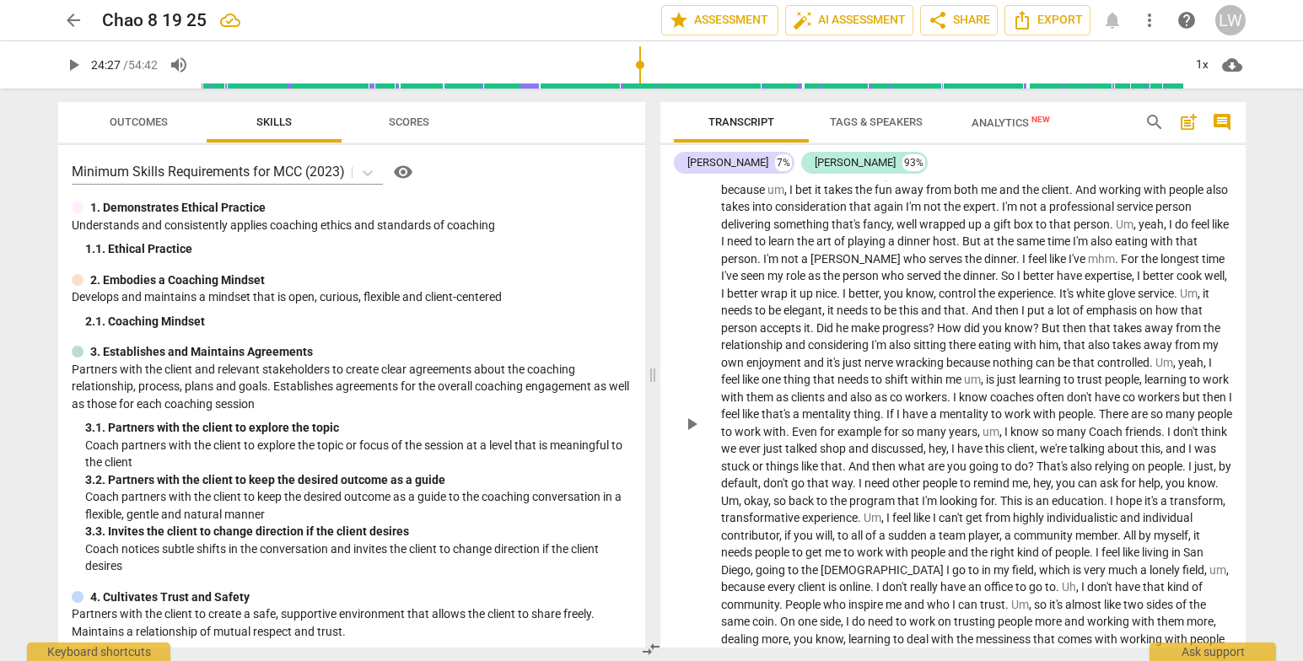
click at [943, 278] on p "Oh boy . Um , what I need to shift , um , I need to , I feel like a fundamental…" at bounding box center [976, 423] width 511 height 623
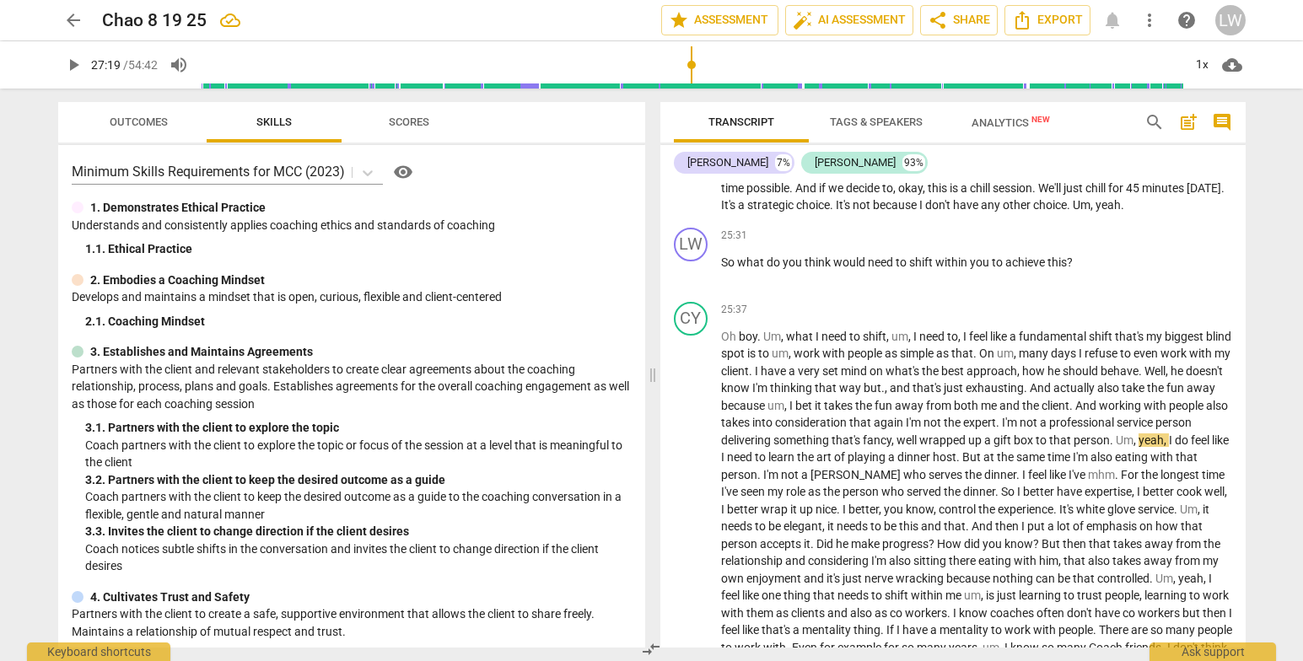
drag, startPoint x: 644, startPoint y: 62, endPoint x: 694, endPoint y: 80, distance: 53.1
click at [694, 80] on input "range" at bounding box center [692, 65] width 983 height 54
click at [79, 62] on span "play_arrow" at bounding box center [73, 65] width 20 height 20
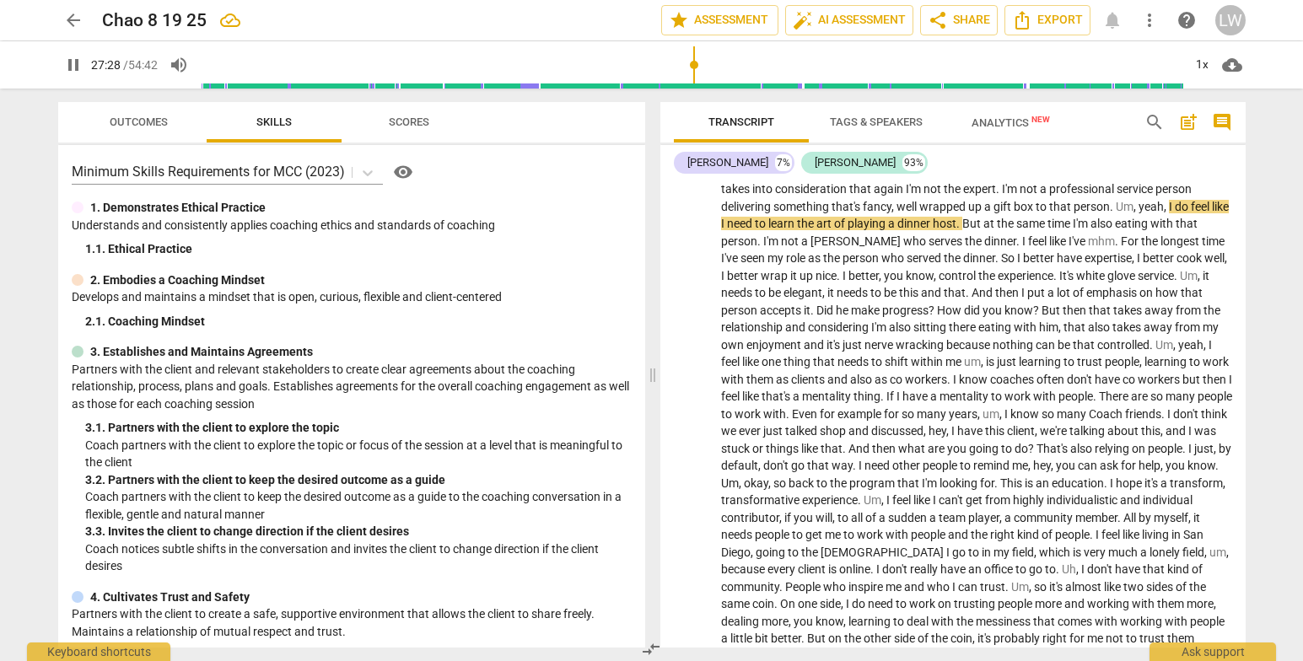
scroll to position [4587, 0]
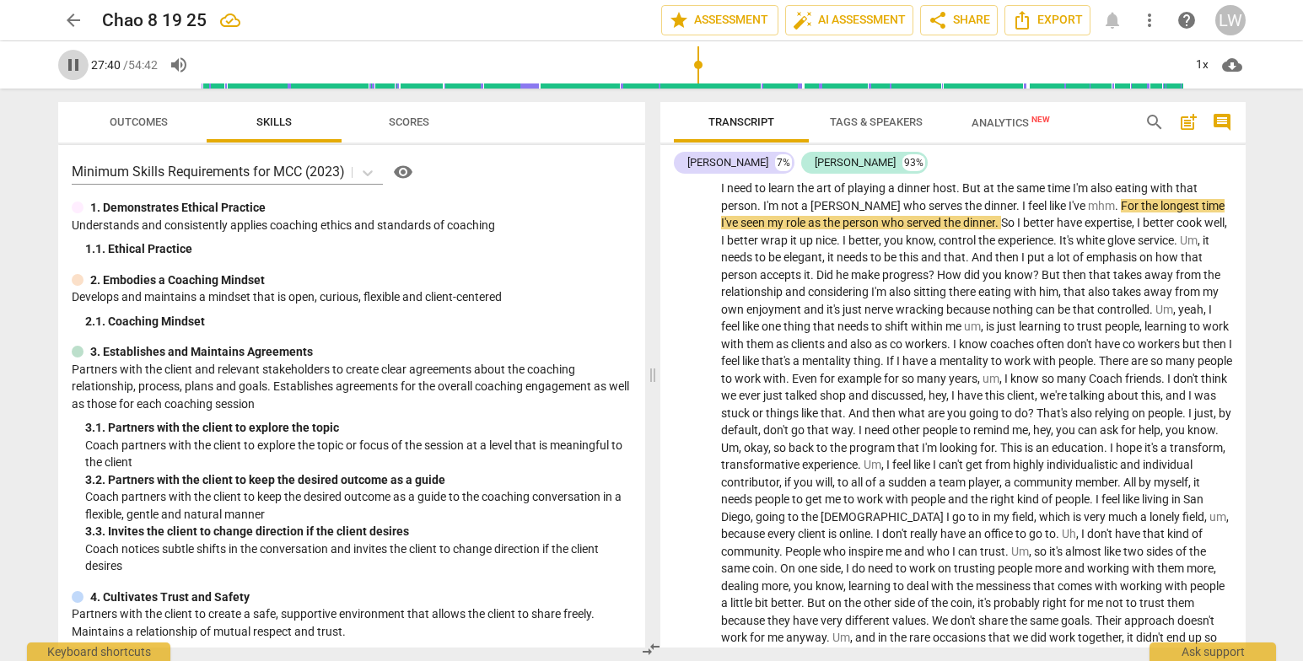
click at [69, 62] on span "pause" at bounding box center [73, 65] width 20 height 20
type input "1661"
drag, startPoint x: 1082, startPoint y: 309, endPoint x: 1114, endPoint y: 309, distance: 32.1
click at [1114, 309] on p "Oh boy . Um , what I need to shift , um , I need to , I feel like a fundamental…" at bounding box center [976, 370] width 511 height 623
click at [1250, 415] on div "Transcript Tags & Speakers Analytics New search post_add comment Lupe Wood 7% C…" at bounding box center [957, 375] width 606 height 573
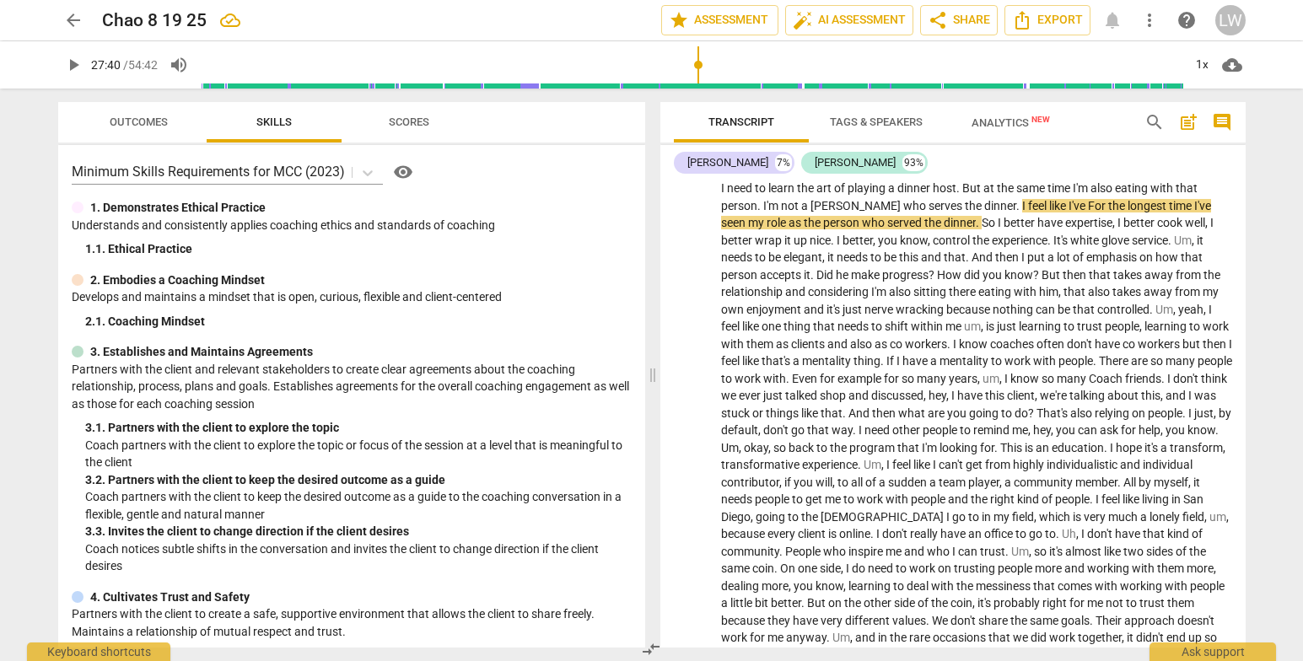
drag, startPoint x: 1246, startPoint y: 409, endPoint x: 1247, endPoint y: 418, distance: 9.3
click at [1247, 418] on div "Transcript Tags & Speakers Analytics New search post_add comment Lupe Wood 7% C…" at bounding box center [957, 375] width 606 height 573
drag, startPoint x: 1245, startPoint y: 412, endPoint x: 1245, endPoint y: 424, distance: 11.8
click at [1245, 424] on div "LW play_arrow pause 00:03 + Add competency keyboard_arrow_right So , Chao . Wha…" at bounding box center [952, 414] width 585 height 467
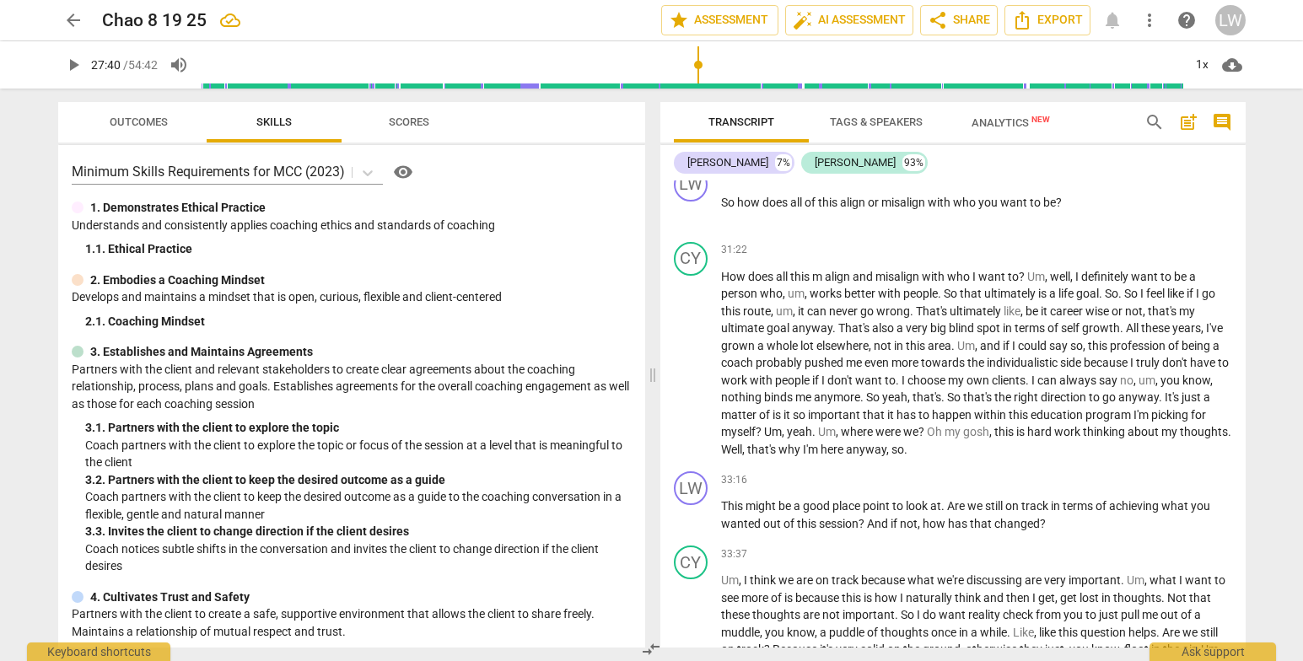
scroll to position [5131, 0]
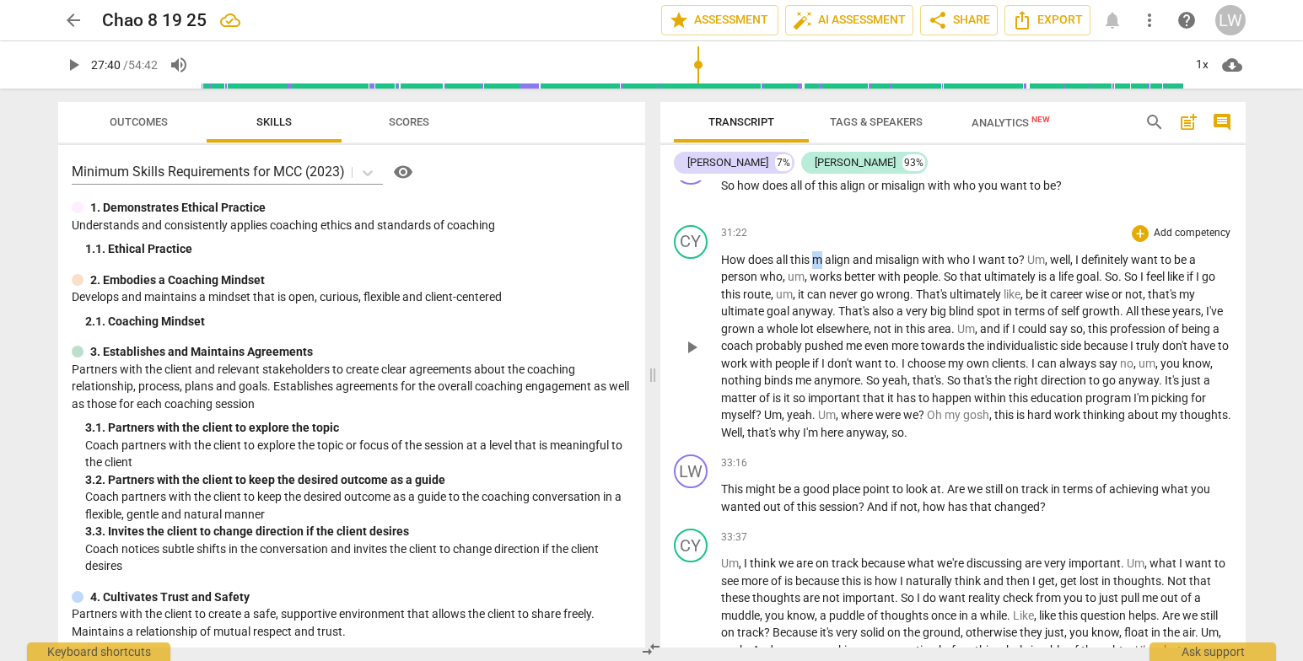
drag, startPoint x: 813, startPoint y: 357, endPoint x: 824, endPoint y: 362, distance: 12.1
click at [824, 267] on span "m" at bounding box center [818, 259] width 13 height 13
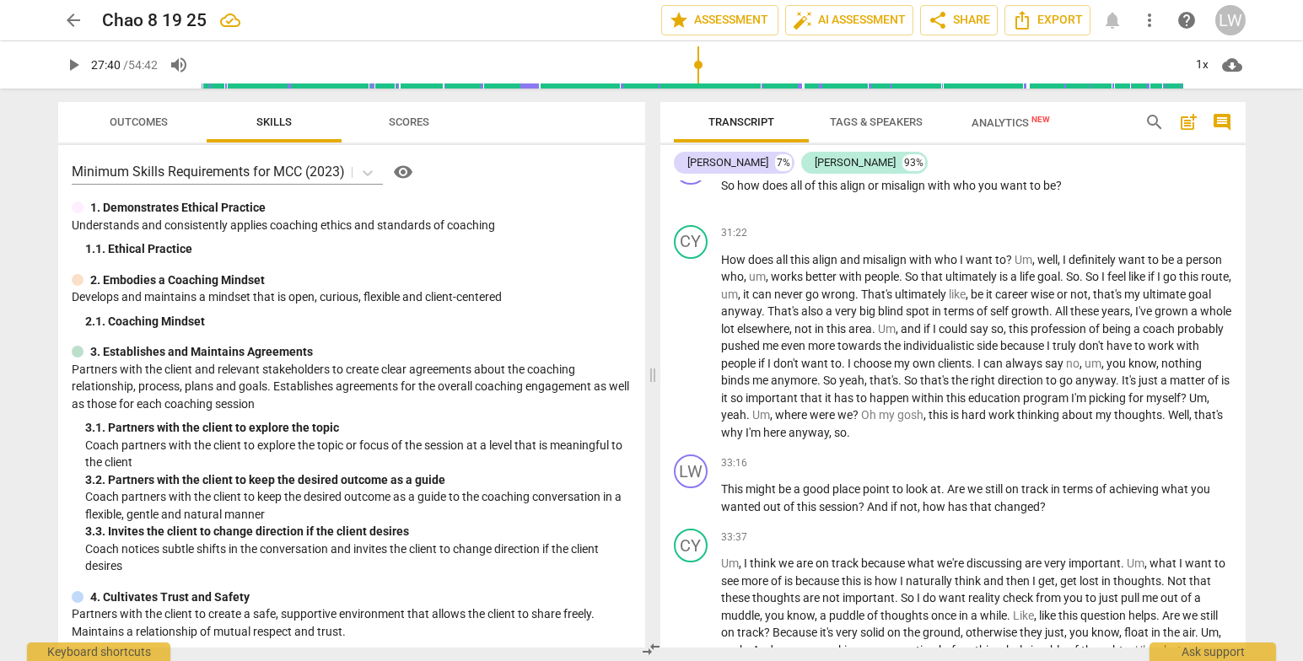
click at [1244, 438] on div "LW play_arrow pause 00:03 + Add competency keyboard_arrow_right So , Chao . Wha…" at bounding box center [952, 414] width 585 height 467
click at [695, 509] on span "play_arrow" at bounding box center [692, 499] width 20 height 20
drag, startPoint x: 801, startPoint y: 61, endPoint x: 788, endPoint y: 66, distance: 14.4
click at [794, 62] on input "range" at bounding box center [692, 65] width 983 height 54
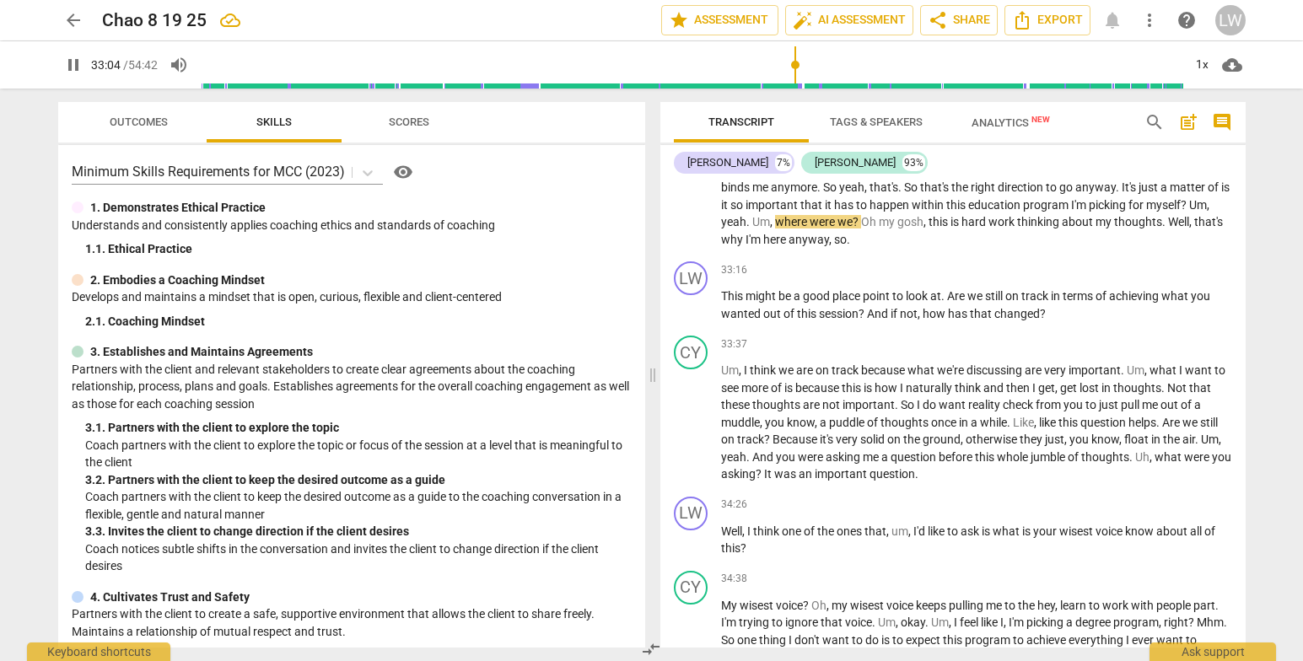
scroll to position [5395, 0]
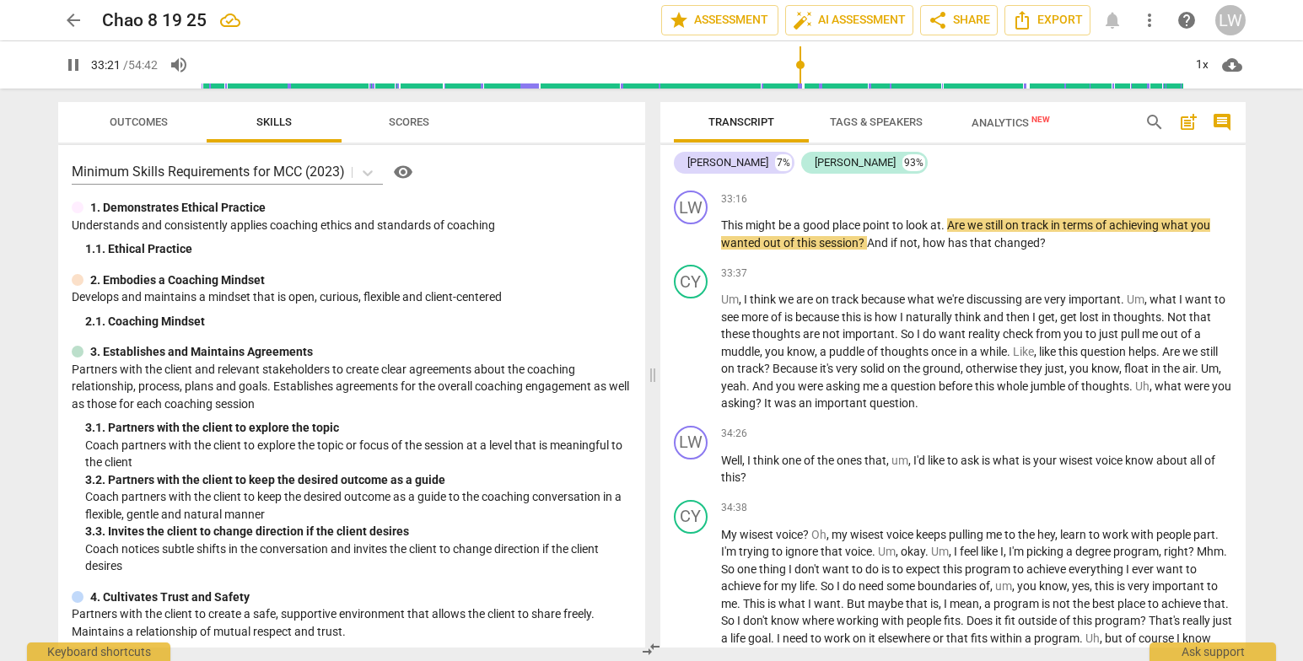
drag, startPoint x: 72, startPoint y: 59, endPoint x: 84, endPoint y: 62, distance: 13.1
click at [69, 60] on span "pause" at bounding box center [73, 65] width 20 height 20
type input "2002"
drag, startPoint x: 865, startPoint y: 321, endPoint x: 868, endPoint y: 335, distance: 13.9
click at [863, 232] on span "place" at bounding box center [848, 224] width 30 height 13
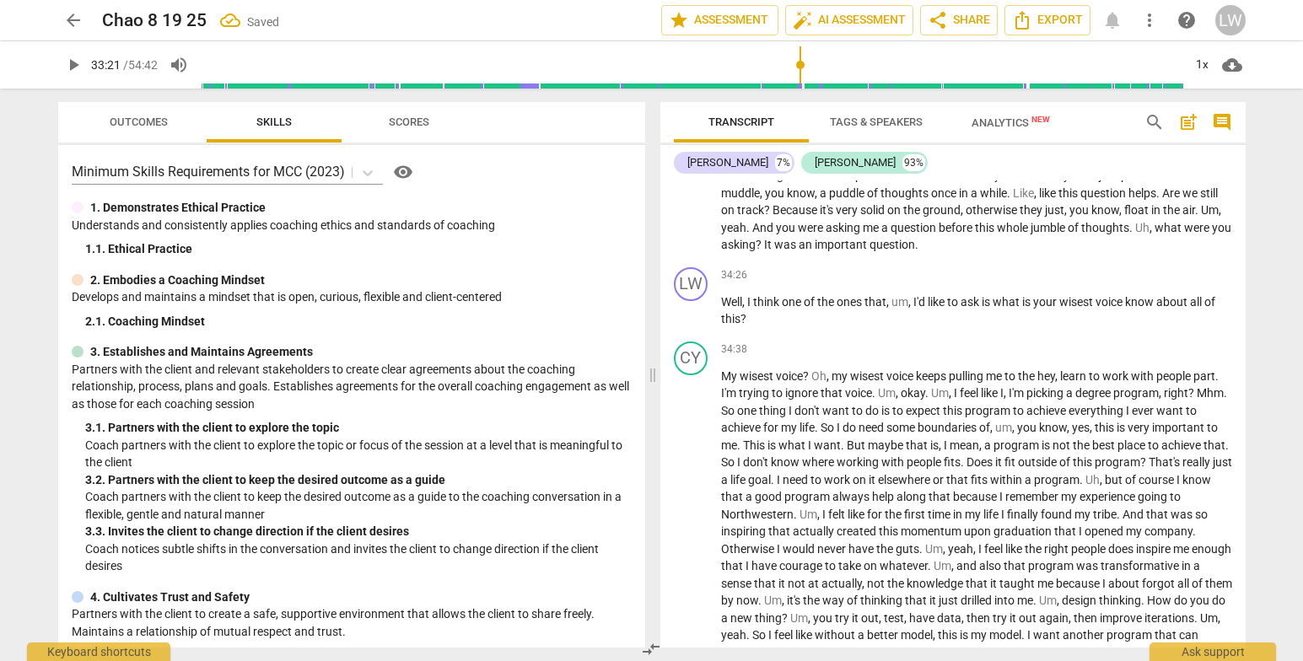
scroll to position [5588, 0]
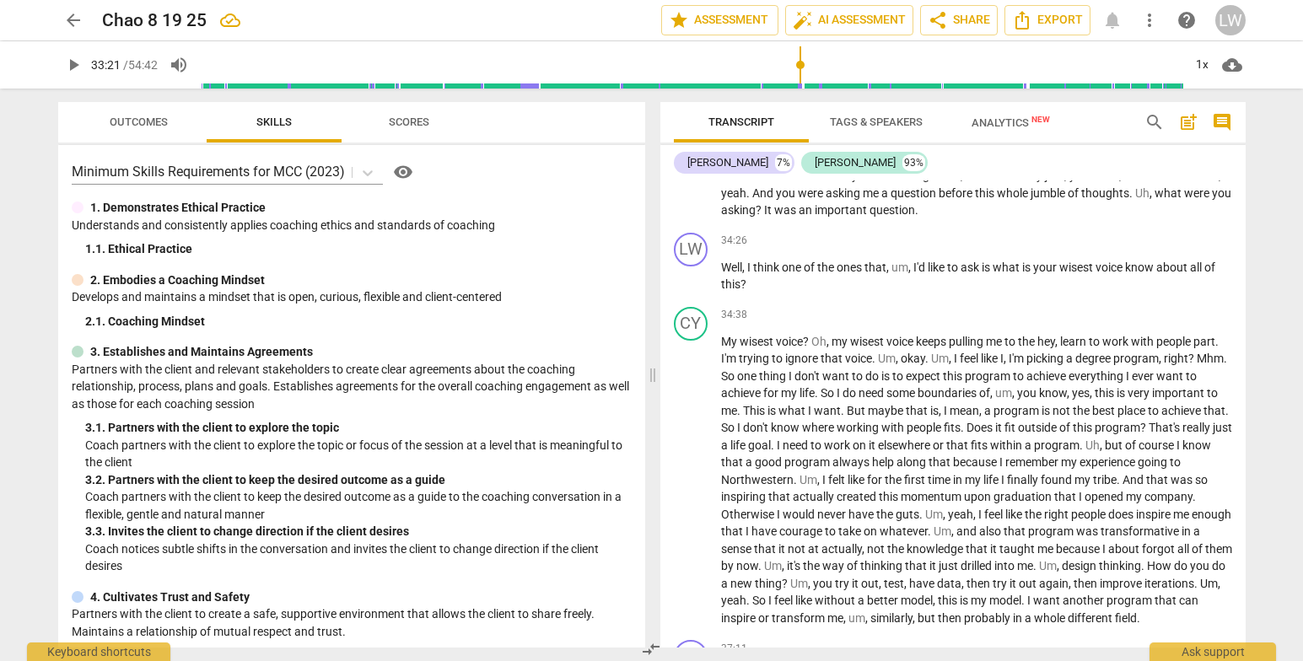
drag, startPoint x: 1247, startPoint y: 462, endPoint x: 1248, endPoint y: 476, distance: 13.5
click at [1248, 476] on div "Transcript Tags & Speakers Analytics New search post_add comment Lupe Wood 7% C…" at bounding box center [957, 375] width 606 height 573
drag, startPoint x: 1245, startPoint y: 458, endPoint x: 1242, endPoint y: 472, distance: 13.9
click at [1242, 472] on div "LW play_arrow pause 00:03 + Add competency keyboard_arrow_right So , Chao . Wha…" at bounding box center [952, 414] width 585 height 467
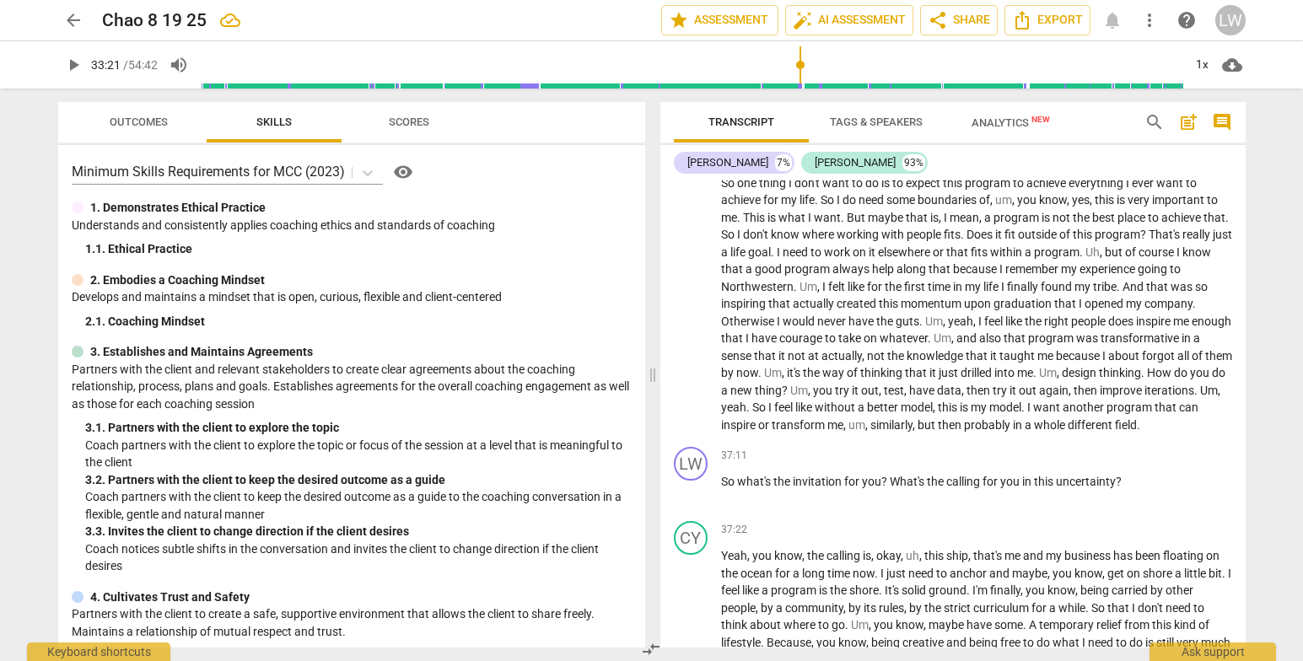
scroll to position [5799, 0]
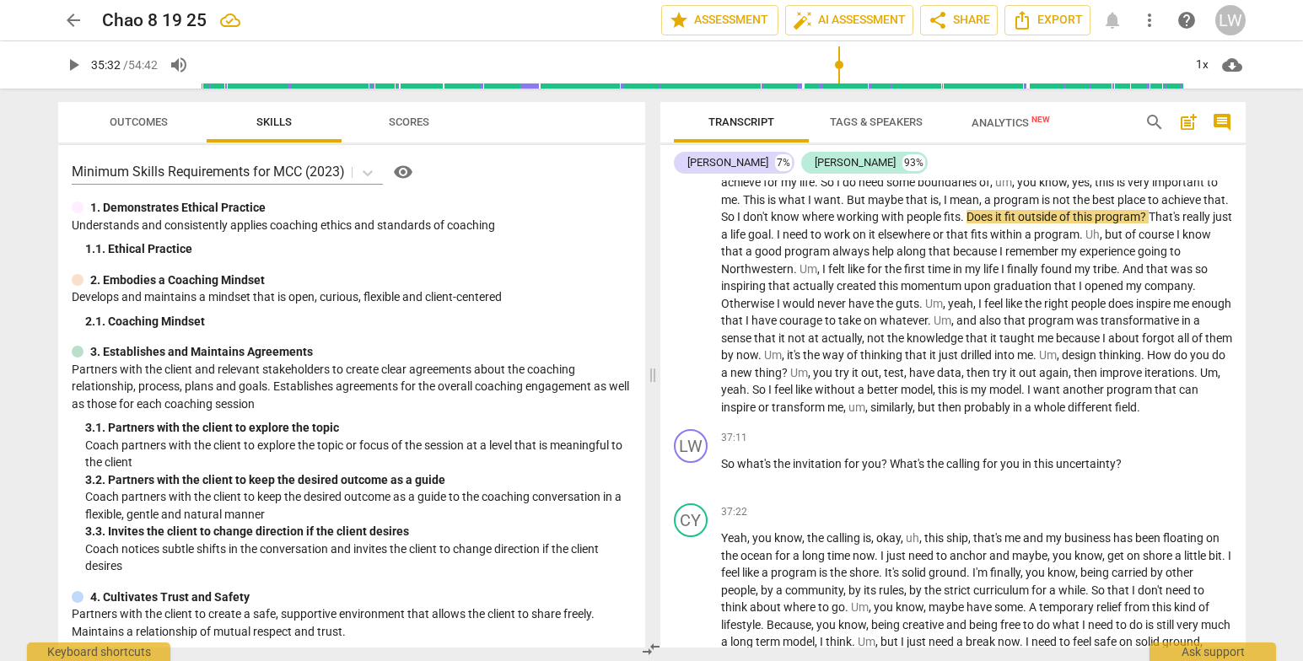
drag, startPoint x: 800, startPoint y: 67, endPoint x: 839, endPoint y: 78, distance: 40.3
click at [839, 78] on input "range" at bounding box center [692, 65] width 983 height 54
click at [687, 280] on span "play_arrow" at bounding box center [692, 270] width 20 height 20
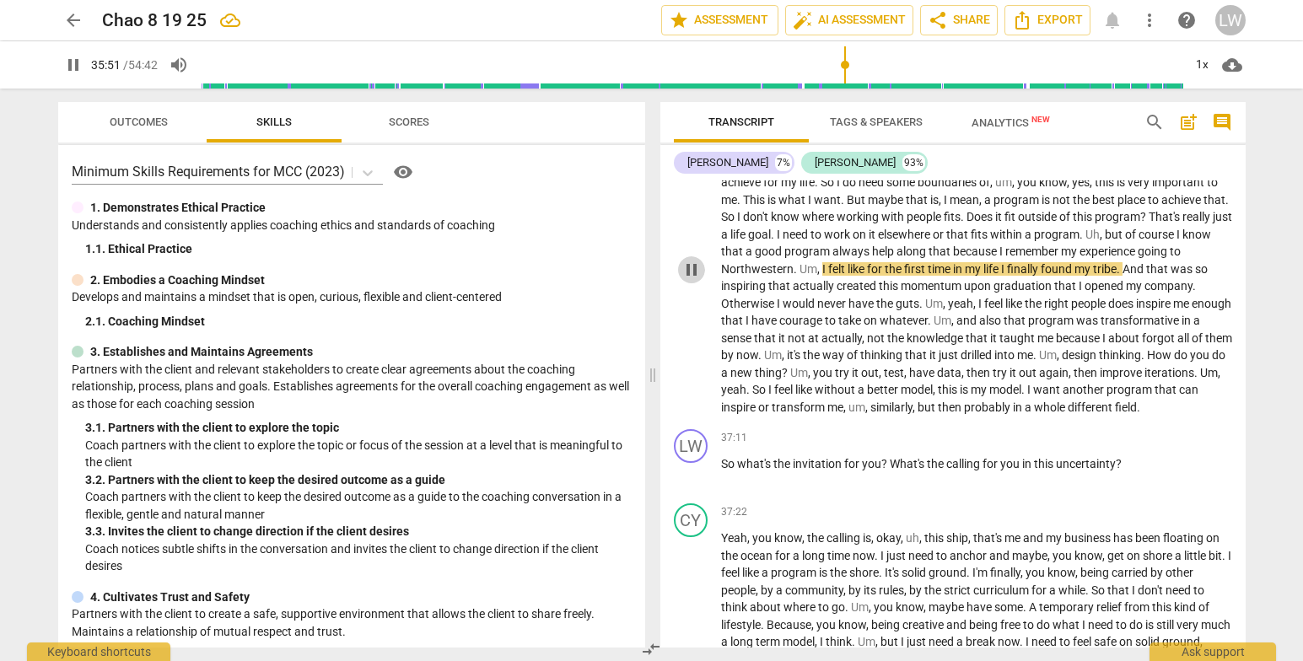
click at [690, 280] on span "pause" at bounding box center [692, 270] width 20 height 20
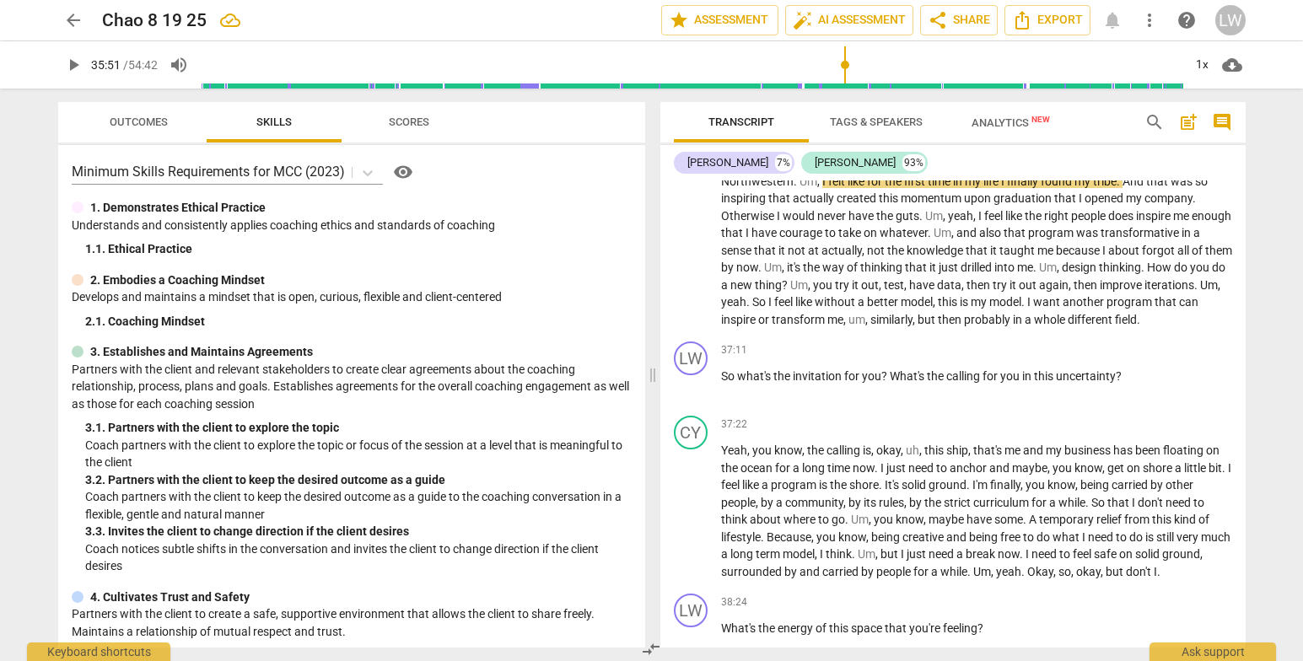
scroll to position [5852, 0]
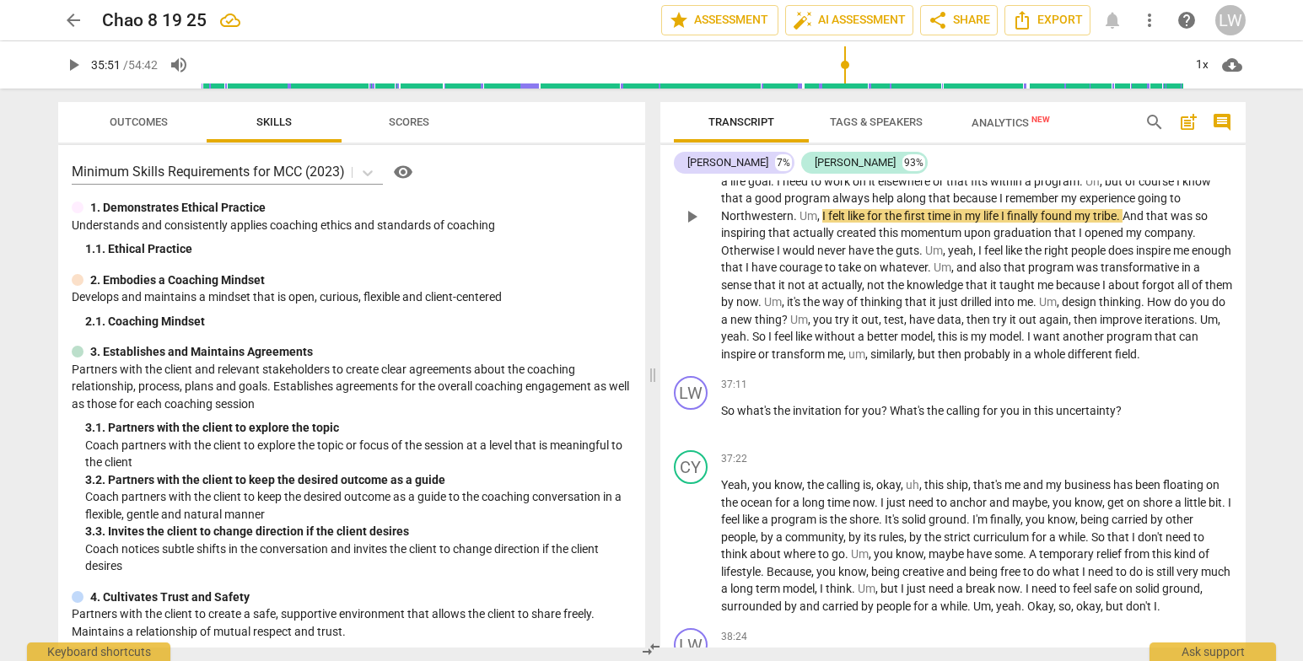
click at [682, 227] on span "play_arrow" at bounding box center [692, 217] width 20 height 20
click at [691, 227] on span "pause" at bounding box center [692, 217] width 20 height 20
type input "2189"
drag, startPoint x: 922, startPoint y: 387, endPoint x: 908, endPoint y: 381, distance: 14.7
click at [908, 364] on p "My wisest voice ? Oh , my wisest voice keeps pulling me to the hey , learn to w…" at bounding box center [976, 216] width 511 height 294
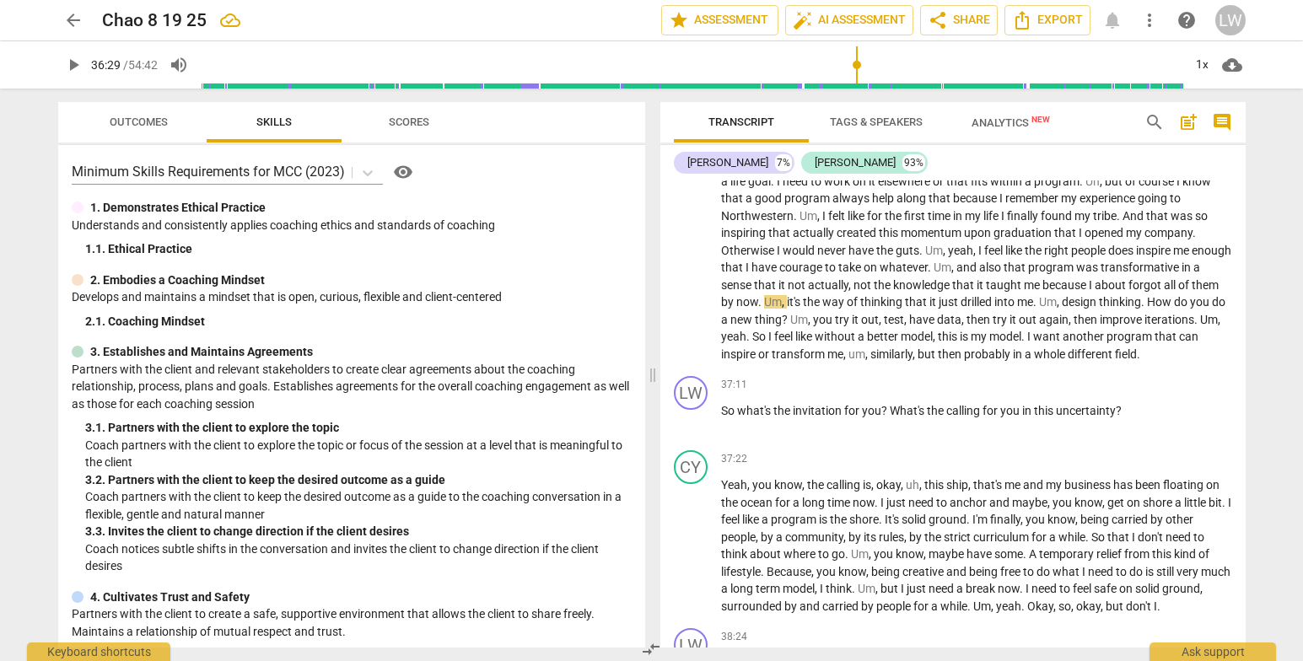
click at [1250, 470] on div "Transcript Tags & Speakers Analytics New search post_add comment Lupe Wood 7% C…" at bounding box center [957, 375] width 606 height 573
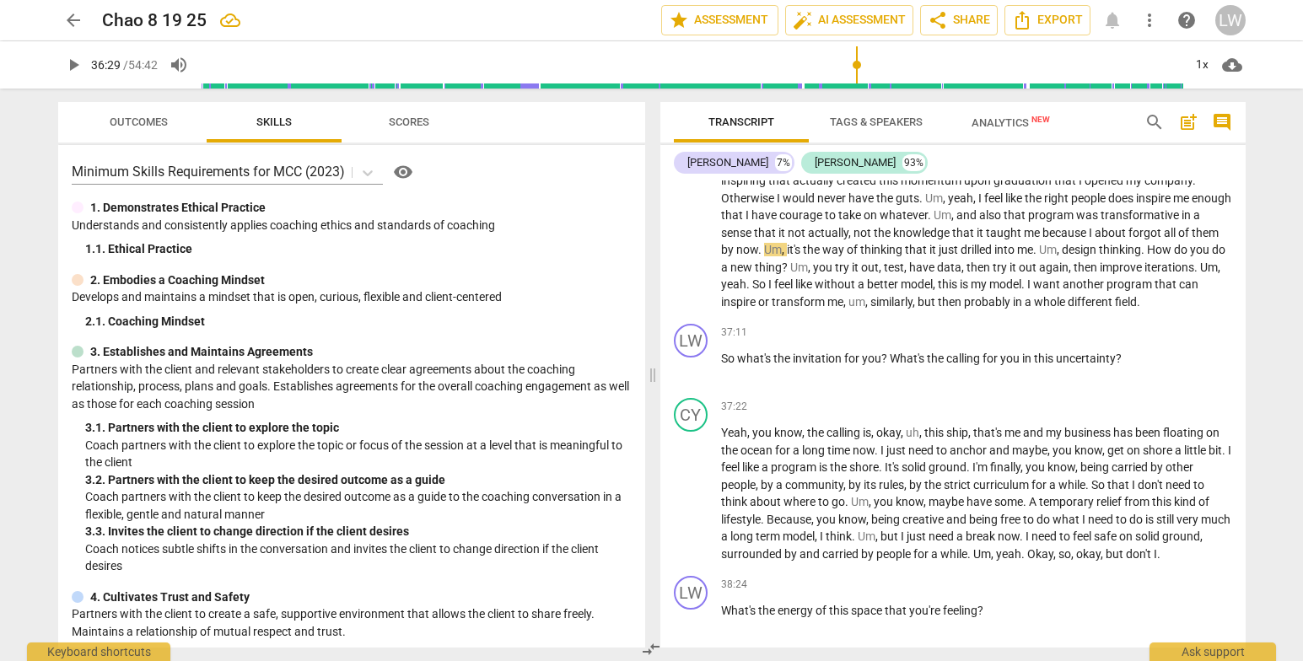
scroll to position [6028, 0]
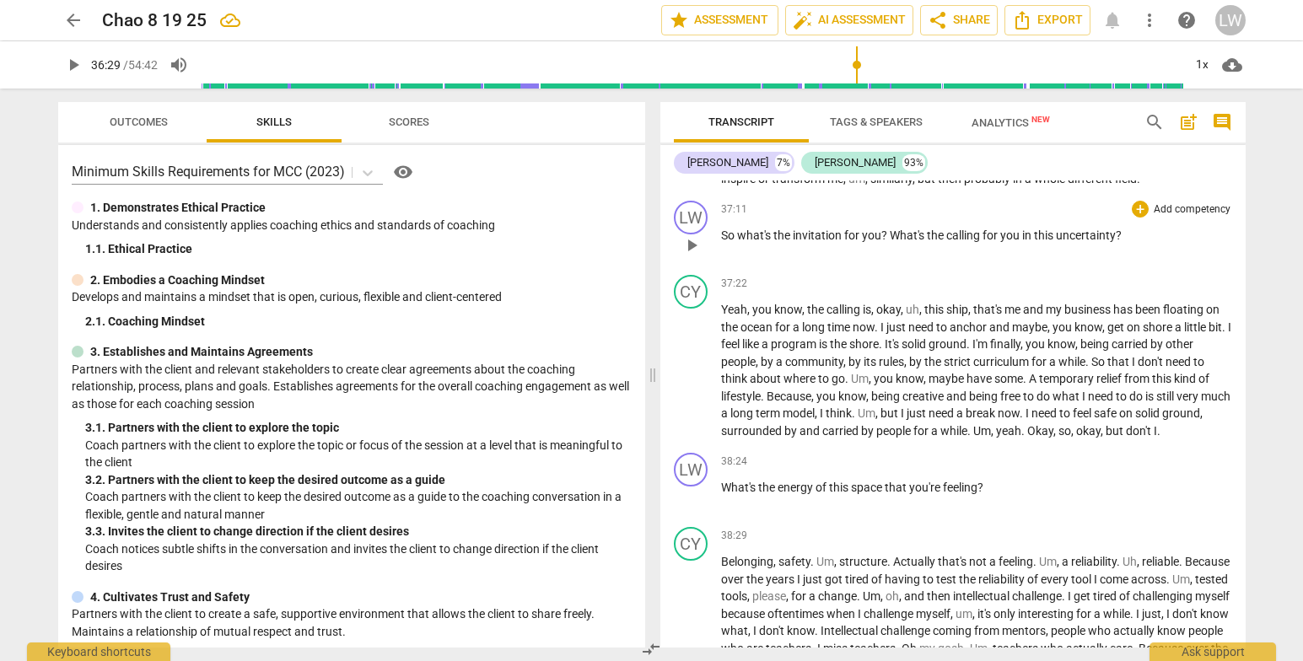
click at [890, 242] on span "What's" at bounding box center [908, 235] width 37 height 13
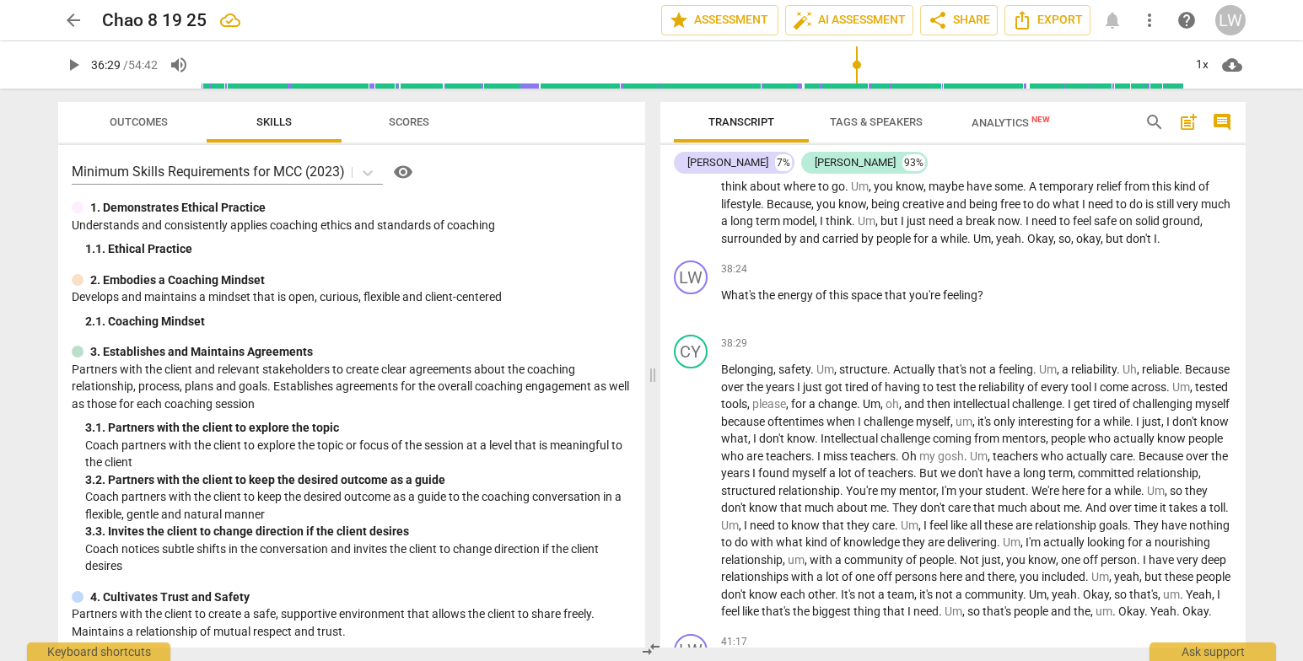
scroll to position [6239, 0]
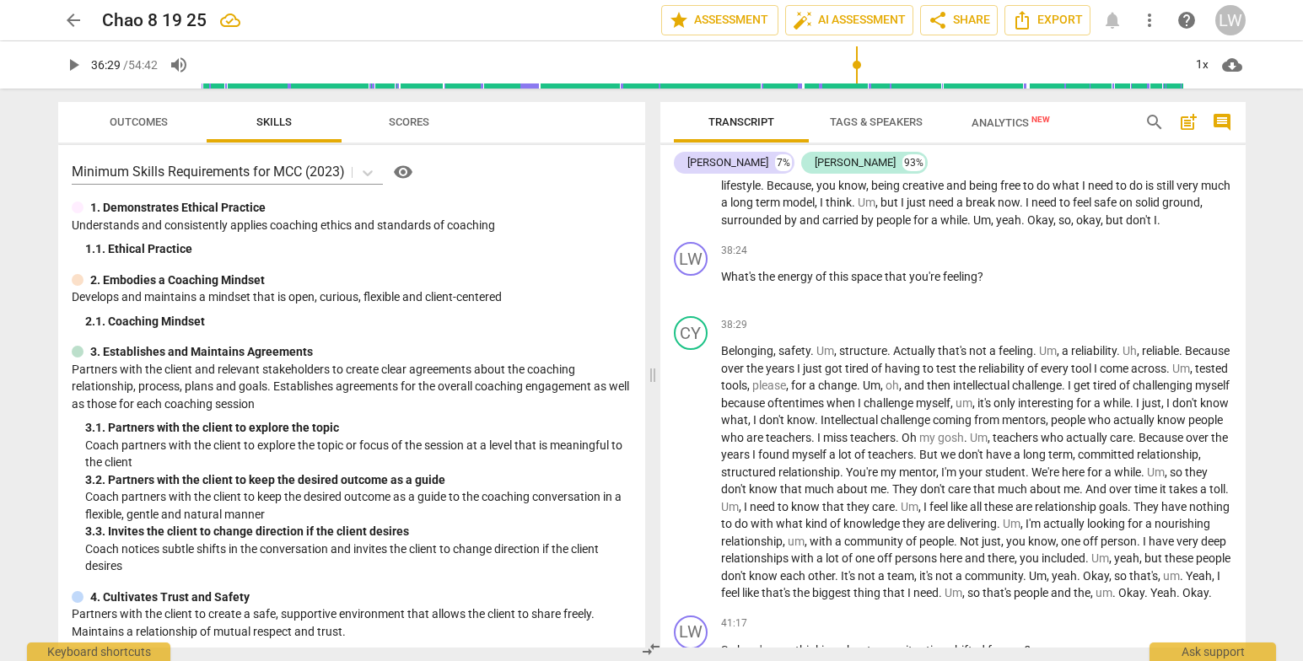
click at [1026, 175] on span "." at bounding box center [1026, 167] width 6 height 13
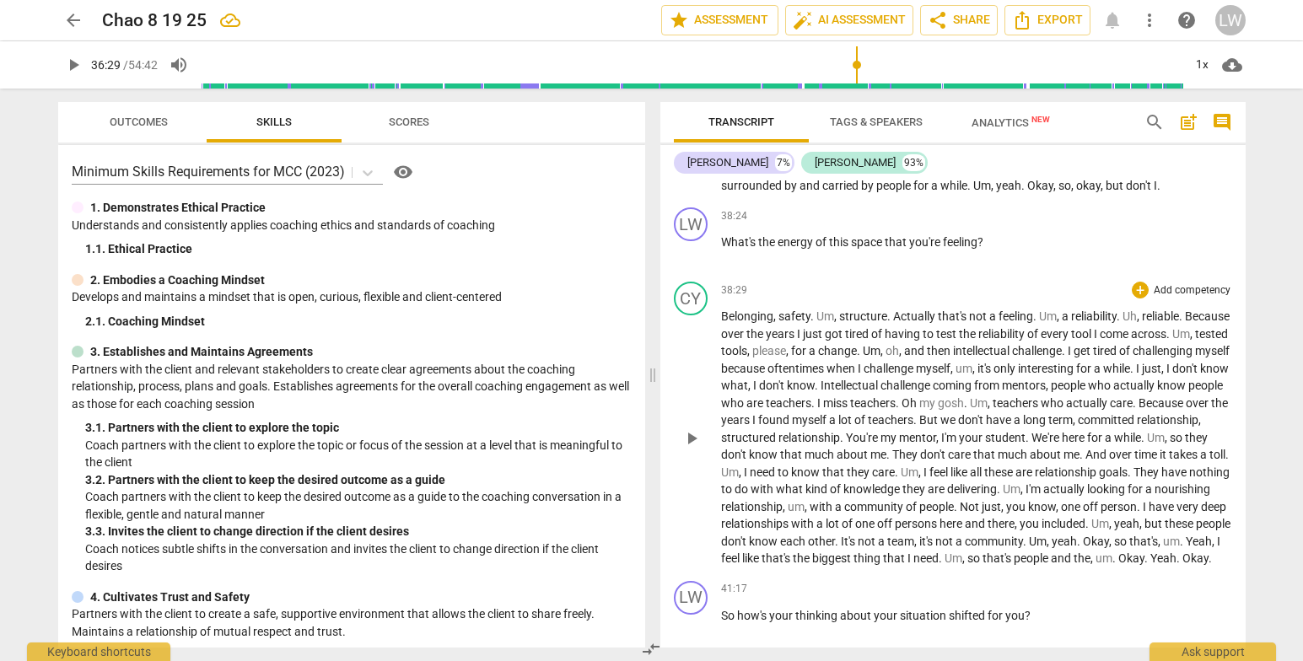
scroll to position [6291, 0]
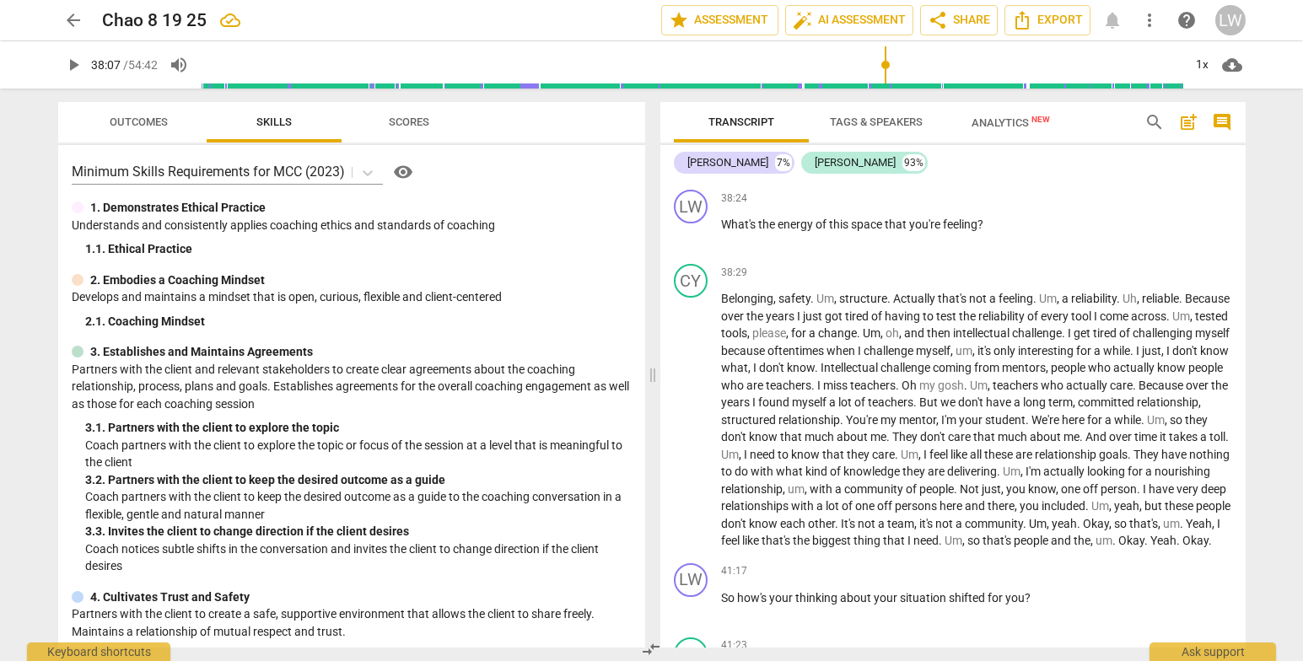
drag, startPoint x: 856, startPoint y: 65, endPoint x: 887, endPoint y: 73, distance: 31.3
click at [887, 73] on input "range" at bounding box center [692, 65] width 983 height 54
click at [70, 67] on span "play_arrow" at bounding box center [73, 65] width 20 height 20
click at [71, 69] on span "pause" at bounding box center [73, 65] width 20 height 20
type input "2302"
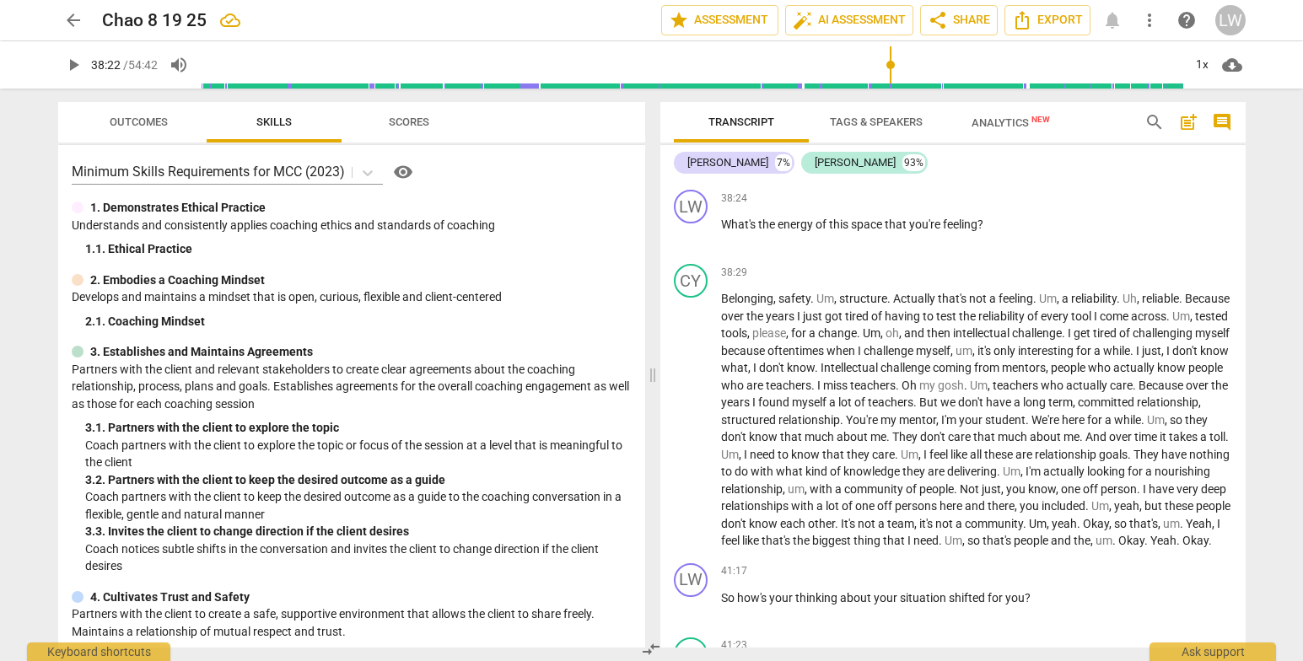
drag, startPoint x: 1074, startPoint y: 288, endPoint x: 1248, endPoint y: 288, distance: 174.6
click at [1248, 288] on div "Transcript Tags & Speakers Analytics New search post_add comment Lupe Wood 7% C…" at bounding box center [957, 375] width 606 height 573
click at [723, 231] on span "What's" at bounding box center [739, 224] width 37 height 13
drag, startPoint x: 770, startPoint y: 341, endPoint x: 791, endPoint y: 384, distance: 47.9
click at [761, 231] on span "OK, so What's" at bounding box center [759, 224] width 76 height 13
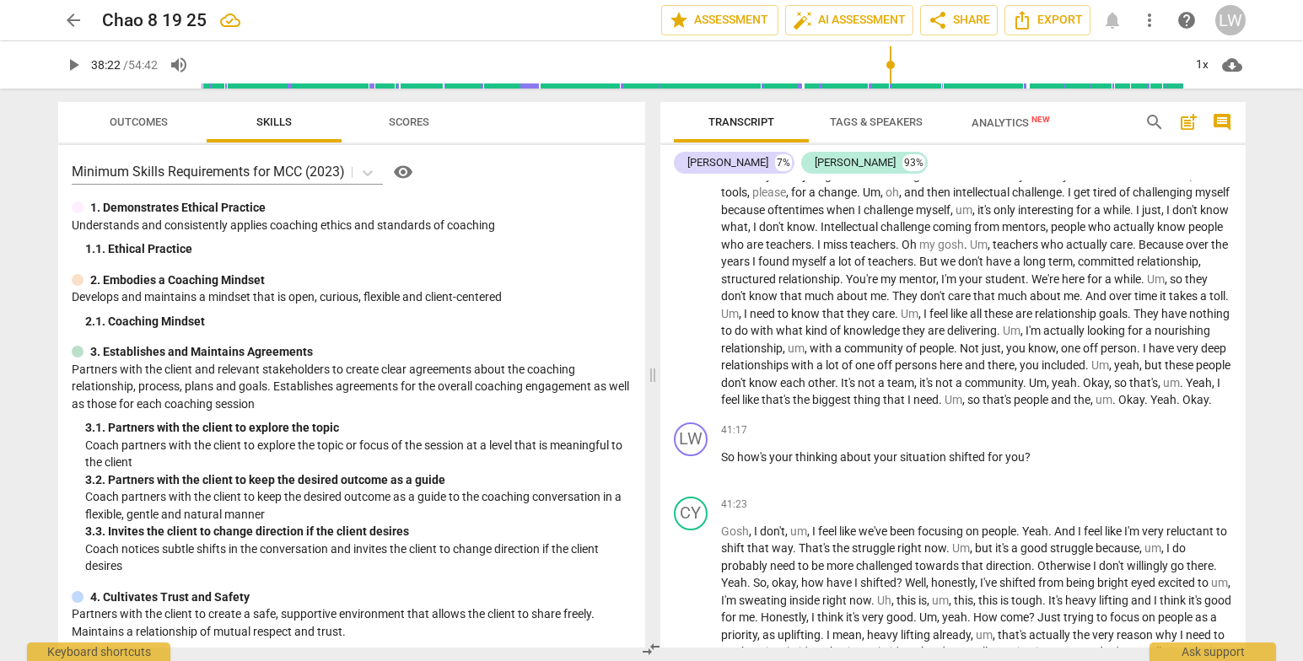
scroll to position [6467, 0]
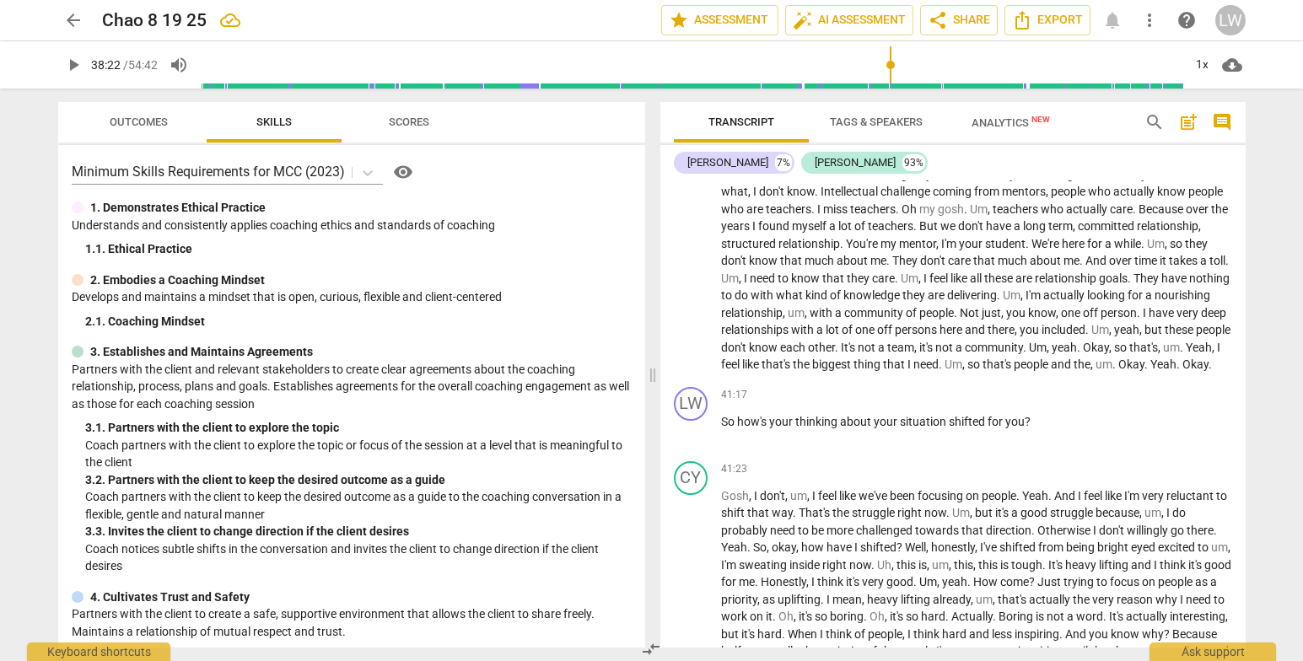
drag, startPoint x: 1248, startPoint y: 503, endPoint x: 1253, endPoint y: 510, distance: 9.6
click at [1253, 510] on div "Transcript Tags & Speakers Analytics New search post_add comment Lupe Wood 7% C…" at bounding box center [957, 375] width 606 height 573
drag, startPoint x: 892, startPoint y: 58, endPoint x: 931, endPoint y: 65, distance: 40.2
click at [931, 65] on input "range" at bounding box center [692, 65] width 983 height 54
click at [71, 62] on span "play_arrow" at bounding box center [73, 65] width 20 height 20
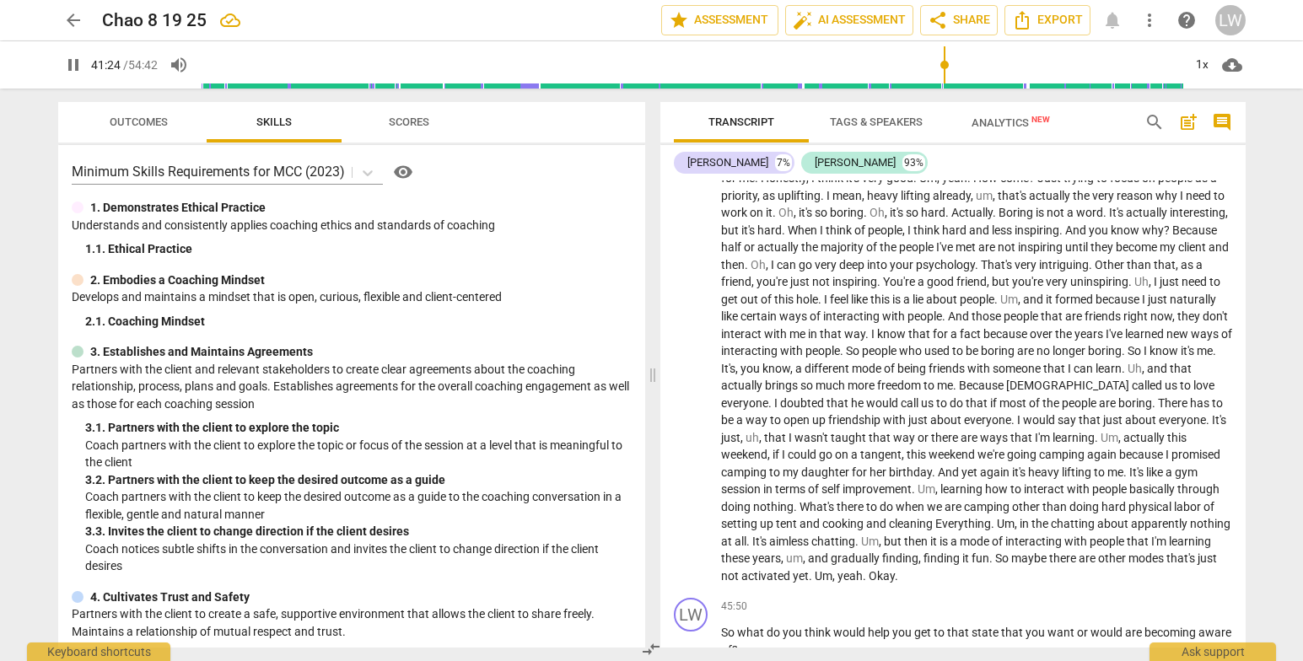
scroll to position [6907, 0]
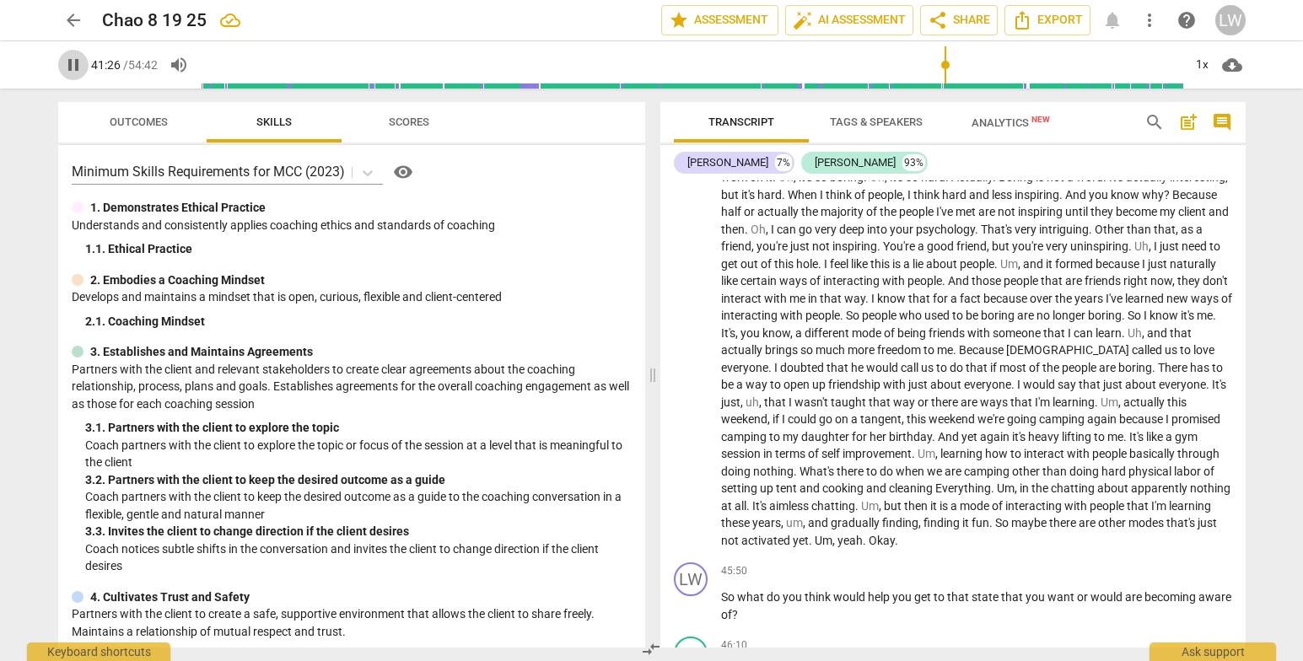
click at [67, 64] on span "pause" at bounding box center [73, 65] width 20 height 20
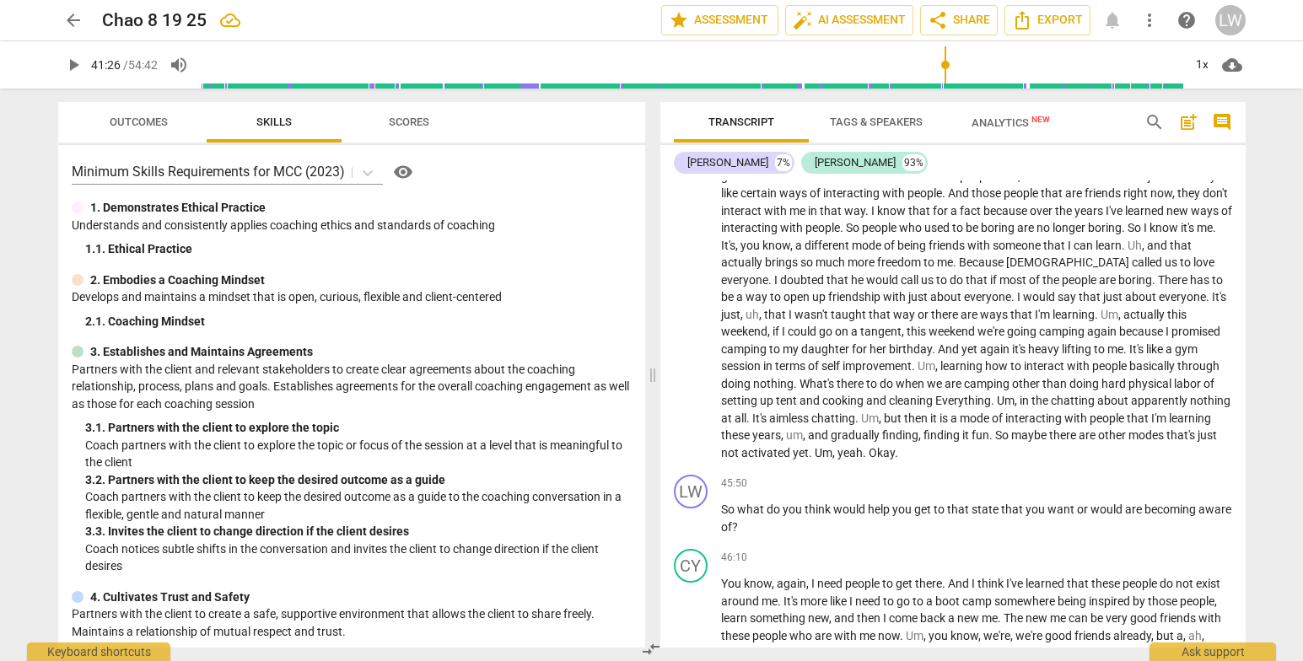
scroll to position [7011, 0]
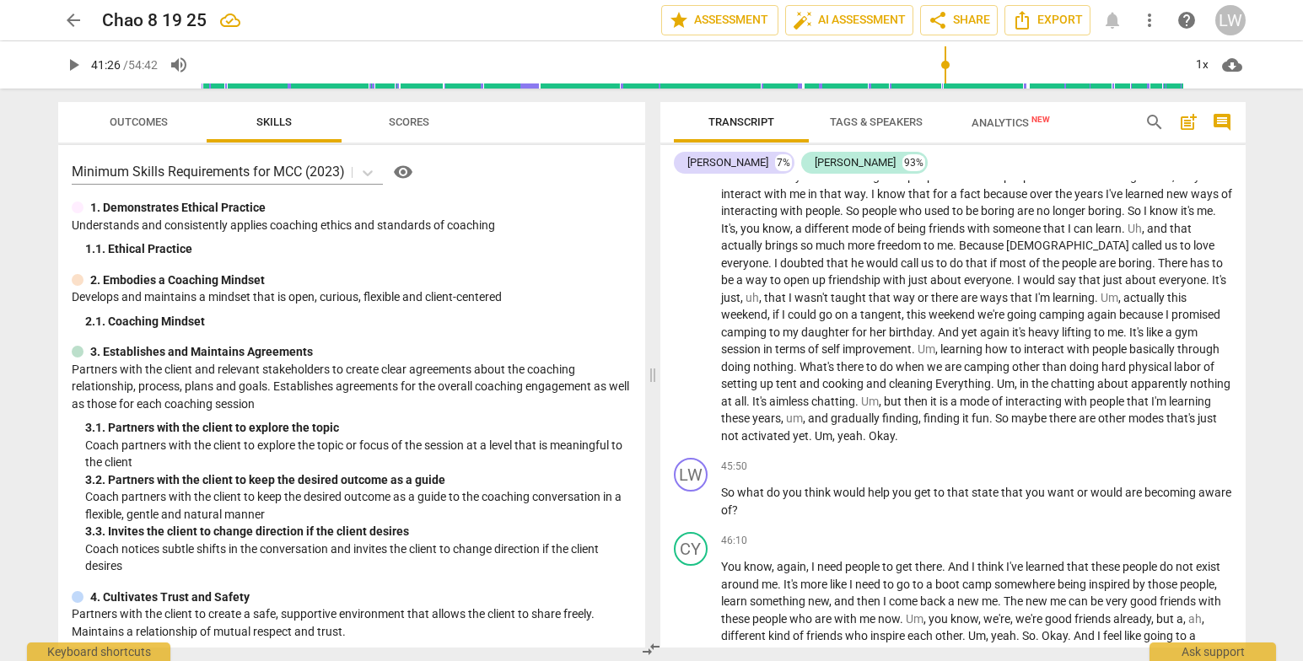
drag, startPoint x: 1247, startPoint y: 526, endPoint x: 1248, endPoint y: 536, distance: 9.4
click at [1248, 536] on div "Transcript Tags & Speakers Analytics New search post_add comment Lupe Wood 7% C…" at bounding box center [957, 375] width 606 height 573
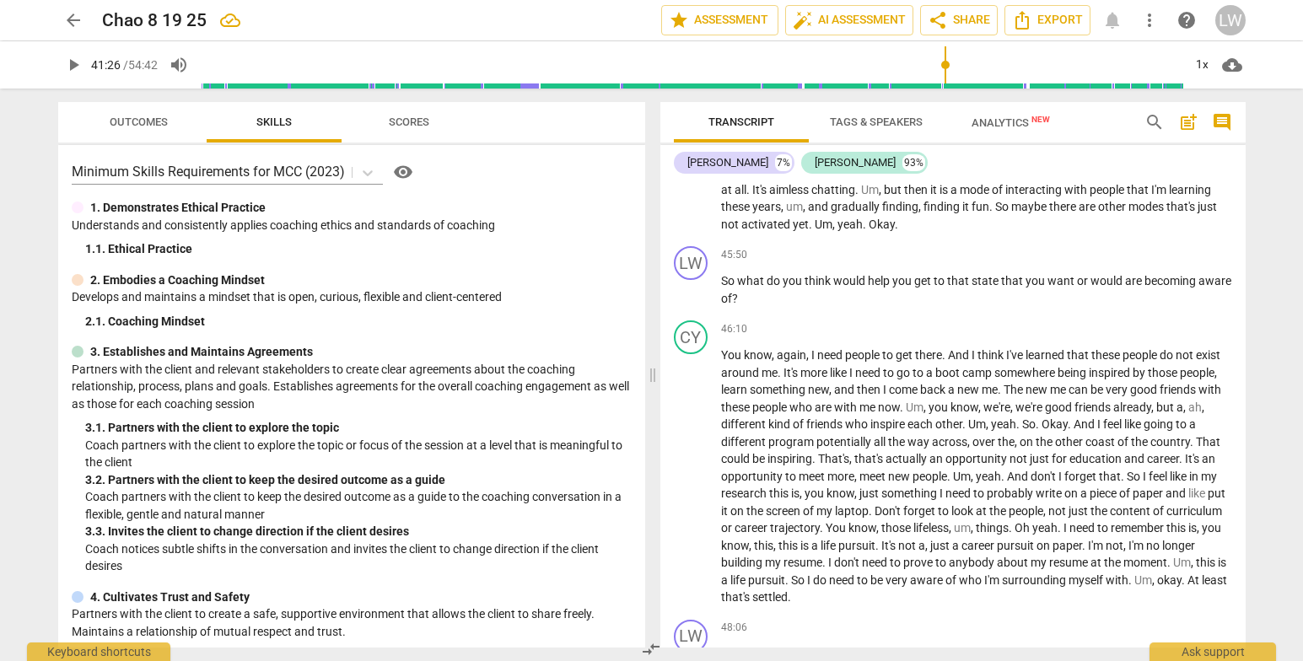
scroll to position [7240, 0]
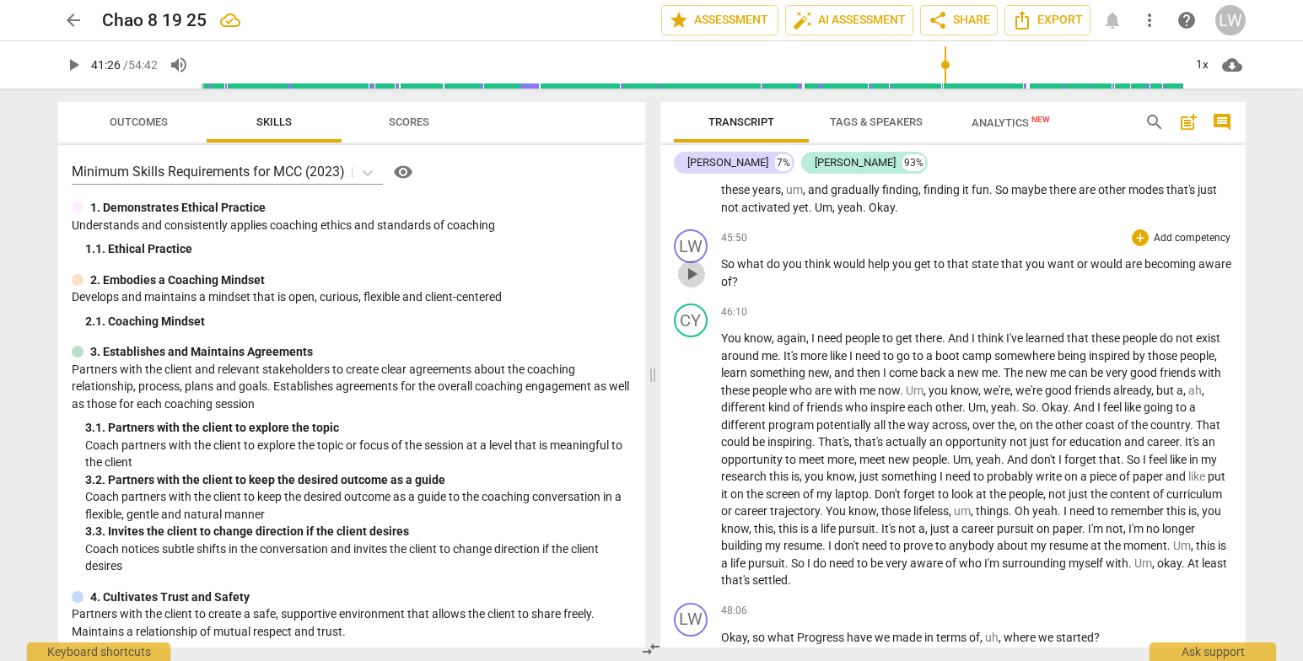
click at [690, 284] on span "play_arrow" at bounding box center [692, 274] width 20 height 20
drag, startPoint x: 1087, startPoint y: 398, endPoint x: 1210, endPoint y: 595, distance: 231.9
click at [1120, 290] on p "So what do you think would help you get to that state that you want or would ar…" at bounding box center [976, 273] width 511 height 35
type input "2763"
click at [689, 471] on span "pause" at bounding box center [692, 460] width 20 height 20
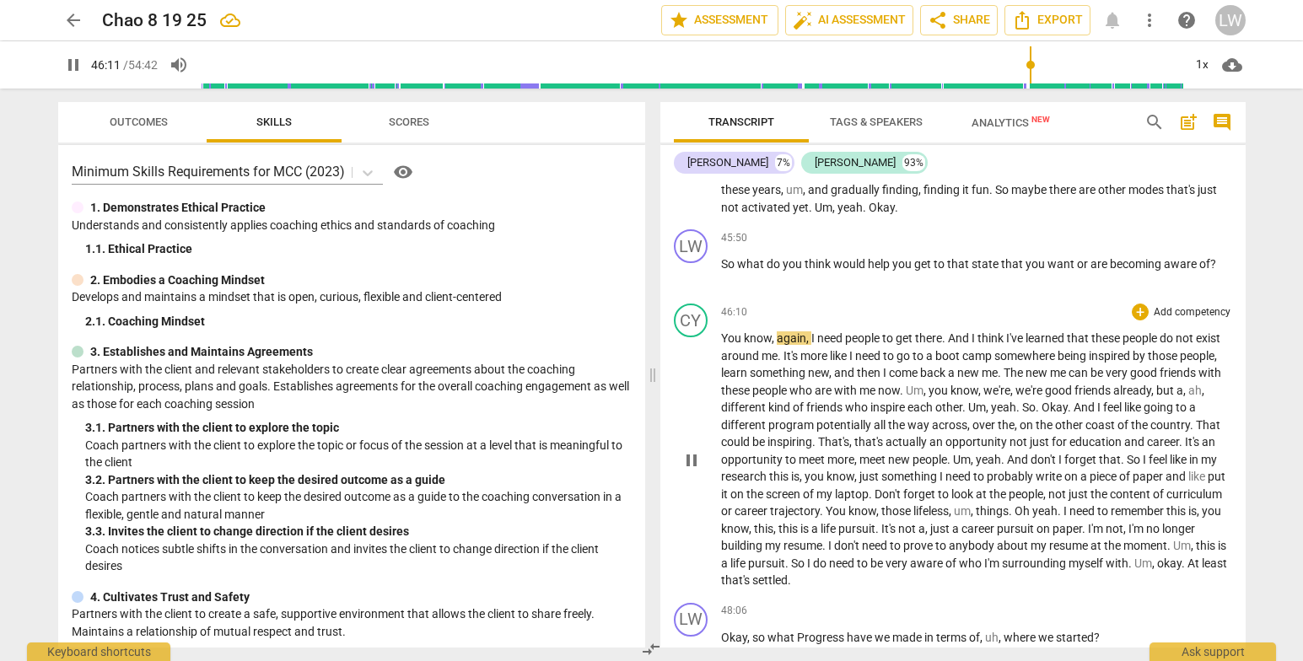
type input "2772"
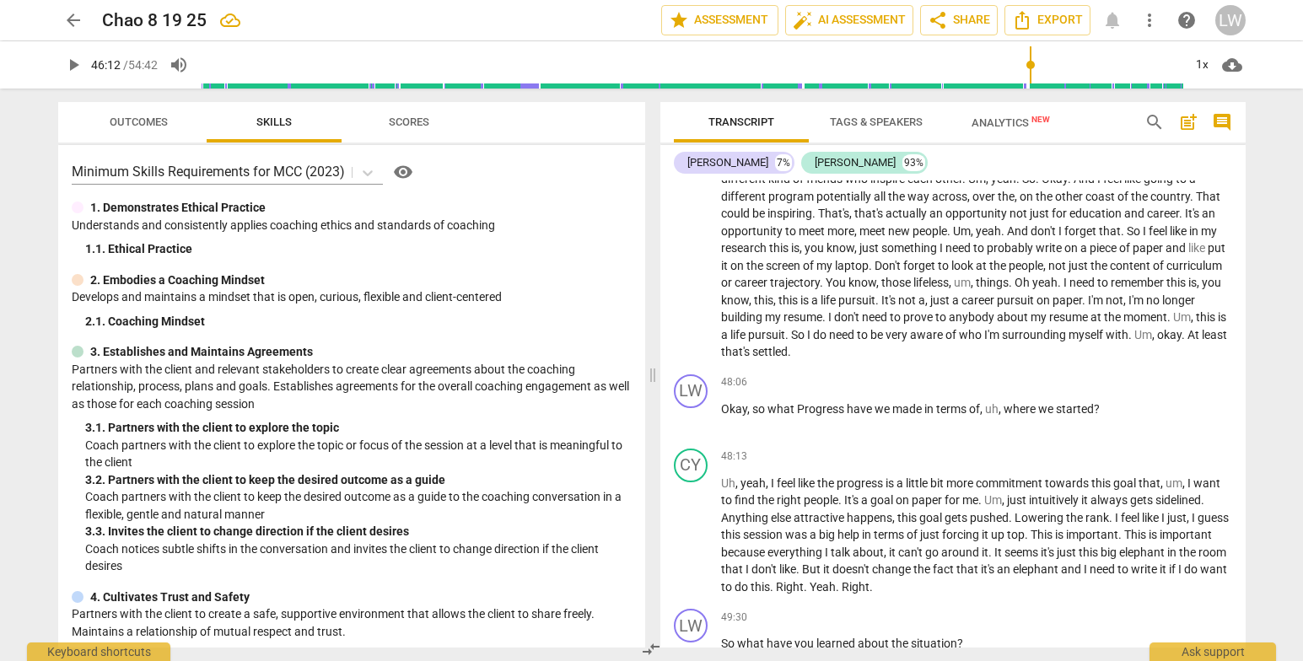
scroll to position [7504, 0]
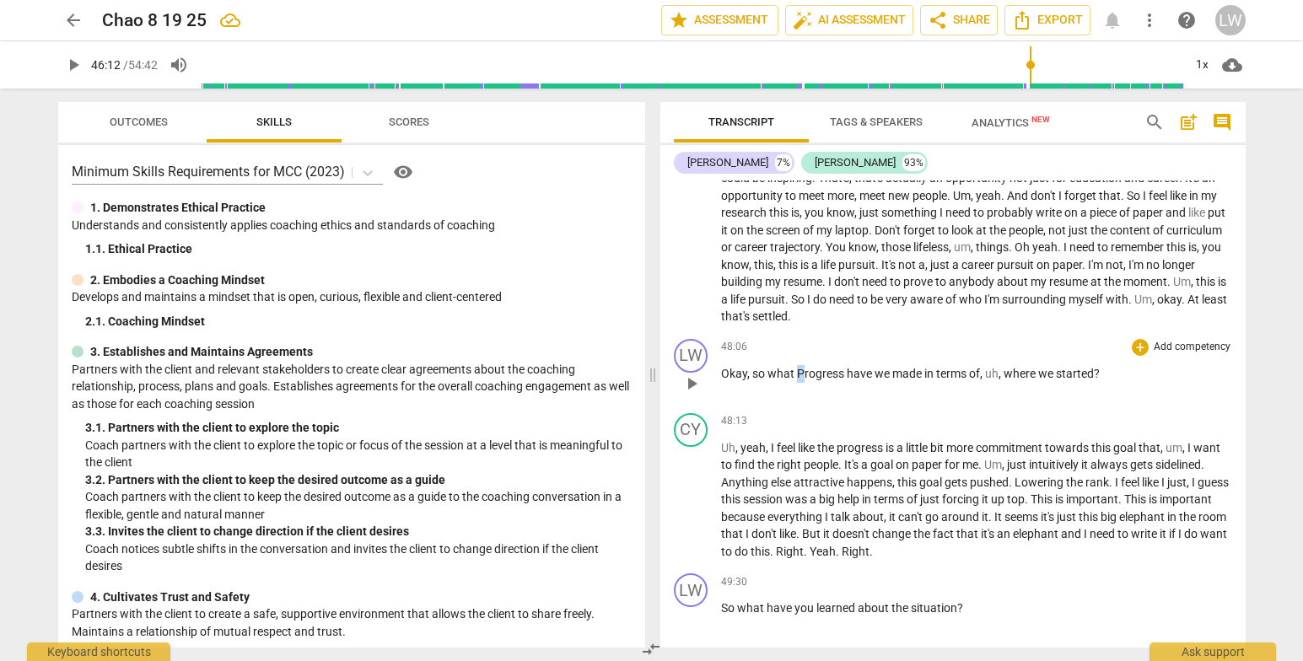
click at [801, 380] on span "Progress" at bounding box center [822, 373] width 50 height 13
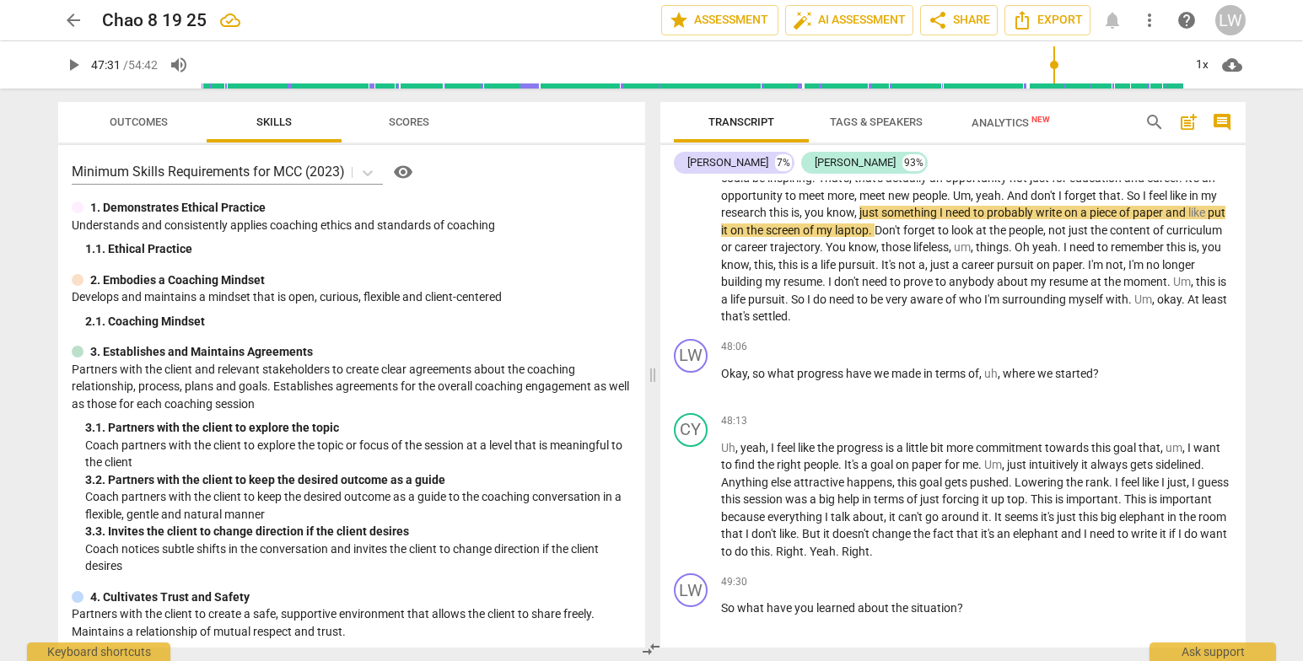
click at [1053, 64] on input "range" at bounding box center [692, 65] width 983 height 54
click at [697, 207] on span "play_arrow" at bounding box center [692, 196] width 20 height 20
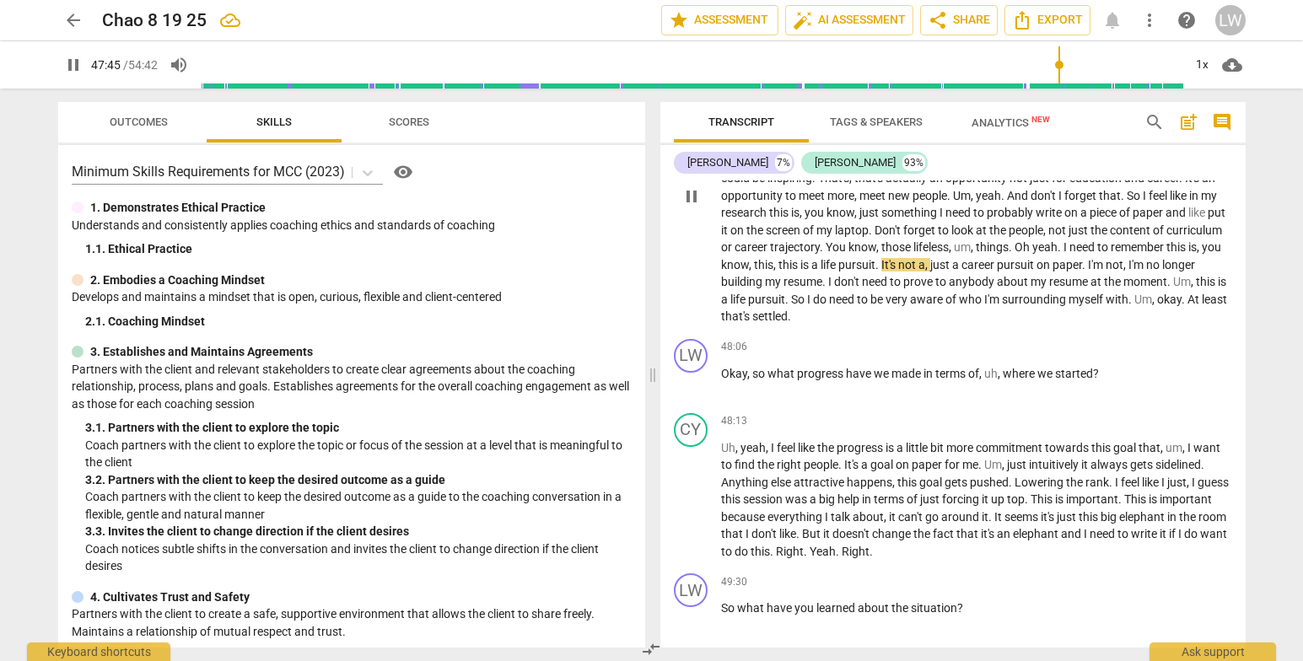
click at [689, 207] on span "pause" at bounding box center [692, 196] width 20 height 20
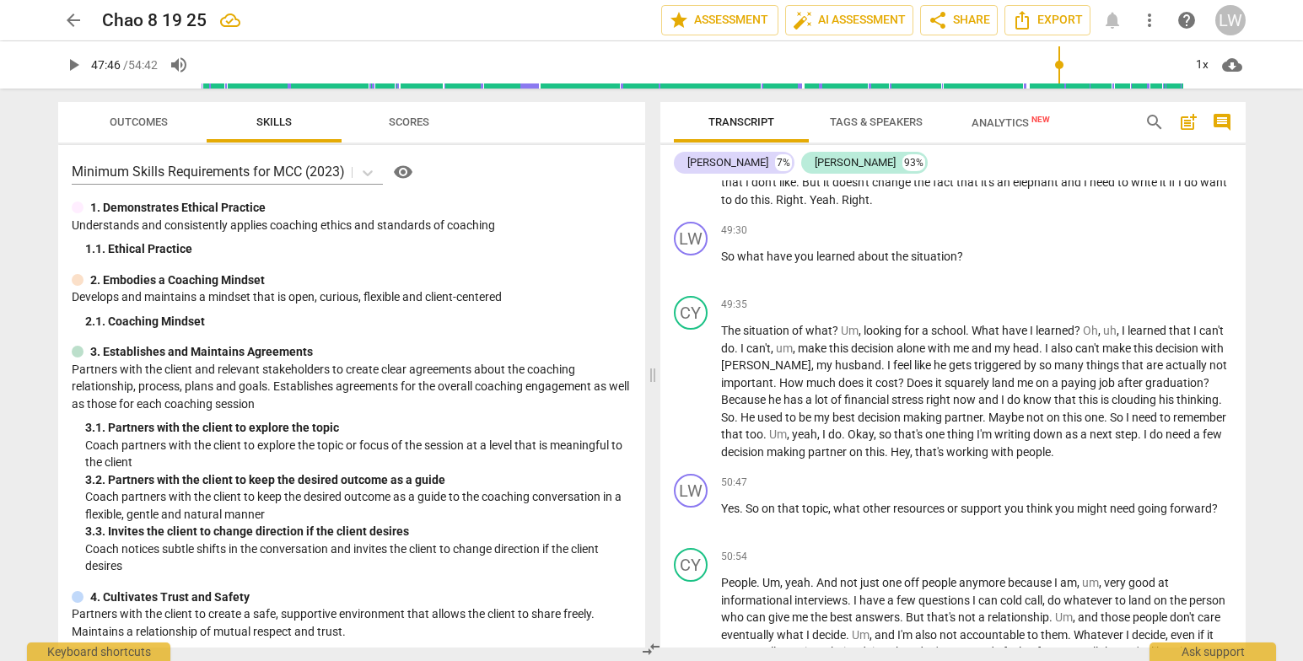
scroll to position [7890, 0]
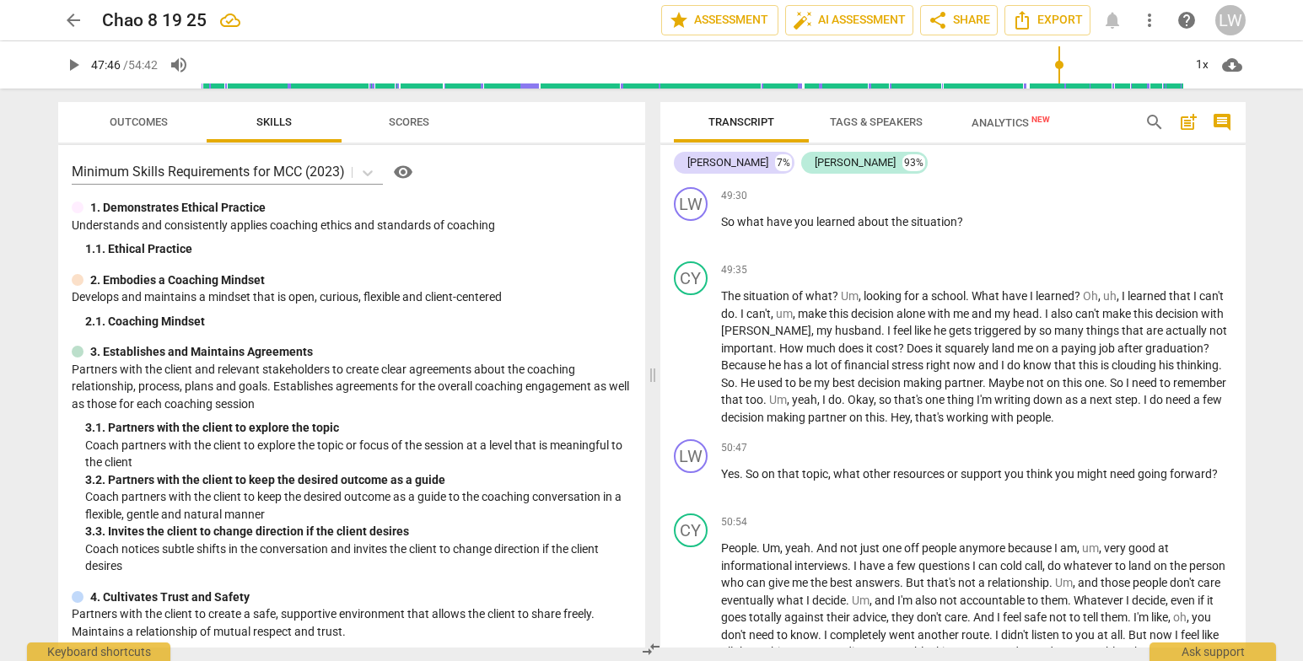
click at [689, 125] on span "play_arrow" at bounding box center [692, 115] width 20 height 20
drag, startPoint x: 1071, startPoint y: 65, endPoint x: 1081, endPoint y: 63, distance: 10.3
click at [1081, 63] on input "range" at bounding box center [692, 65] width 983 height 54
click at [693, 125] on span "pause" at bounding box center [692, 115] width 20 height 20
type input "2964"
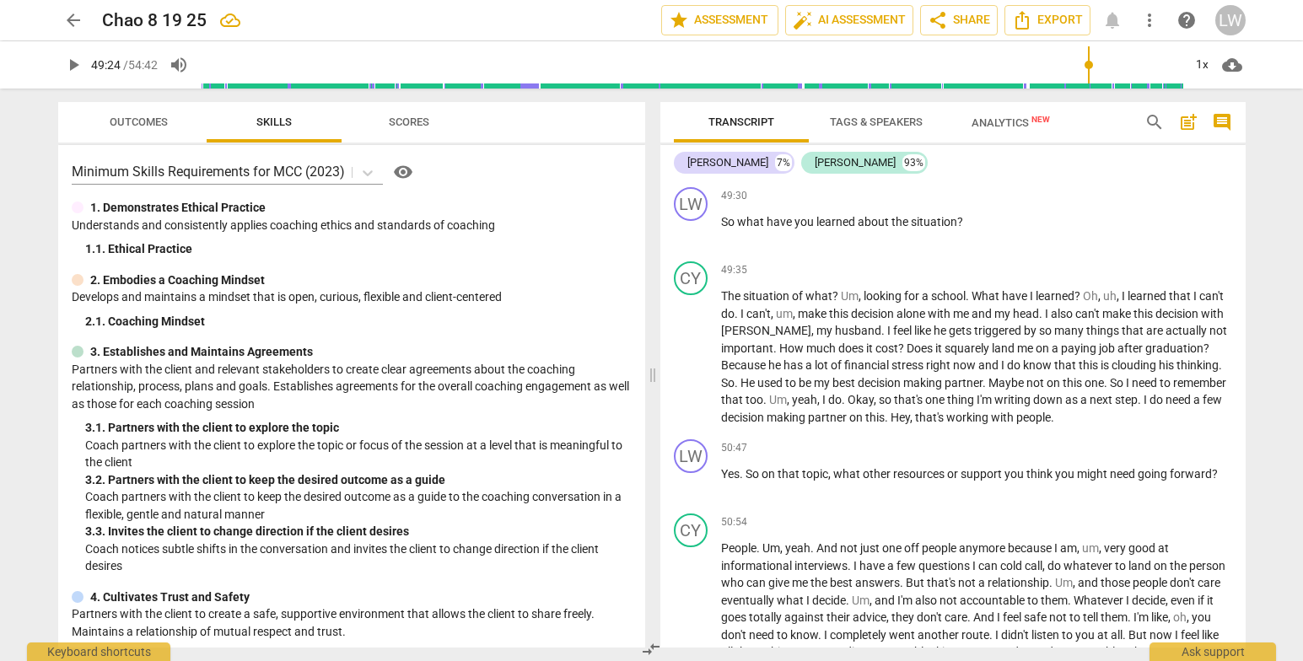
drag, startPoint x: 1197, startPoint y: 283, endPoint x: 1222, endPoint y: 283, distance: 25.3
click at [1160, 154] on span "write" at bounding box center [1145, 147] width 29 height 13
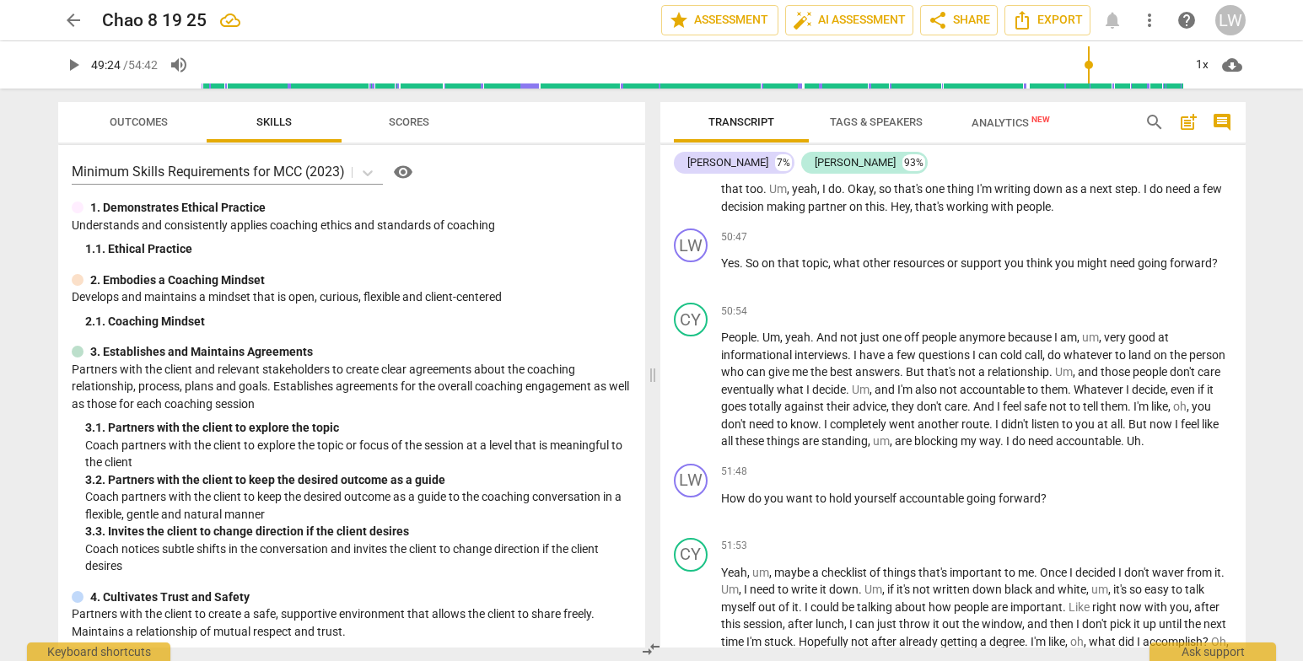
scroll to position [8137, 0]
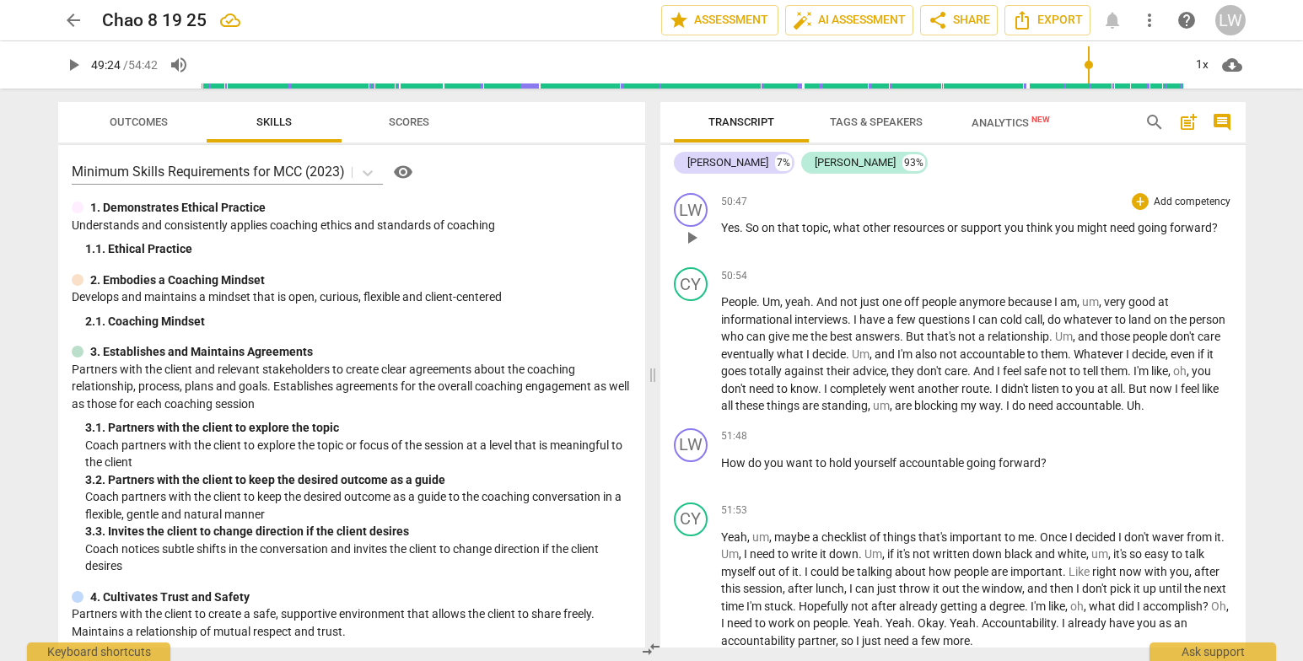
drag, startPoint x: 907, startPoint y: 307, endPoint x: 980, endPoint y: 386, distance: 108.0
click at [849, 178] on span "partner" at bounding box center [828, 170] width 41 height 13
click at [977, 284] on div "50:54 + Add competency keyboard_arrow_right" at bounding box center [976, 275] width 511 height 17
click at [947, 284] on div "50:54 + Add competency keyboard_arrow_right" at bounding box center [976, 275] width 511 height 17
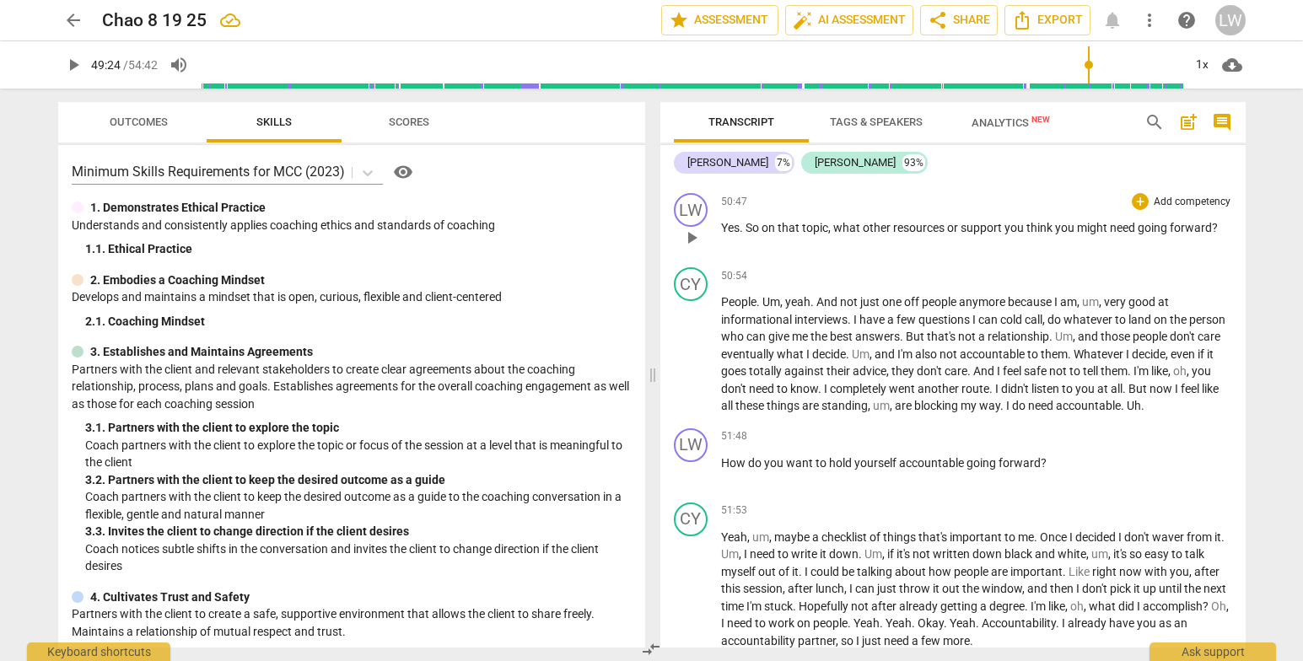
drag, startPoint x: 910, startPoint y: 305, endPoint x: 924, endPoint y: 334, distance: 31.7
click at [905, 180] on p "The situation of what ? Um , looking for a school . What have I learned ? Oh , …" at bounding box center [976, 110] width 511 height 138
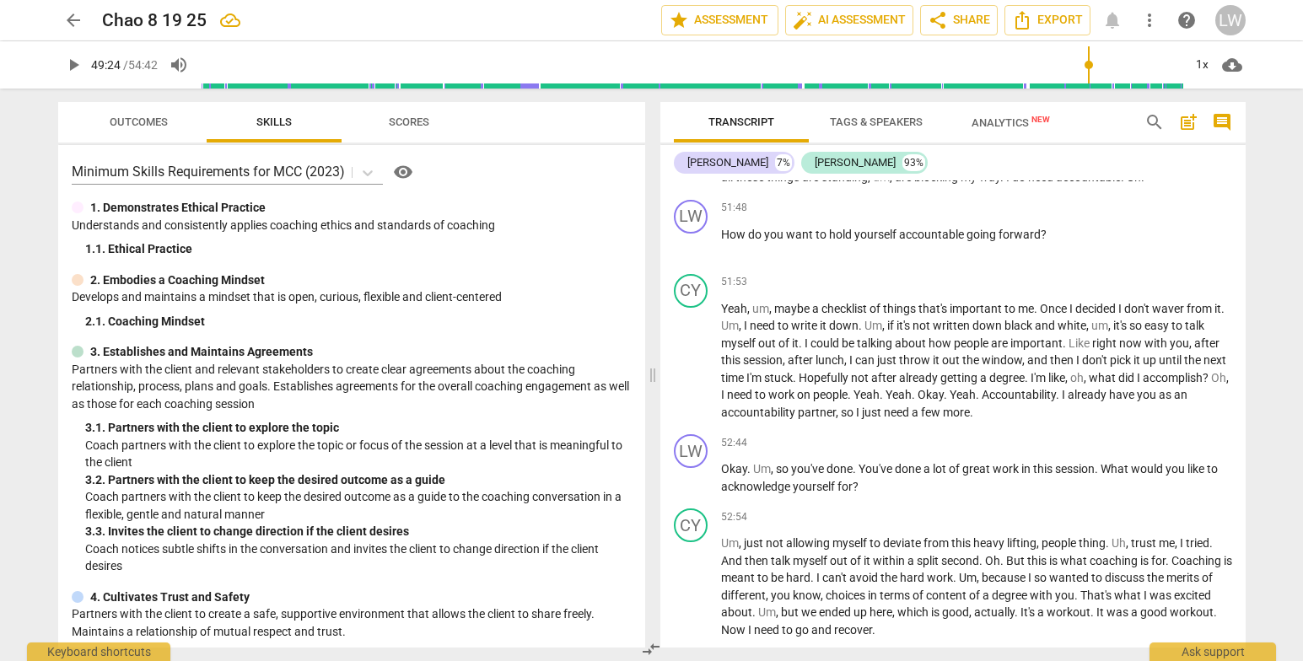
scroll to position [8382, 0]
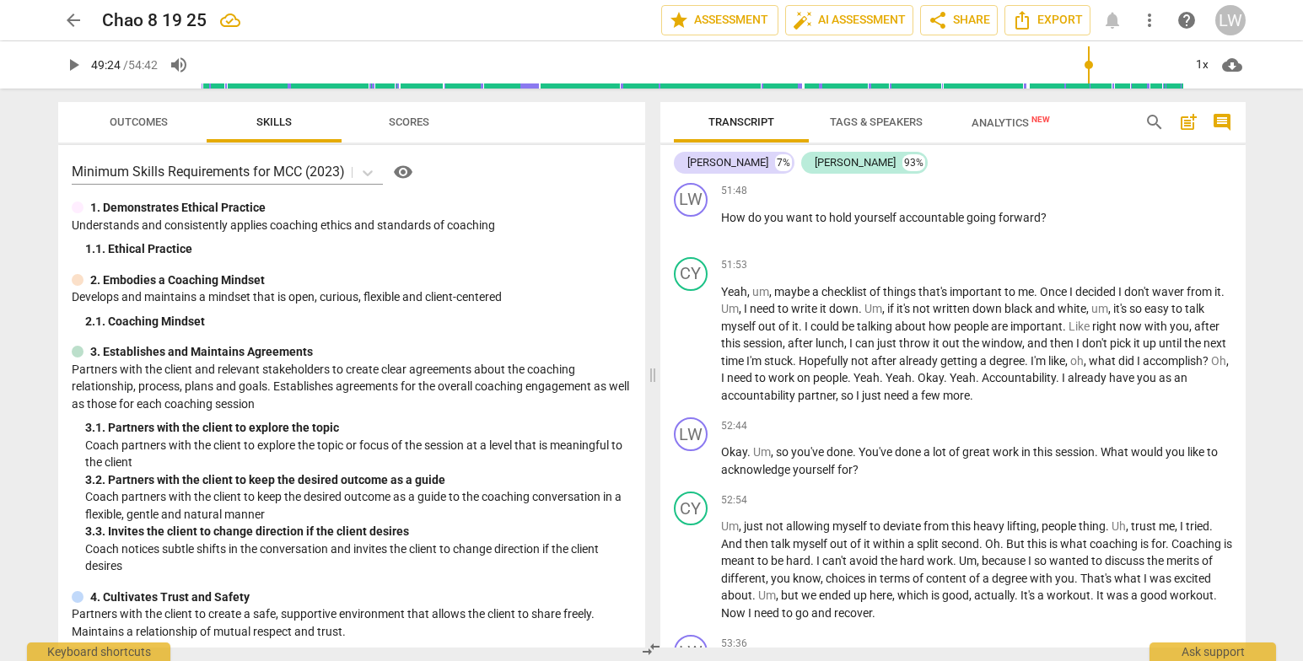
click at [696, 120] on span "play_arrow" at bounding box center [692, 110] width 20 height 20
drag, startPoint x: 1116, startPoint y: 67, endPoint x: 1127, endPoint y: 66, distance: 11.0
click at [1127, 66] on input "range" at bounding box center [692, 65] width 983 height 54
click at [689, 120] on span "pause" at bounding box center [692, 110] width 20 height 20
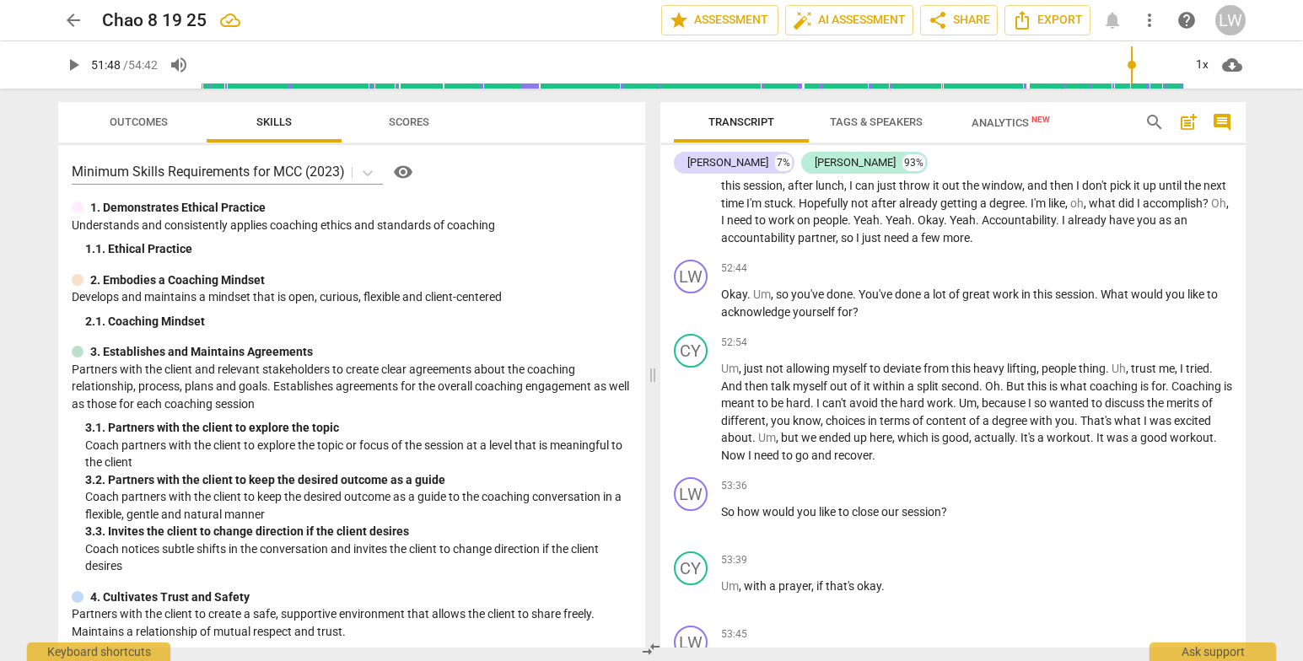
scroll to position [8558, 0]
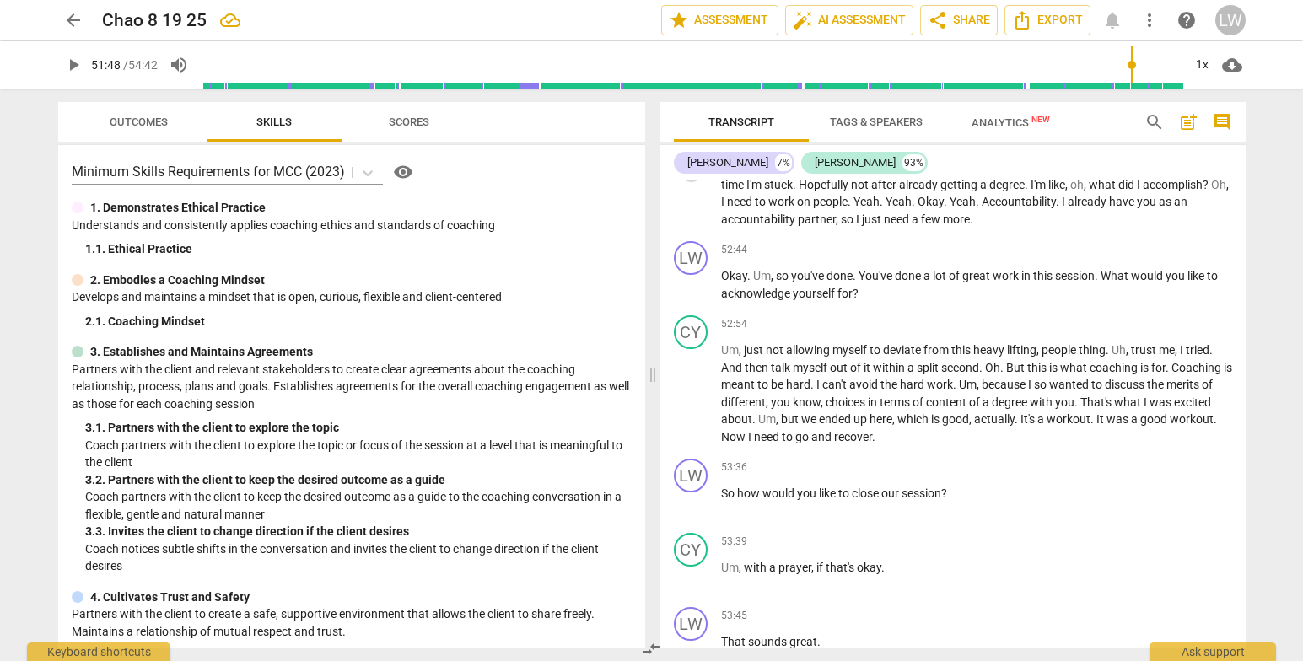
click at [696, 179] on span "play_arrow" at bounding box center [692, 169] width 20 height 20
click at [73, 58] on span "pause" at bounding box center [73, 65] width 20 height 20
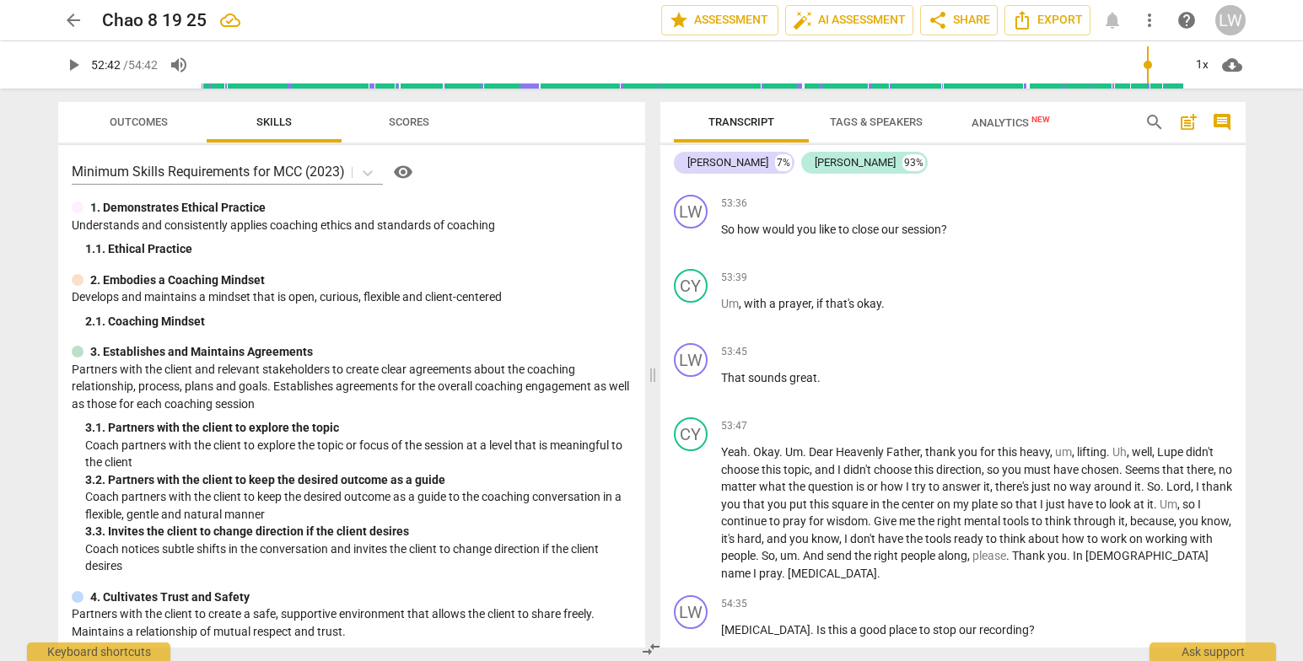
scroll to position [8856, 0]
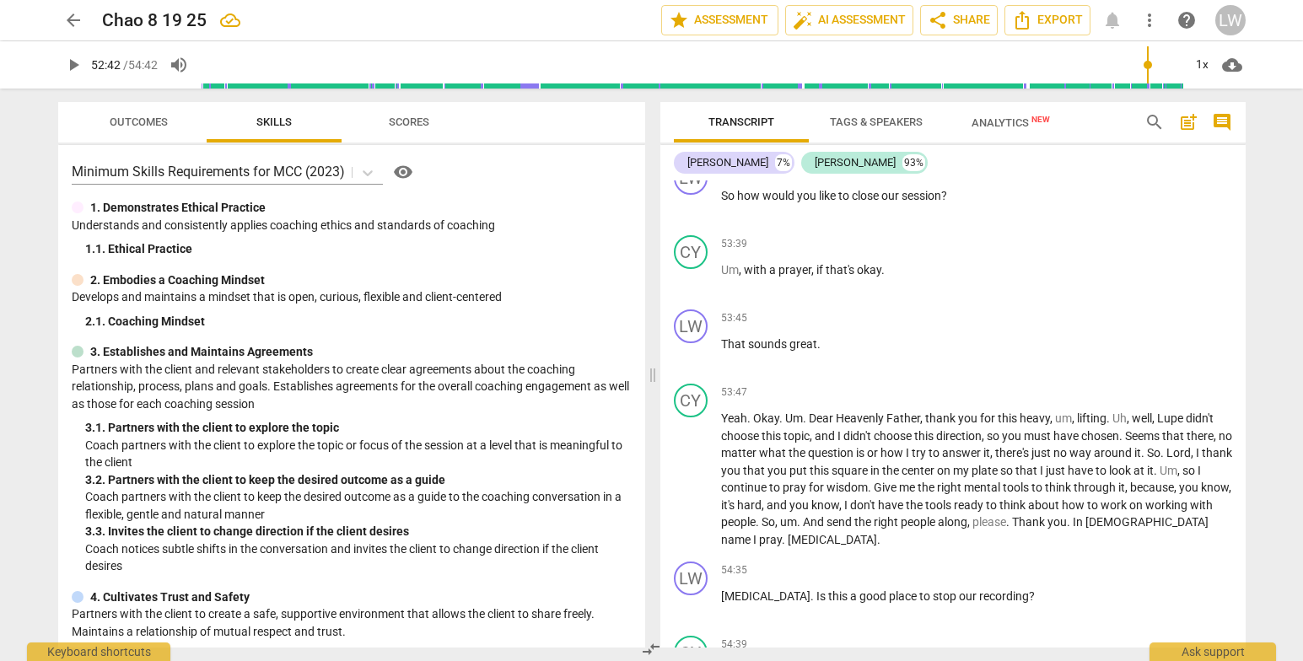
drag, startPoint x: 1245, startPoint y: 612, endPoint x: 1252, endPoint y: 624, distance: 13.6
click at [1252, 624] on div "Transcript Tags & Speakers Analytics New search post_add comment Lupe Wood 7% C…" at bounding box center [957, 375] width 606 height 573
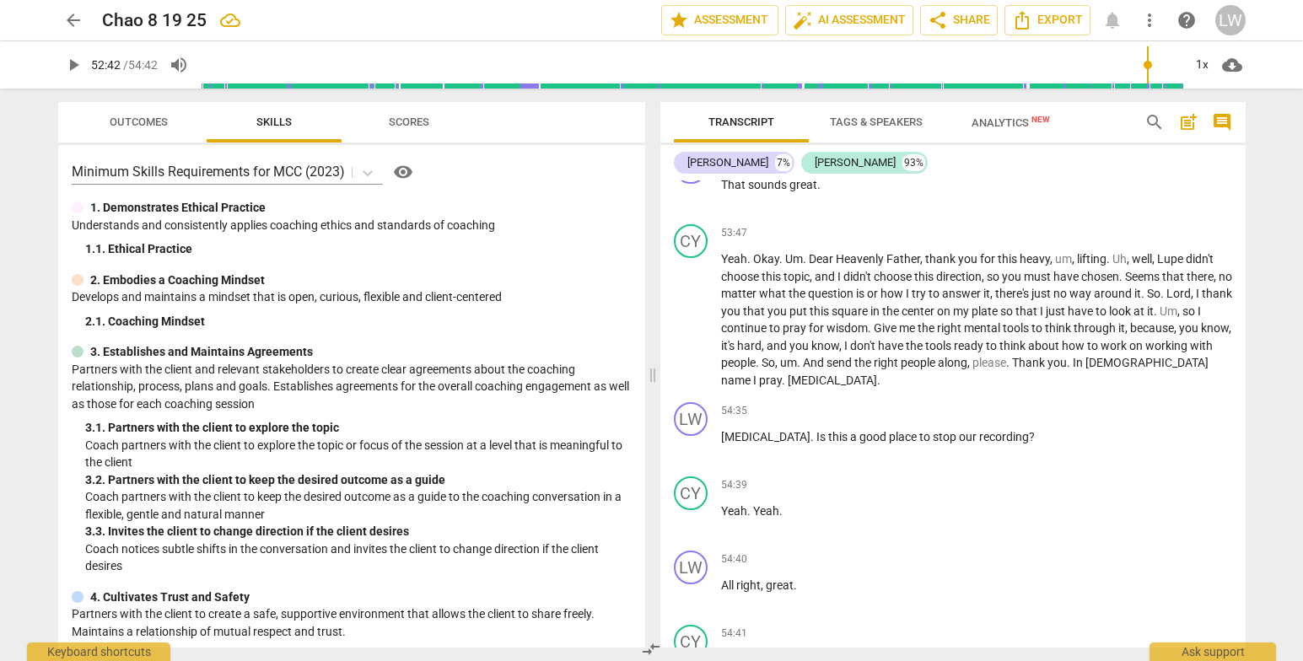
scroll to position [9032, 0]
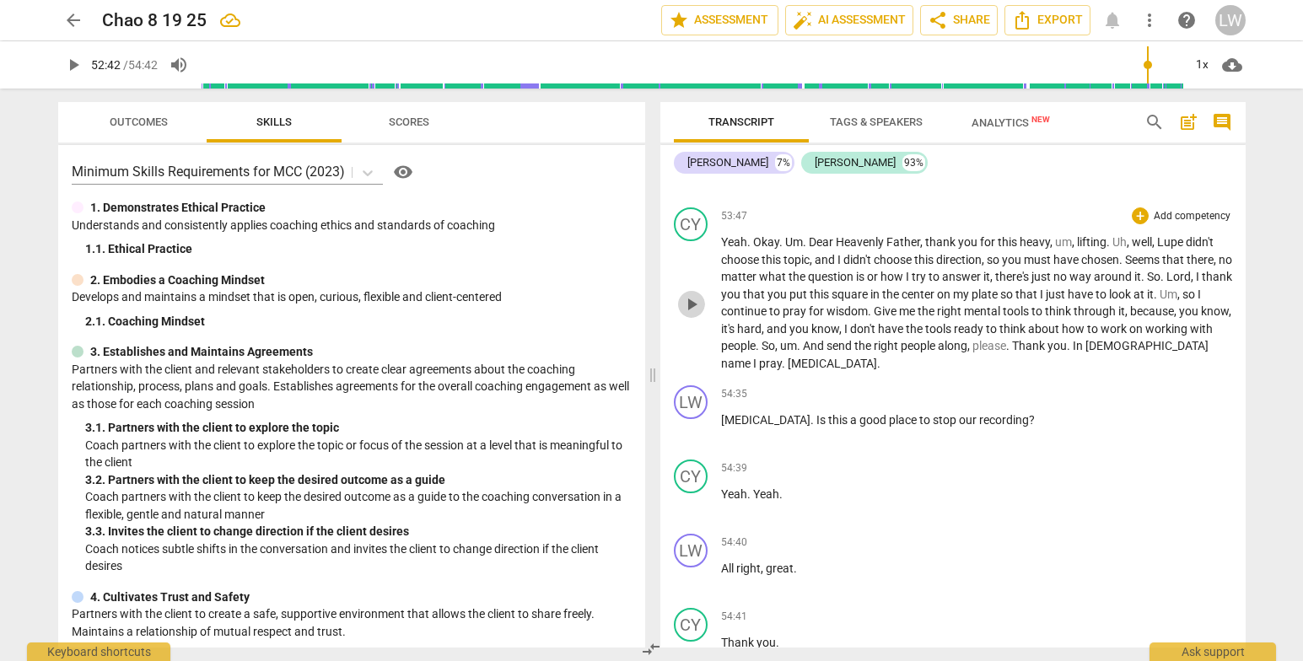
click at [686, 315] on span "play_arrow" at bounding box center [692, 304] width 20 height 20
click at [689, 315] on span "pause" at bounding box center [692, 304] width 20 height 20
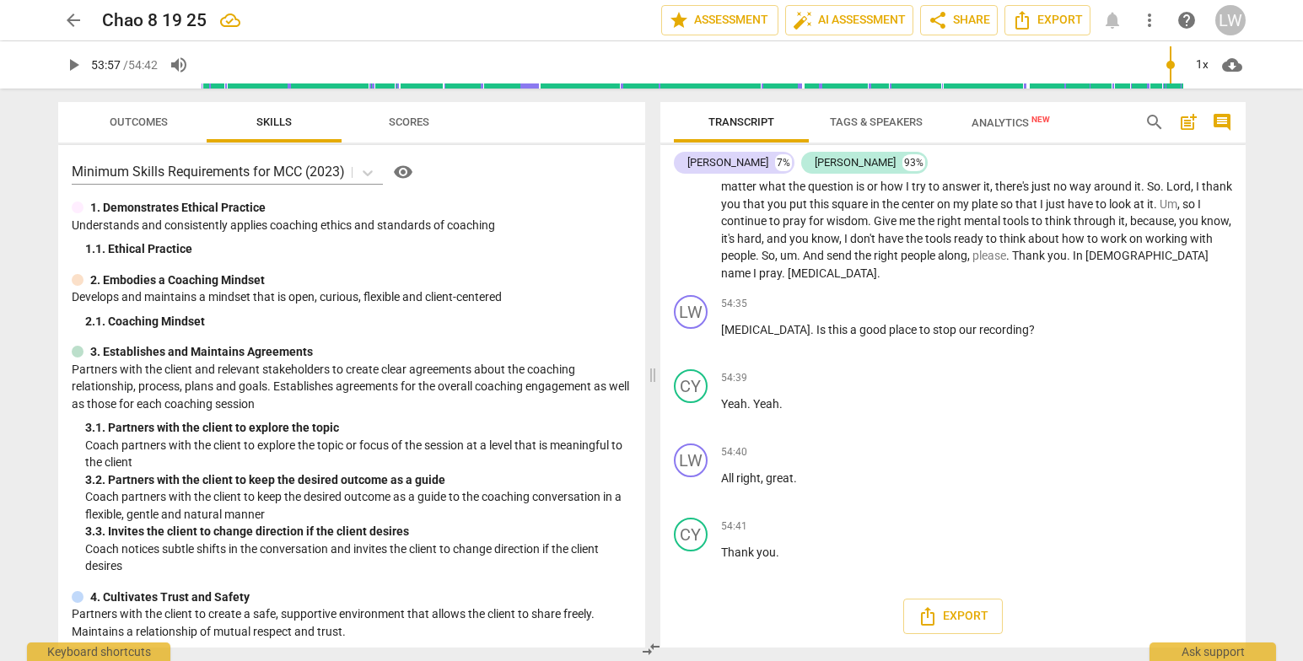
scroll to position [9261, 0]
click at [958, 619] on span "Export" at bounding box center [953, 616] width 71 height 20
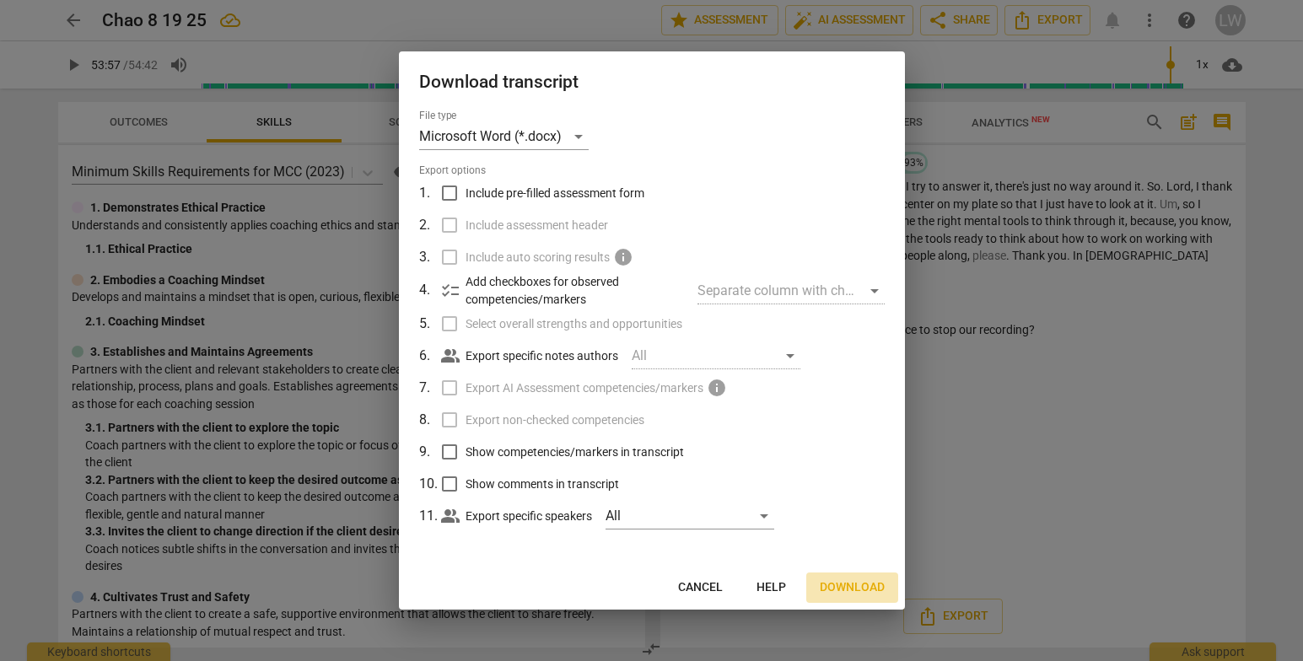
click at [862, 576] on button "Download" at bounding box center [852, 588] width 92 height 30
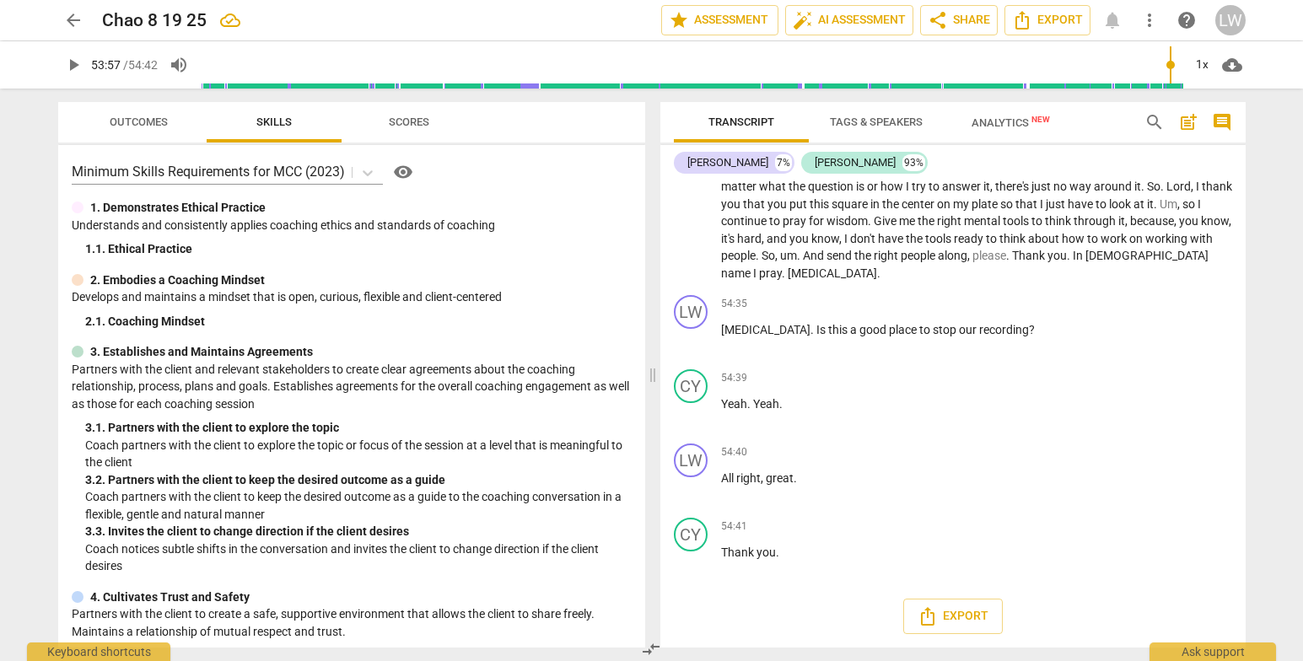
type input "3238"
